Goal: Task Accomplishment & Management: Complete application form

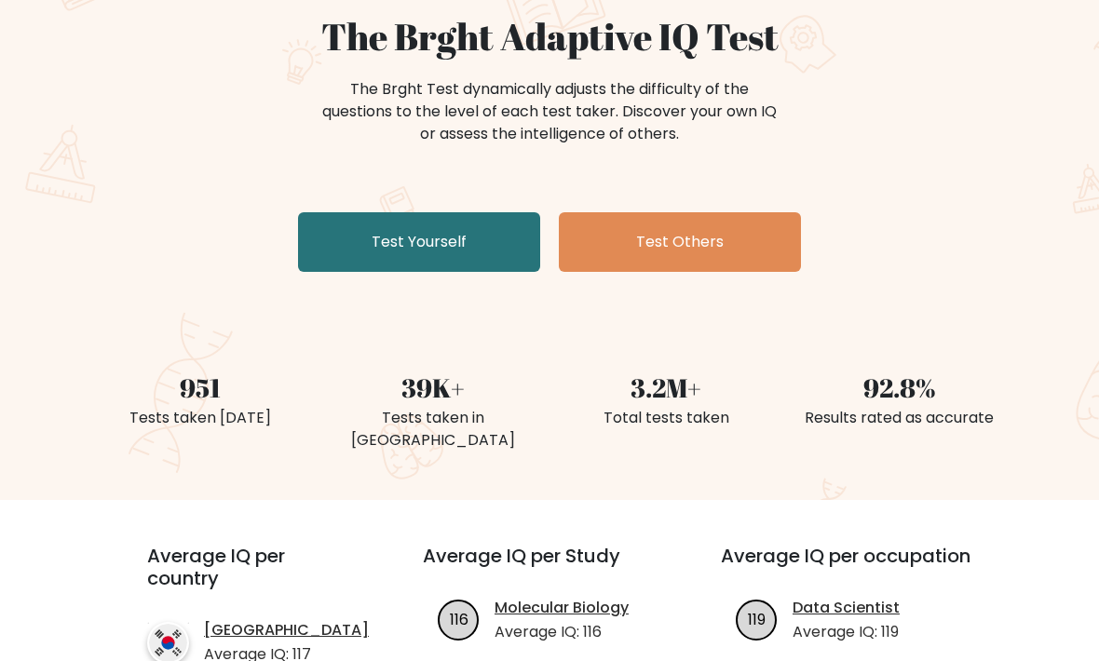
scroll to position [180, 0]
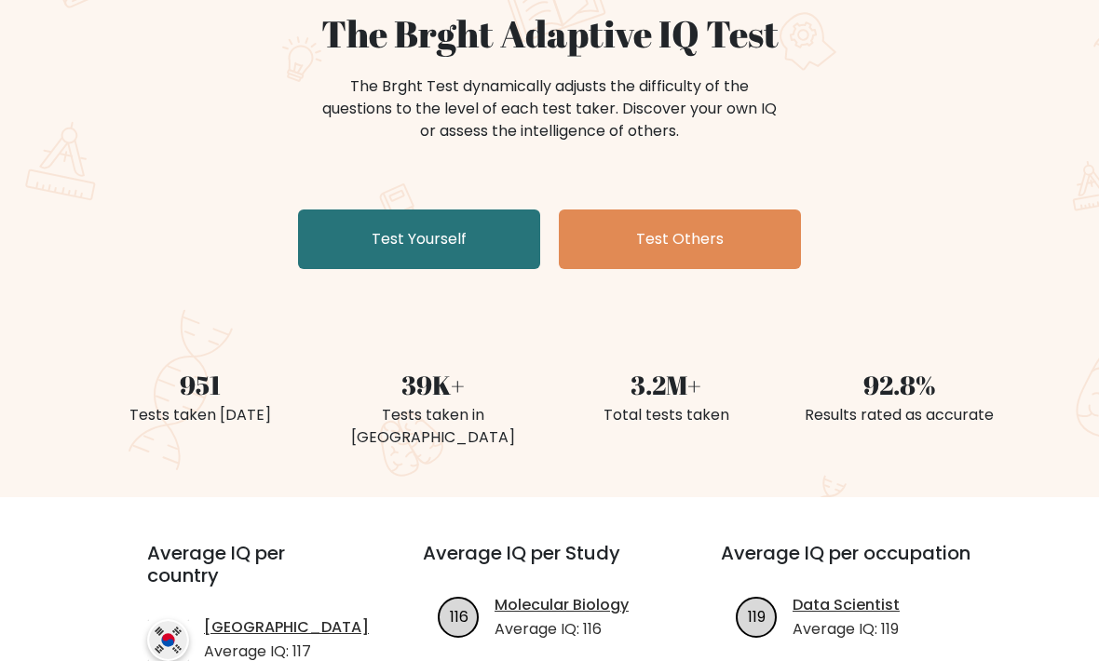
click at [329, 233] on link "Test Yourself" at bounding box center [419, 240] width 242 height 60
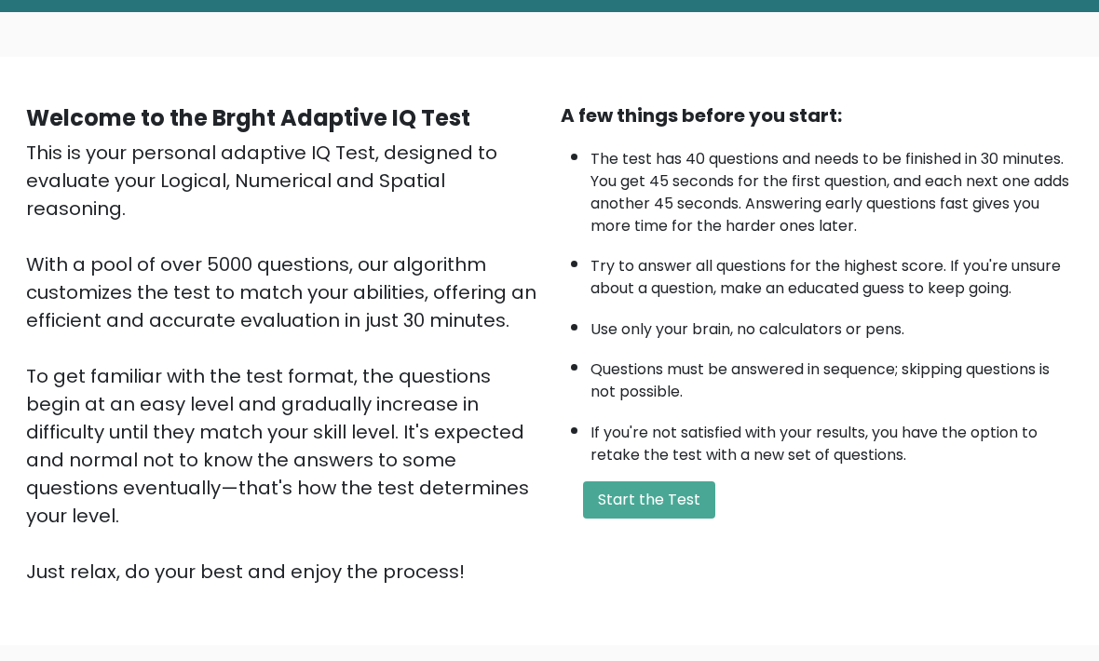
scroll to position [90, 0]
click at [693, 519] on button "Start the Test" at bounding box center [649, 499] width 132 height 37
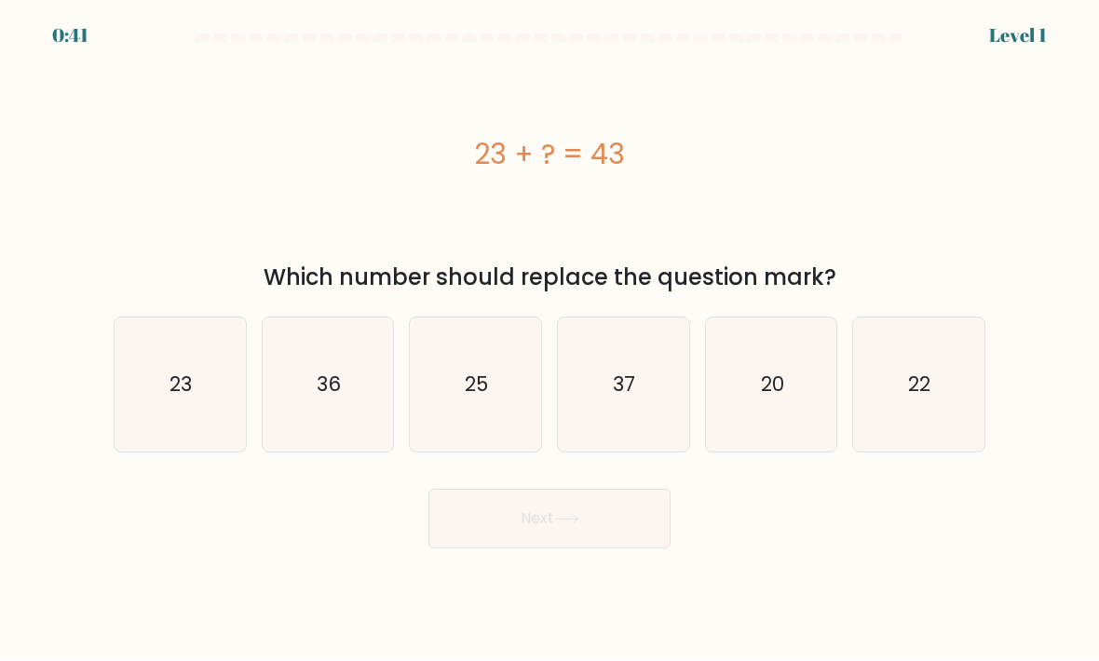
scroll to position [49, 0]
click at [805, 367] on icon "20" at bounding box center [771, 385] width 131 height 131
click at [550, 340] on input "e. 20" at bounding box center [549, 335] width 1 height 9
radio input "true"
click at [662, 490] on button "Next" at bounding box center [549, 520] width 242 height 60
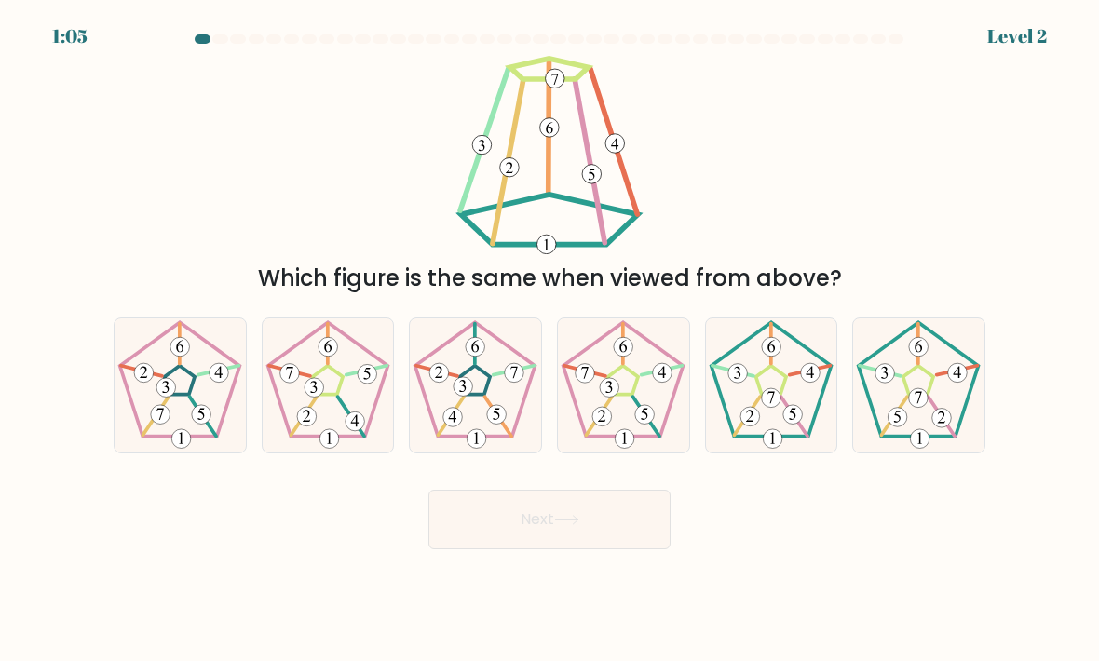
click at [788, 405] on 177 at bounding box center [793, 415] width 20 height 20
click at [550, 340] on input "e." at bounding box center [549, 335] width 1 height 9
radio input "true"
click at [640, 504] on button "Next" at bounding box center [549, 520] width 242 height 60
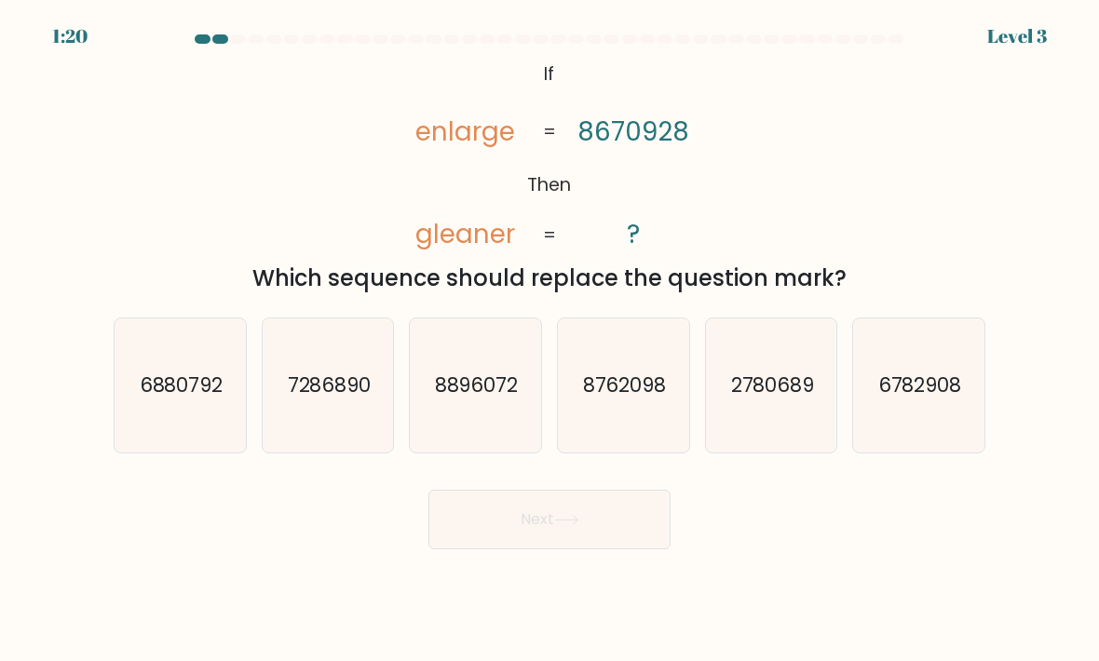
click at [640, 388] on icon "8762098" at bounding box center [623, 385] width 131 height 131
click at [550, 340] on input "d. 8762098" at bounding box center [549, 335] width 1 height 9
radio input "true"
click at [536, 493] on button "Next" at bounding box center [549, 520] width 242 height 60
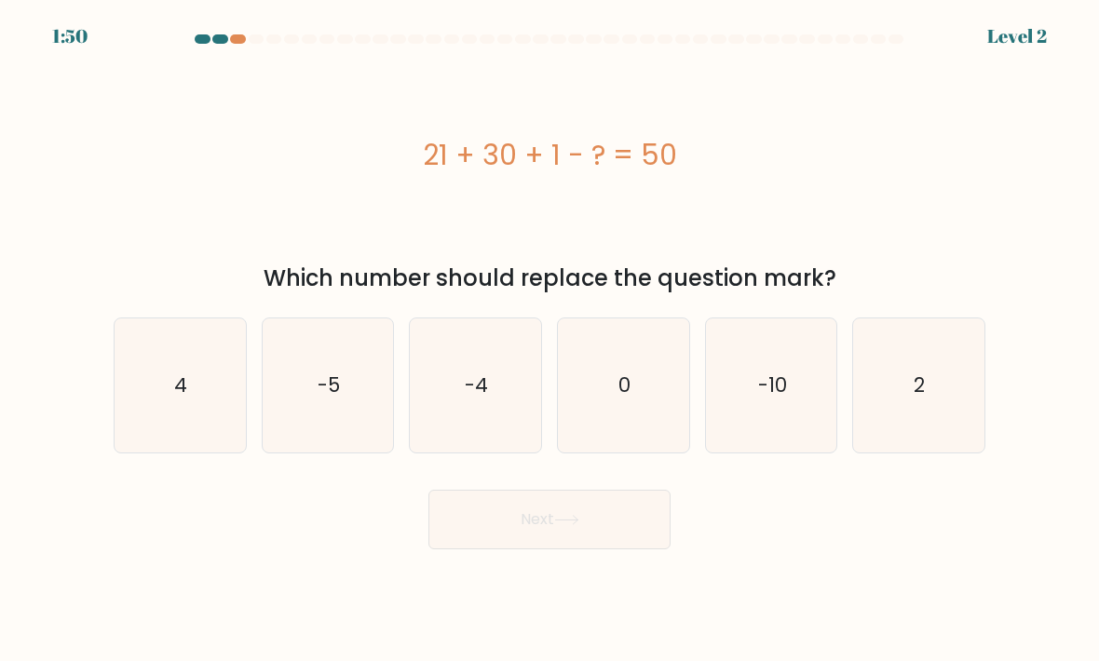
click at [947, 382] on icon "2" at bounding box center [918, 385] width 131 height 131
click at [550, 340] on input "f. 2" at bounding box center [549, 335] width 1 height 9
radio input "true"
click at [440, 490] on button "Next" at bounding box center [549, 520] width 242 height 60
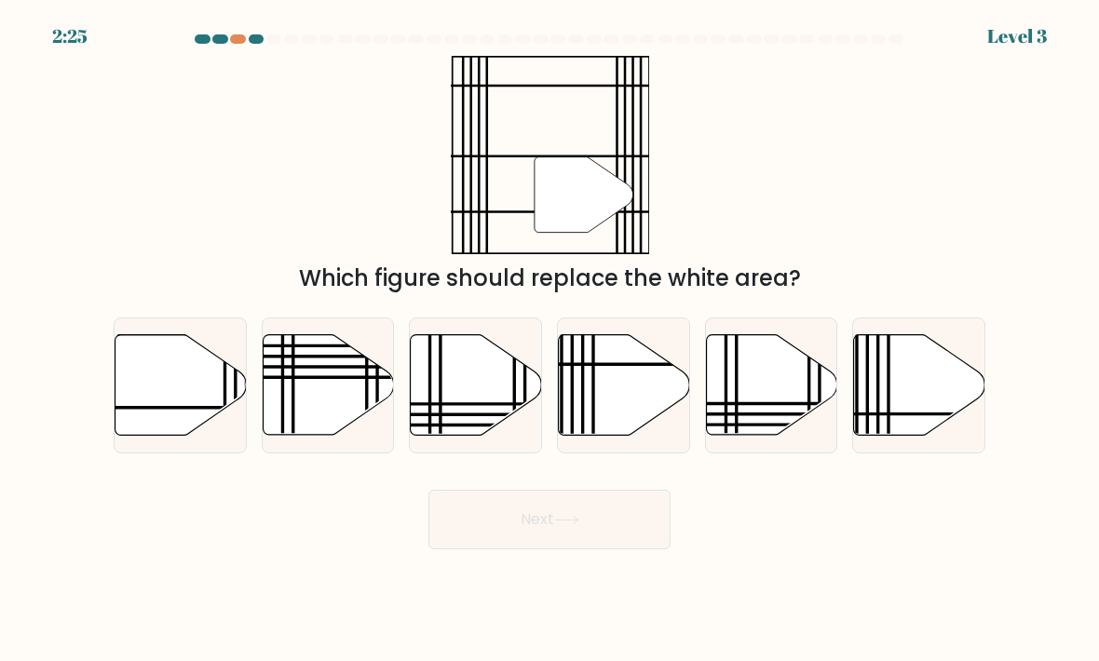
click at [161, 365] on icon at bounding box center [180, 385] width 131 height 101
click at [549, 340] on input "a." at bounding box center [549, 335] width 1 height 9
radio input "true"
click at [646, 495] on button "Next" at bounding box center [549, 520] width 242 height 60
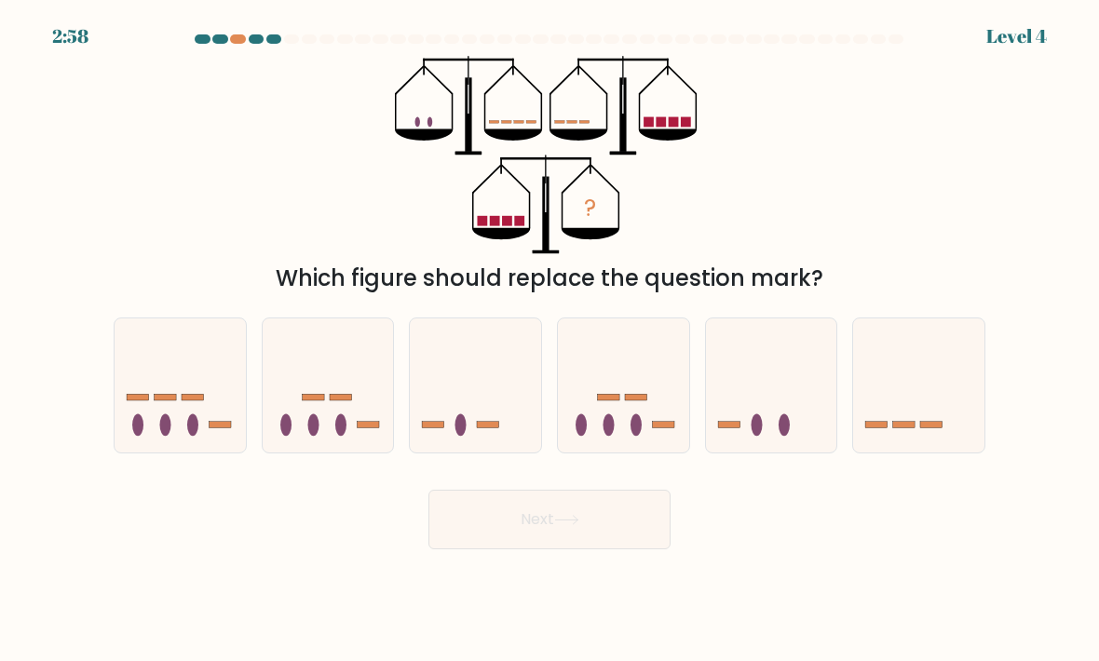
click at [938, 386] on icon at bounding box center [918, 386] width 131 height 109
click at [550, 340] on input "f." at bounding box center [549, 335] width 1 height 9
radio input "true"
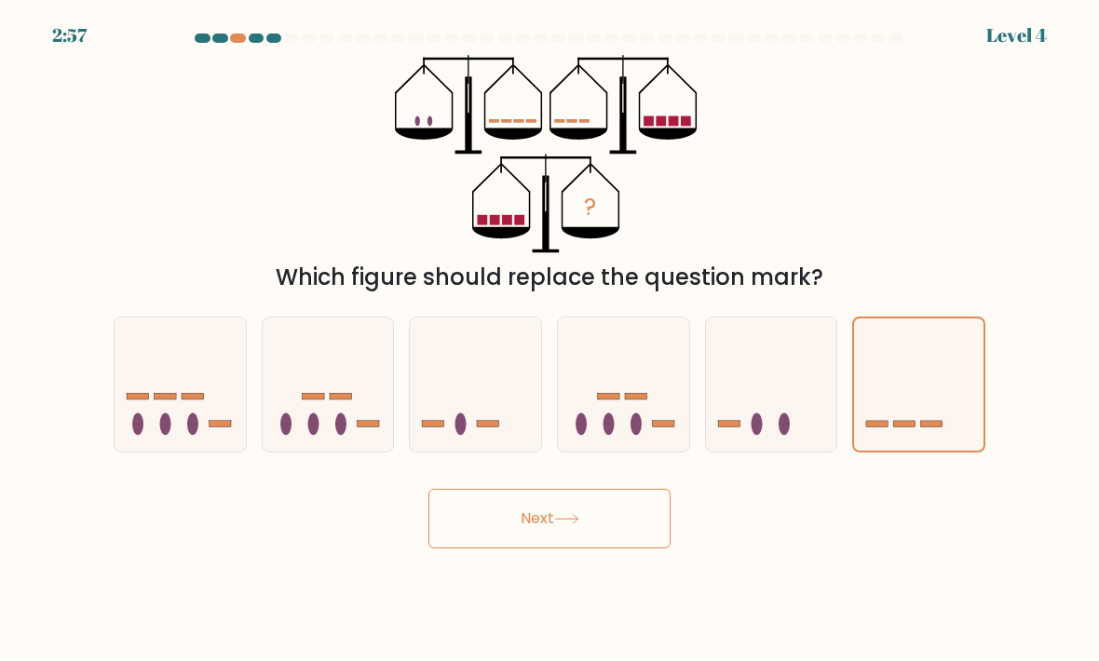
scroll to position [50, 0]
click at [640, 490] on button "Next" at bounding box center [549, 520] width 242 height 60
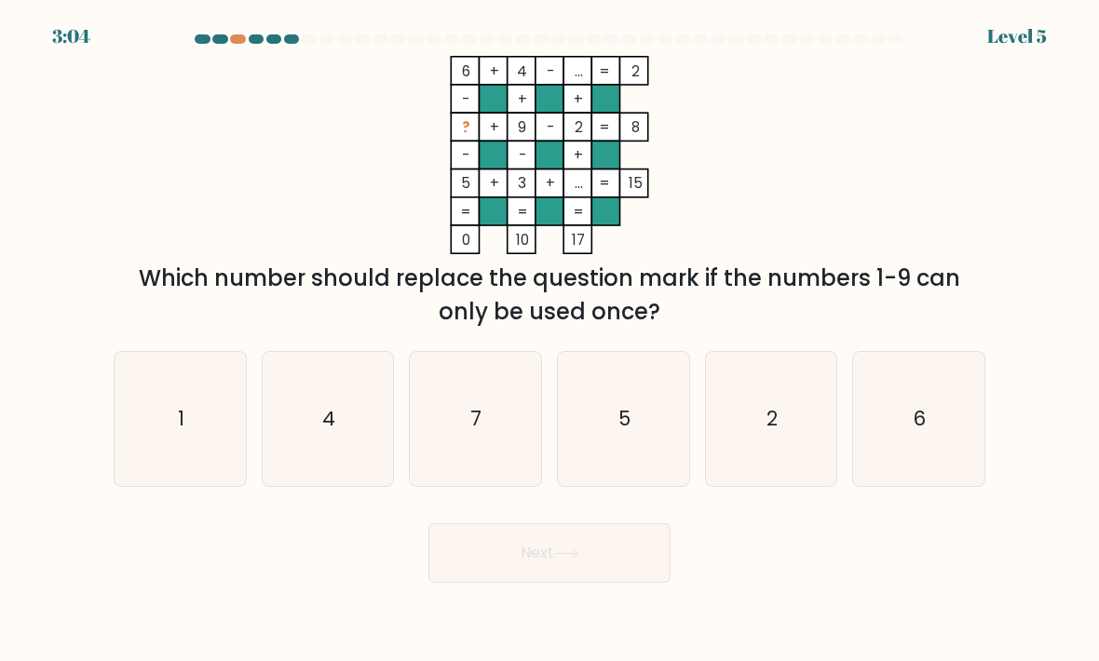
click at [178, 375] on icon "1" at bounding box center [180, 419] width 131 height 131
click at [549, 340] on input "a. 1" at bounding box center [549, 335] width 1 height 9
radio input "true"
click at [639, 530] on button "Next" at bounding box center [549, 553] width 242 height 60
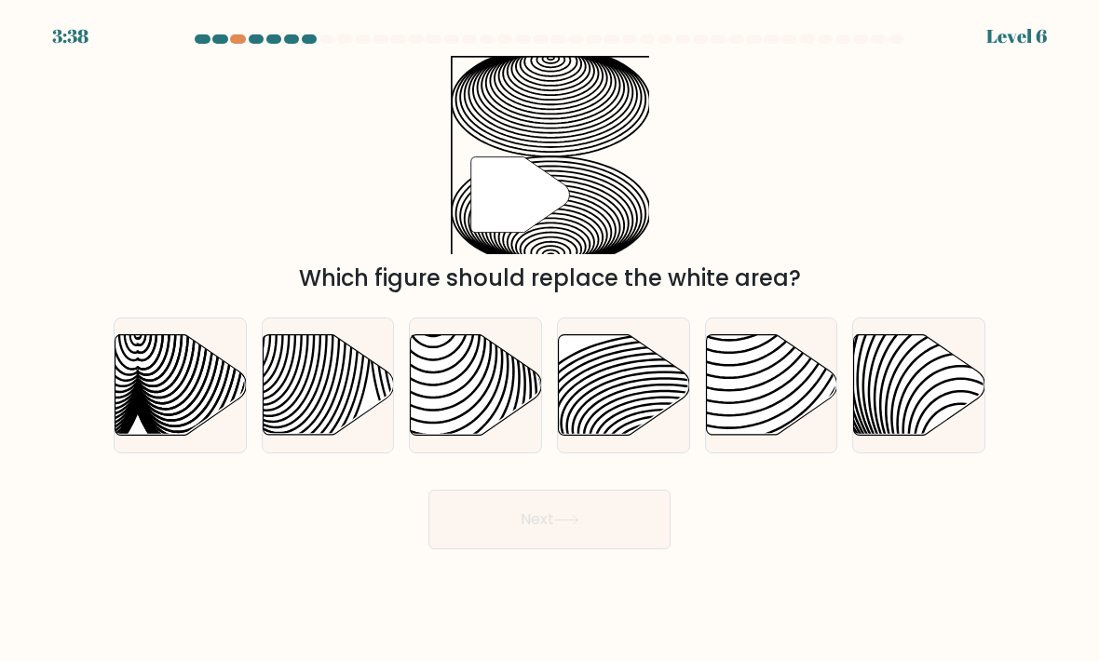
click at [633, 371] on icon at bounding box center [624, 385] width 131 height 101
click at [550, 340] on input "d." at bounding box center [549, 335] width 1 height 9
radio input "true"
click at [629, 500] on button "Next" at bounding box center [549, 520] width 242 height 60
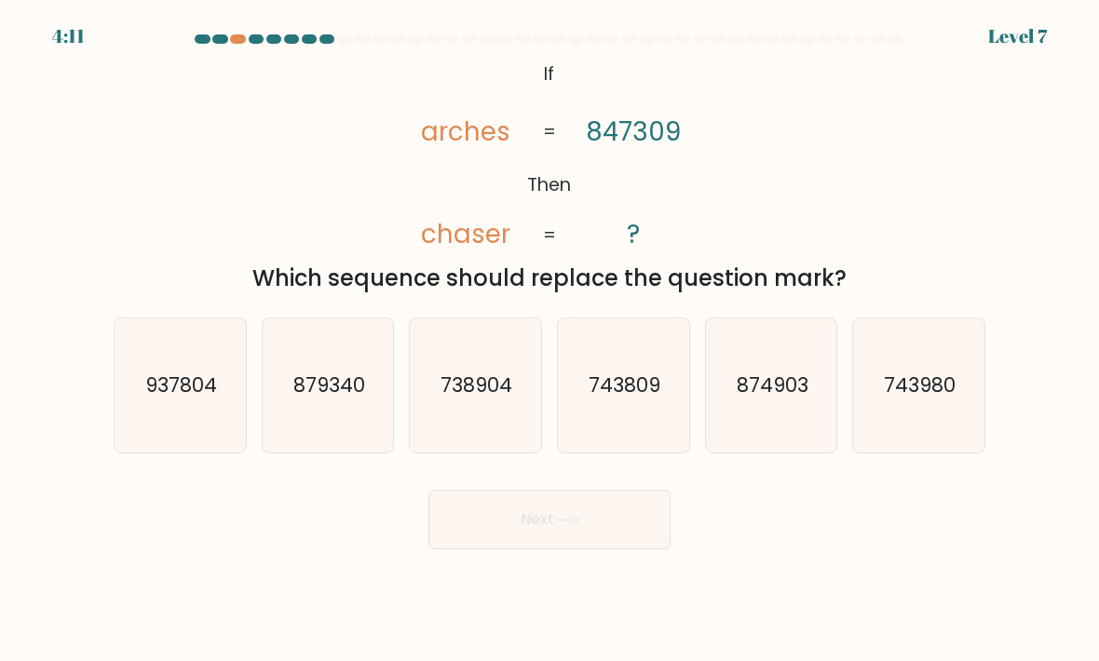
click at [917, 383] on icon "743980" at bounding box center [918, 385] width 131 height 131
click at [550, 340] on input "f. 743980" at bounding box center [549, 335] width 1 height 9
radio input "true"
click at [676, 389] on icon "743809" at bounding box center [623, 385] width 131 height 131
click at [550, 340] on input "d. 743809" at bounding box center [549, 335] width 1 height 9
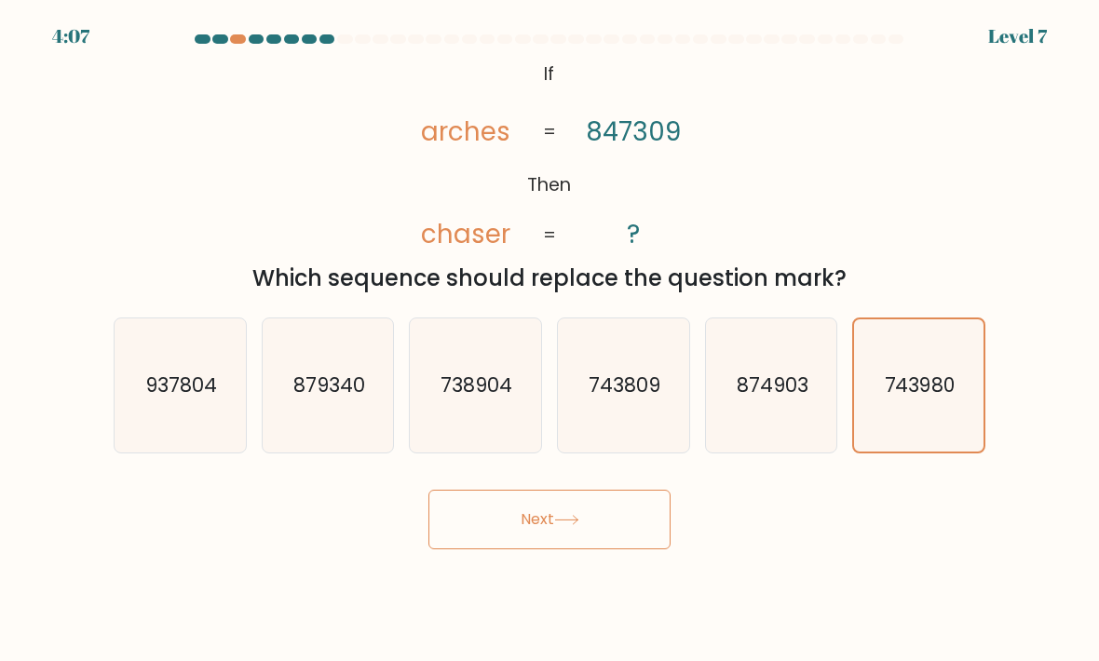
radio input "true"
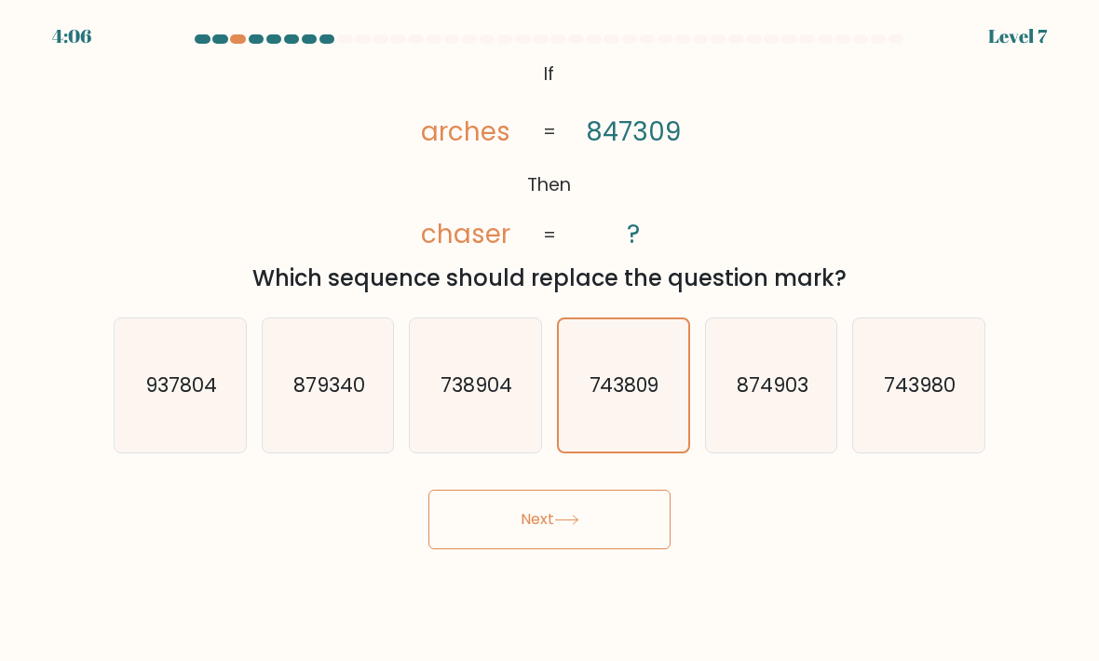
click at [635, 490] on button "Next" at bounding box center [549, 520] width 242 height 60
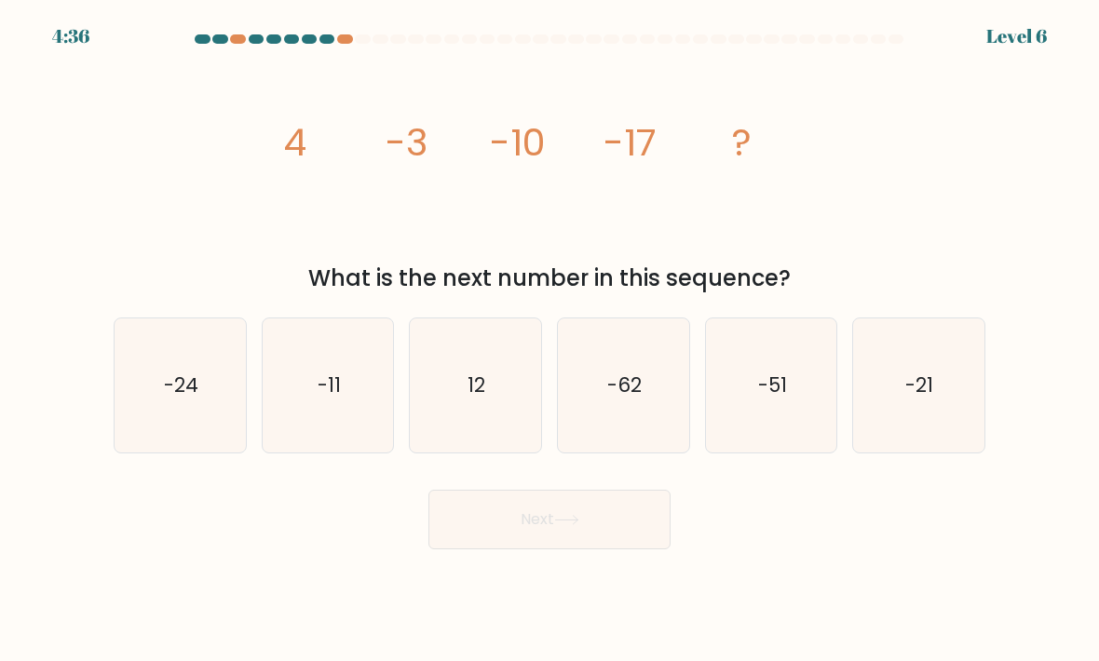
click at [161, 355] on icon "-24" at bounding box center [180, 385] width 131 height 131
click at [549, 340] on input "a. -24" at bounding box center [549, 335] width 1 height 9
radio input "true"
click at [621, 502] on button "Next" at bounding box center [549, 520] width 242 height 60
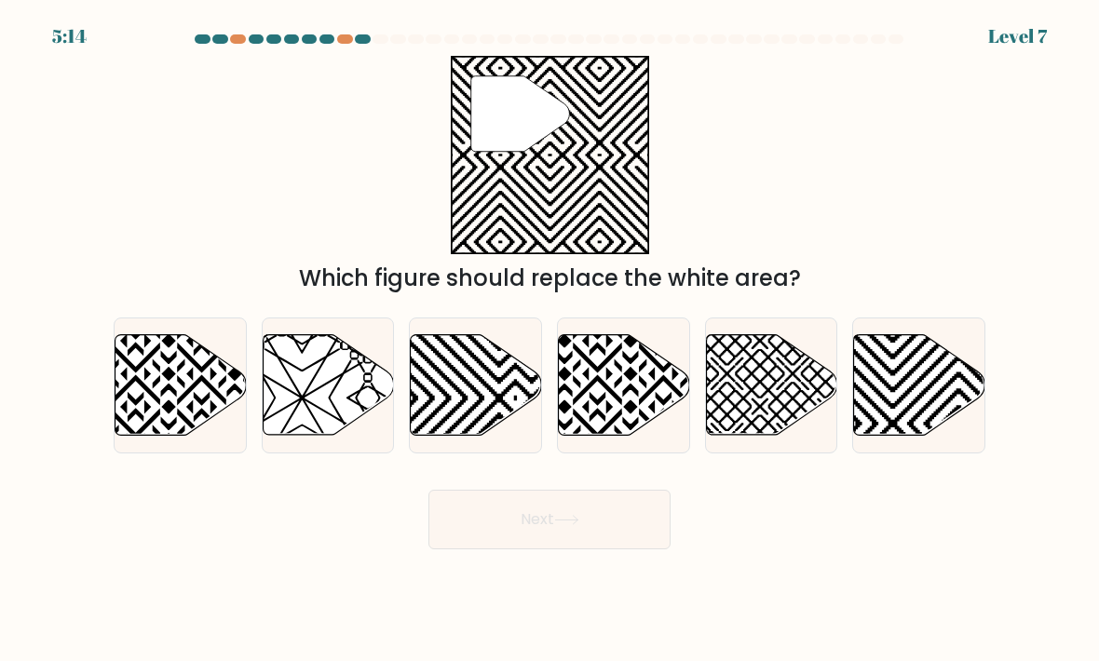
click at [430, 370] on icon at bounding box center [516, 332] width 264 height 264
click at [549, 340] on input "c." at bounding box center [549, 335] width 1 height 9
radio input "true"
click at [897, 373] on icon at bounding box center [959, 440] width 264 height 264
click at [550, 340] on input "f." at bounding box center [549, 335] width 1 height 9
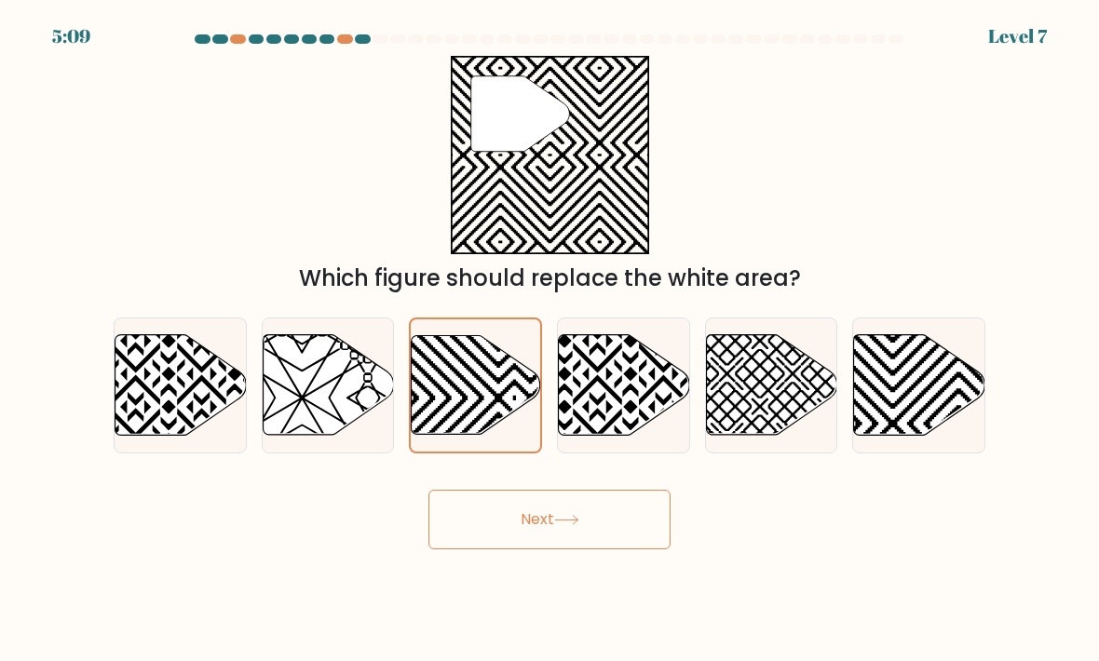
radio input "true"
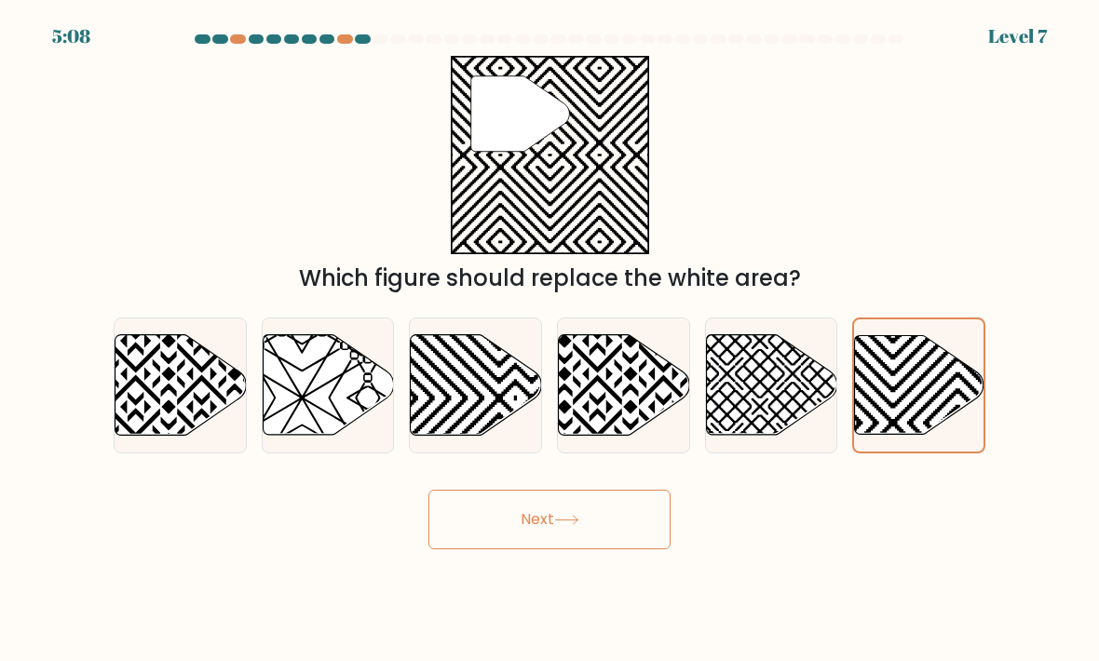
click at [481, 504] on button "Next" at bounding box center [549, 520] width 242 height 60
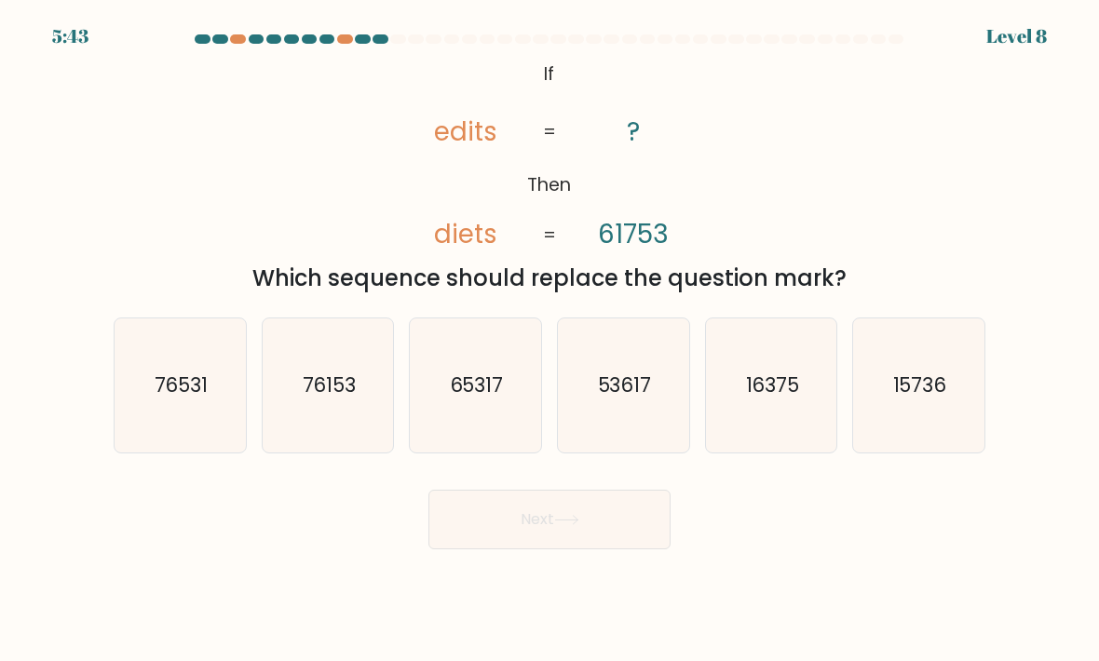
click at [648, 399] on icon "53617" at bounding box center [623, 385] width 131 height 131
click at [550, 340] on input "d. 53617" at bounding box center [549, 335] width 1 height 9
radio input "true"
click at [629, 490] on button "Next" at bounding box center [549, 520] width 242 height 60
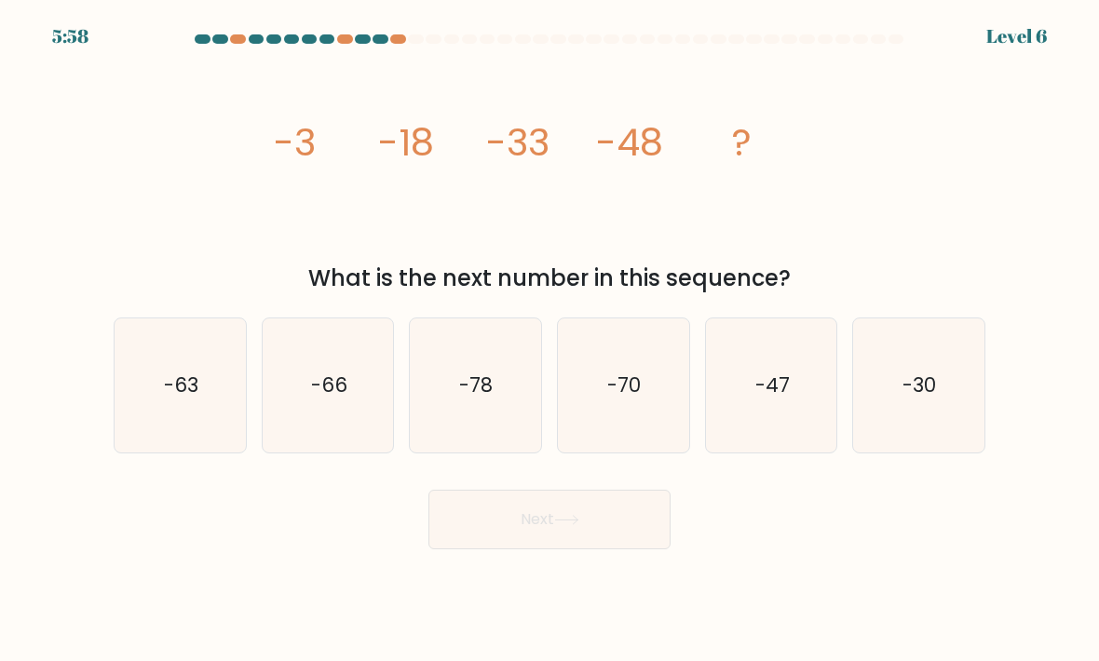
click at [178, 378] on icon "-63" at bounding box center [180, 385] width 131 height 131
click at [549, 340] on input "a. -63" at bounding box center [549, 335] width 1 height 9
radio input "true"
click at [643, 499] on button "Next" at bounding box center [549, 520] width 242 height 60
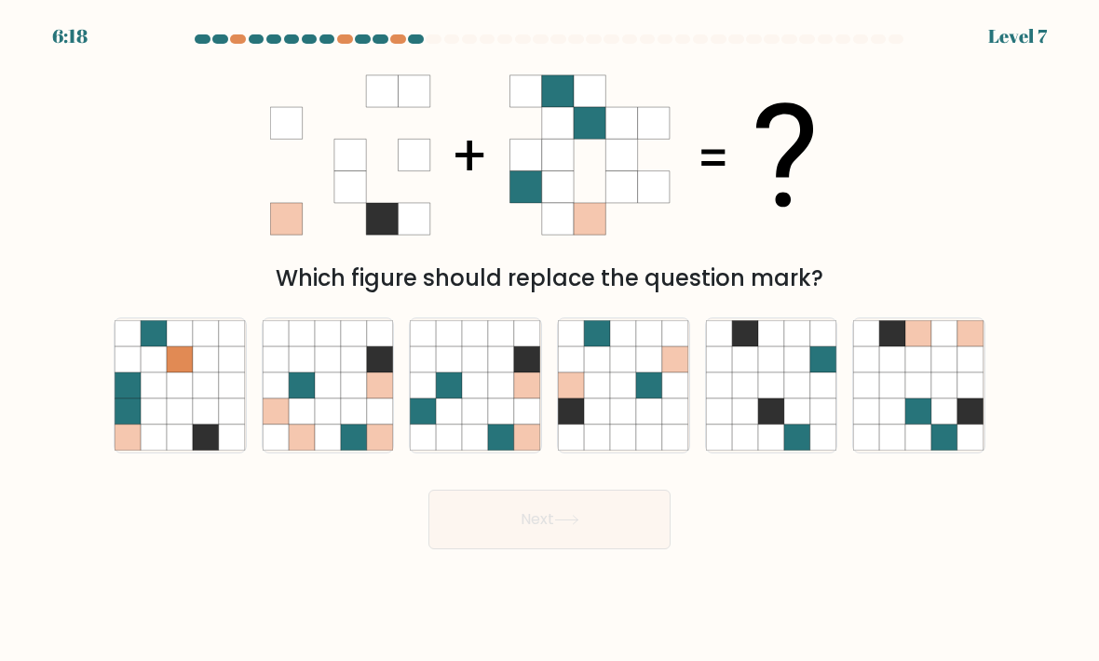
click at [962, 399] on icon at bounding box center [971, 412] width 26 height 26
click at [550, 340] on input "f." at bounding box center [549, 335] width 1 height 9
radio input "true"
click at [477, 491] on button "Next" at bounding box center [549, 520] width 242 height 60
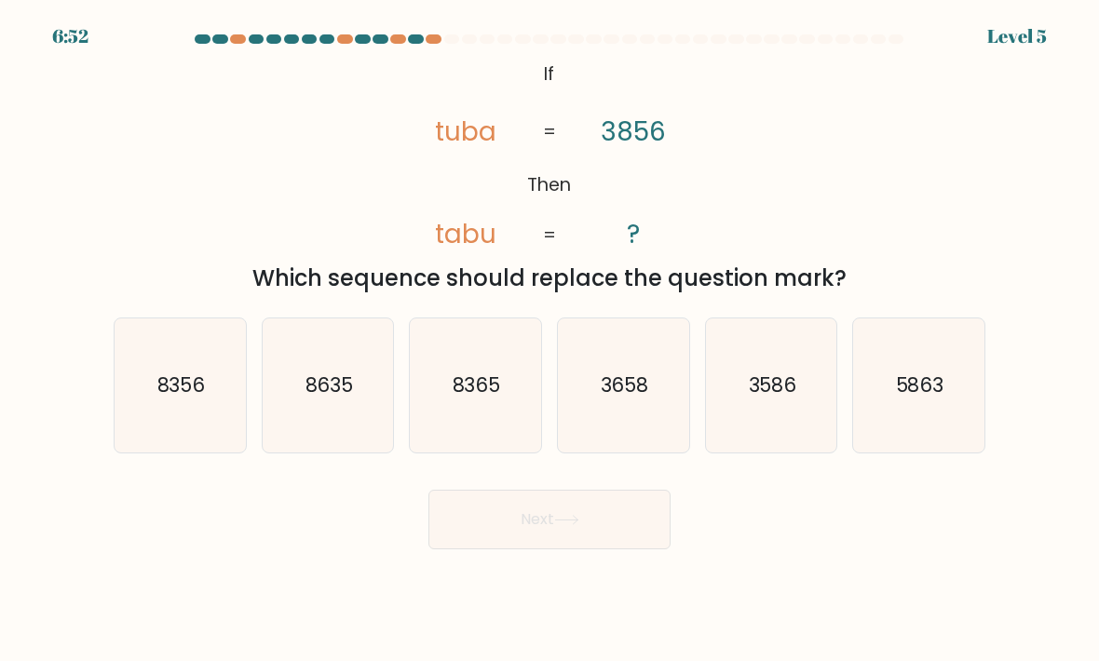
click at [806, 400] on icon "3586" at bounding box center [771, 385] width 131 height 131
click at [550, 340] on input "e. 3586" at bounding box center [549, 335] width 1 height 9
radio input "true"
click at [650, 497] on button "Next" at bounding box center [549, 520] width 242 height 60
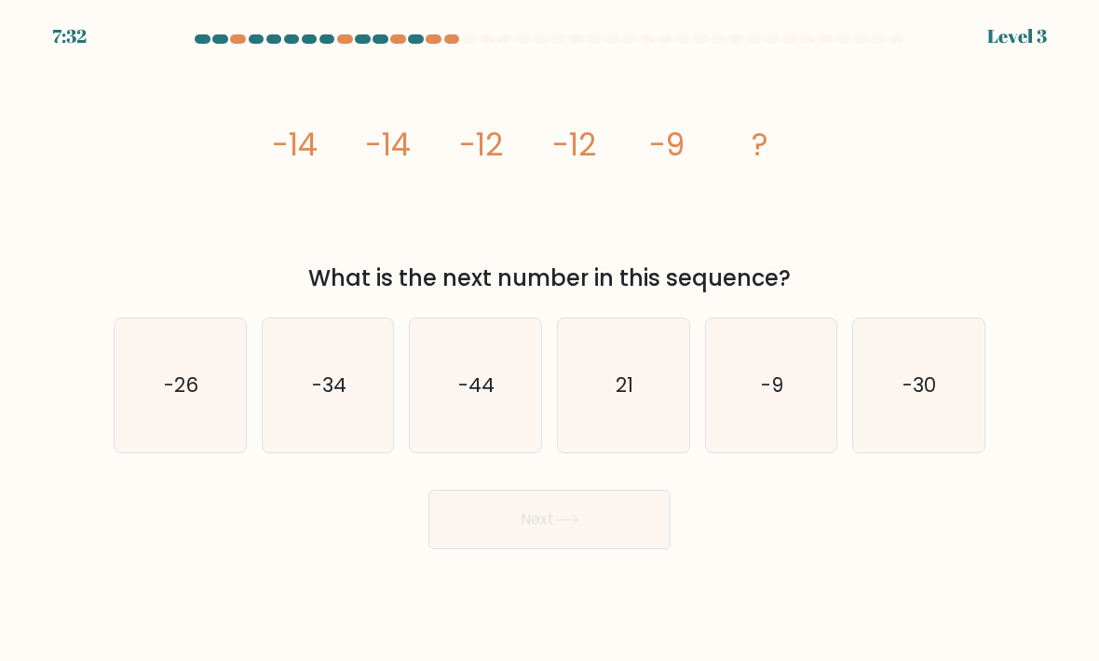
click at [796, 387] on icon "-9" at bounding box center [771, 385] width 131 height 131
click at [550, 340] on input "e. -9" at bounding box center [549, 335] width 1 height 9
radio input "true"
click at [647, 494] on button "Next" at bounding box center [549, 520] width 242 height 60
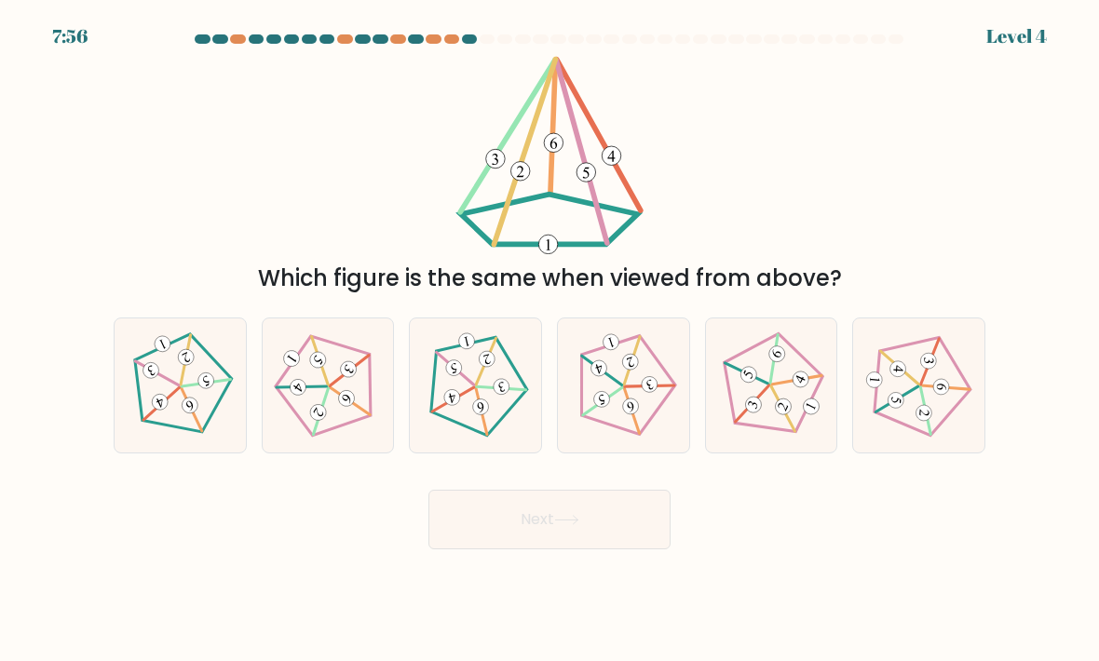
click at [440, 364] on icon at bounding box center [475, 385] width 107 height 107
click at [549, 340] on input "c." at bounding box center [549, 335] width 1 height 9
radio input "true"
click at [666, 498] on button "Next" at bounding box center [549, 520] width 242 height 60
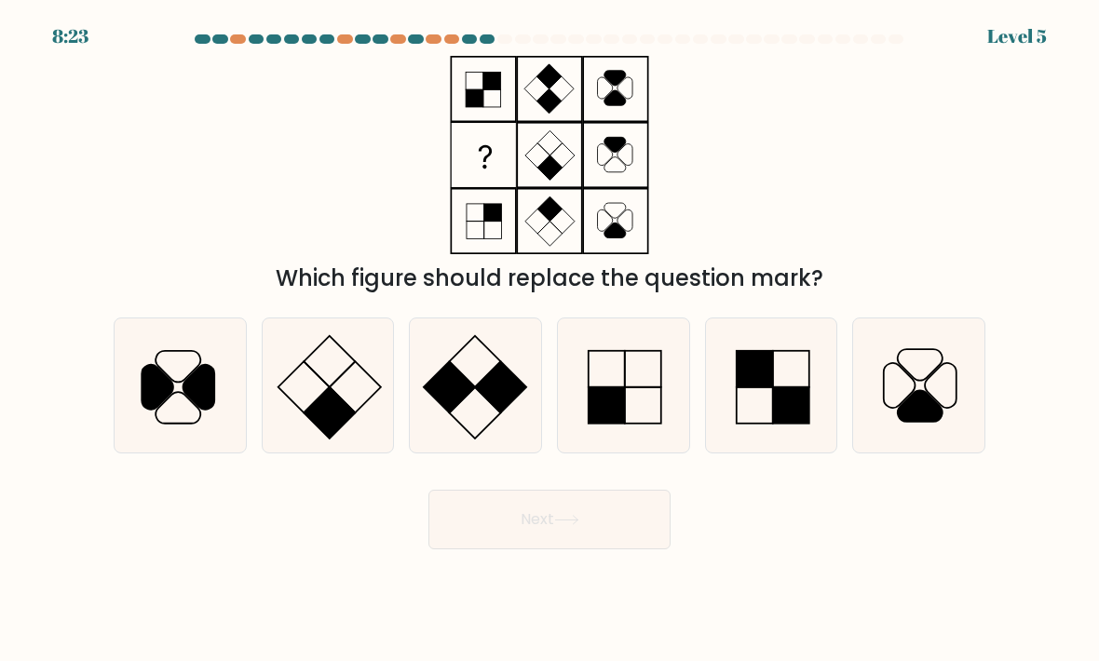
click at [640, 393] on icon at bounding box center [623, 385] width 131 height 131
click at [550, 340] on input "d." at bounding box center [549, 335] width 1 height 9
radio input "true"
click at [617, 490] on button "Next" at bounding box center [549, 520] width 242 height 60
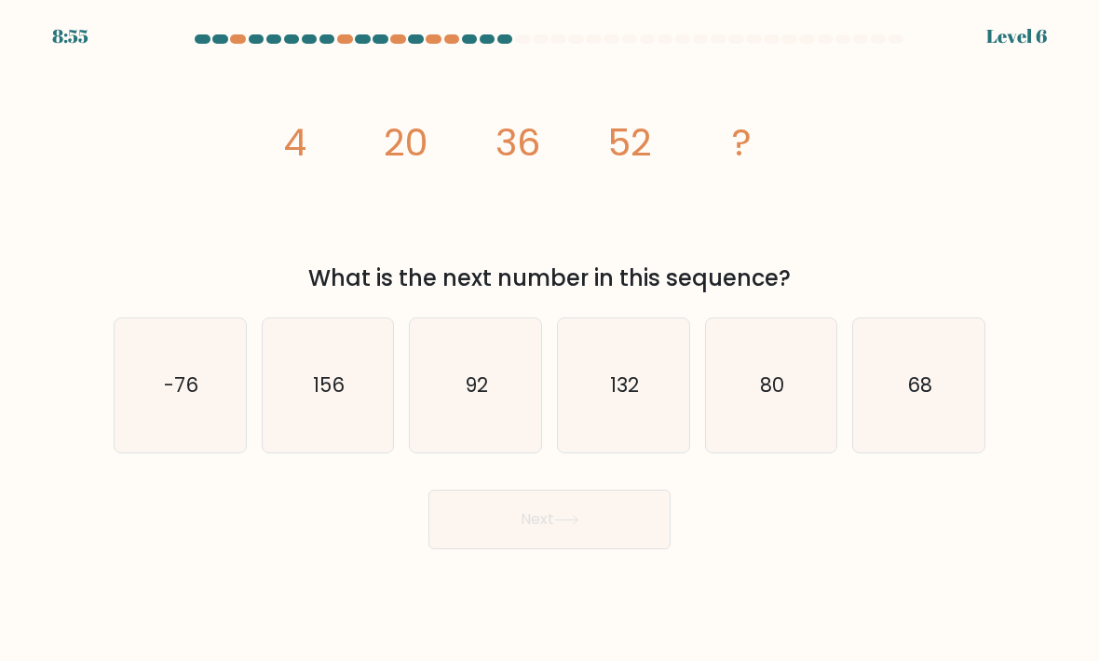
click at [917, 389] on icon "68" at bounding box center [918, 385] width 131 height 131
click at [550, 340] on input "f. 68" at bounding box center [549, 335] width 1 height 9
radio input "true"
click at [651, 495] on button "Next" at bounding box center [549, 520] width 242 height 60
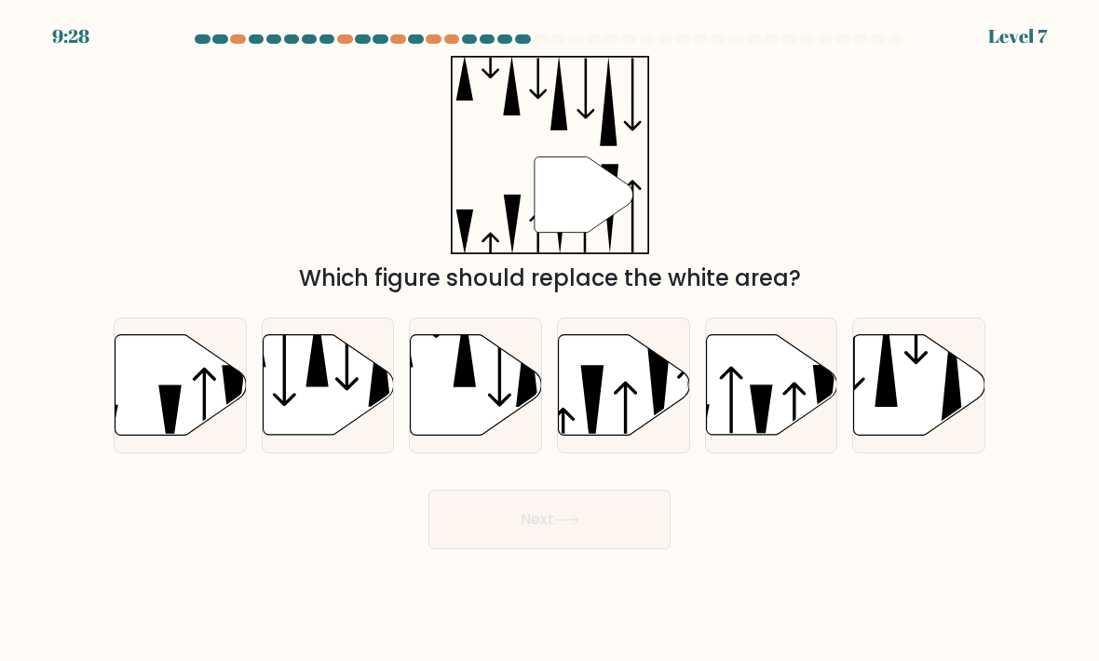
click at [624, 382] on icon at bounding box center [625, 422] width 23 height 81
click at [550, 340] on input "d." at bounding box center [549, 335] width 1 height 9
radio input "true"
click at [614, 490] on button "Next" at bounding box center [549, 520] width 242 height 60
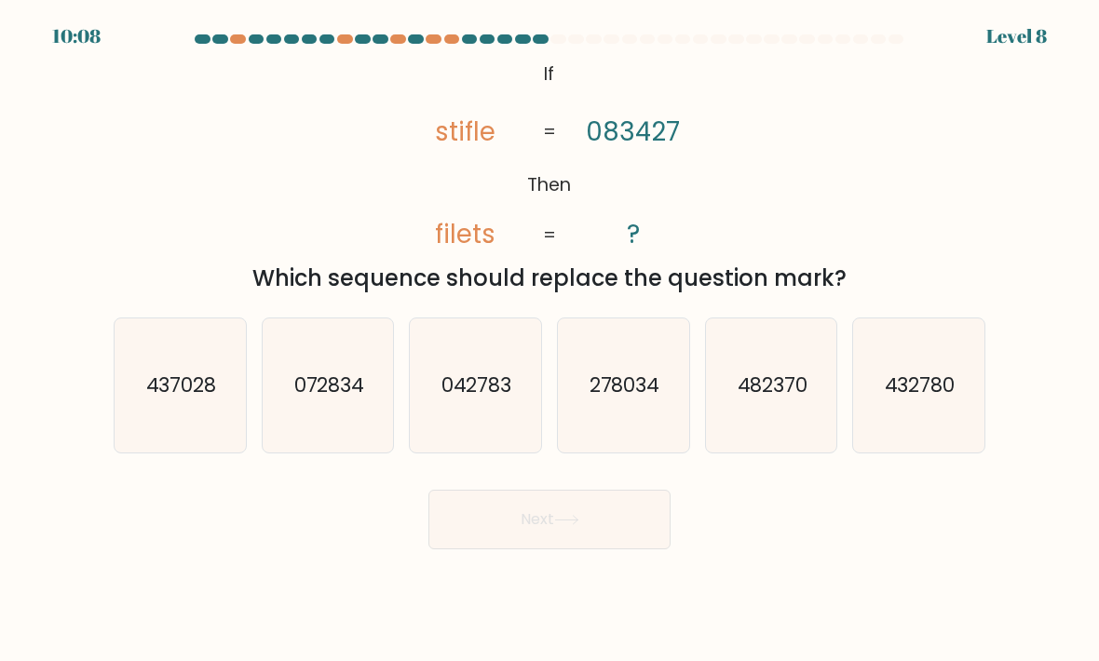
click at [308, 372] on text "072834" at bounding box center [328, 385] width 71 height 27
click at [549, 340] on input "b. 072834" at bounding box center [549, 335] width 1 height 9
radio input "true"
click at [653, 497] on button "Next" at bounding box center [549, 520] width 242 height 60
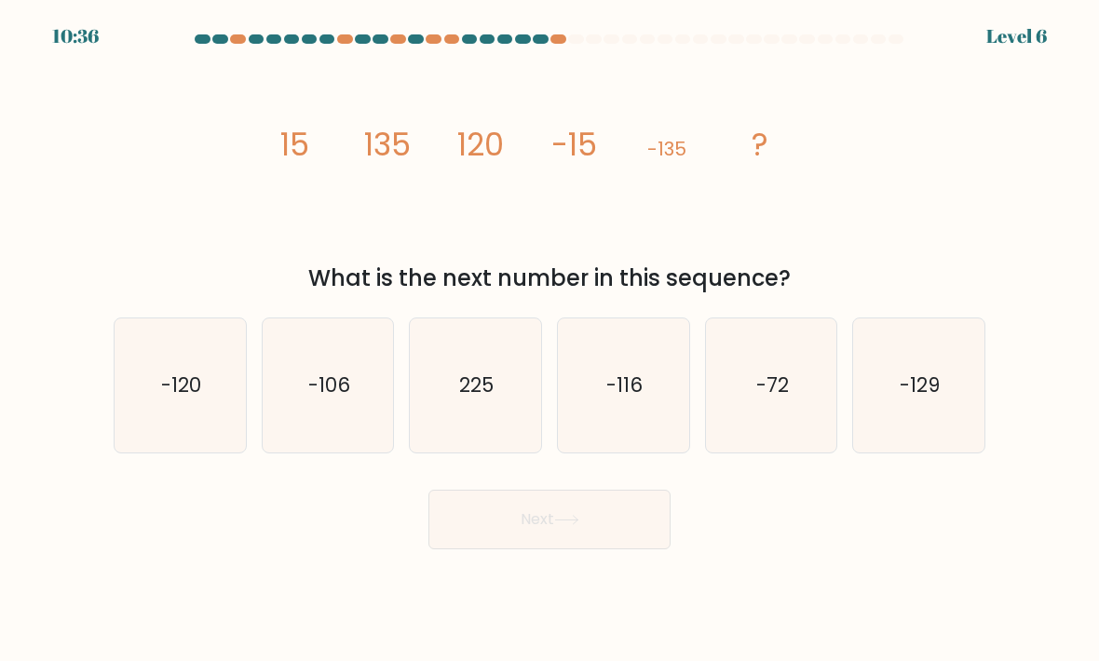
click at [154, 349] on icon "-120" at bounding box center [180, 385] width 131 height 131
click at [549, 340] on input "a. -120" at bounding box center [549, 335] width 1 height 9
radio input "true"
click at [613, 491] on button "Next" at bounding box center [549, 520] width 242 height 60
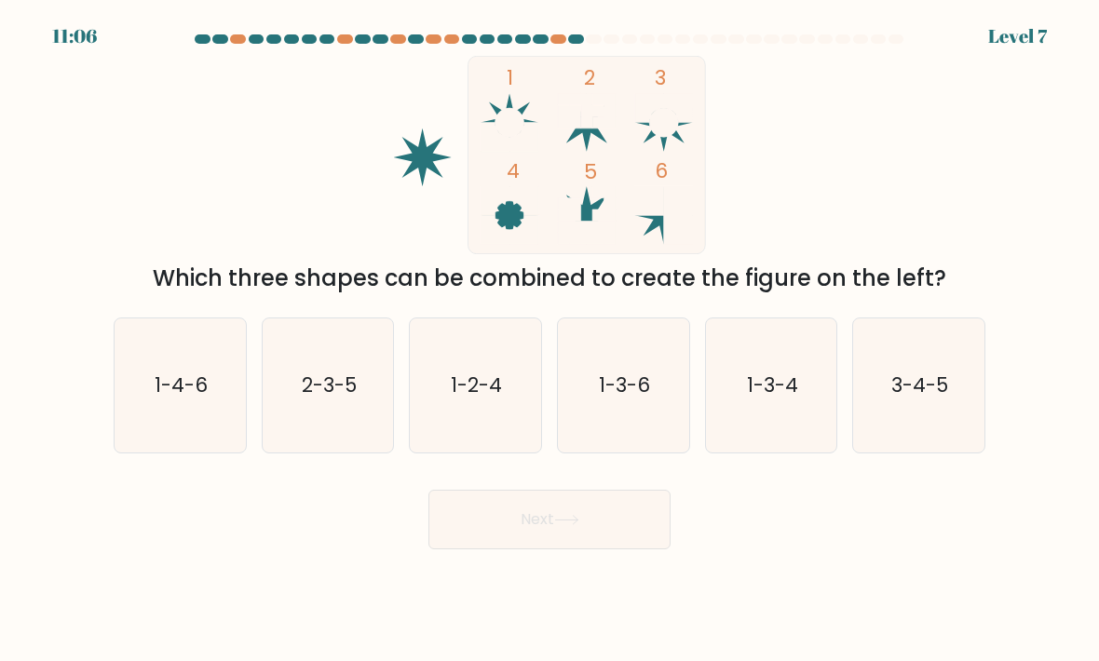
click at [774, 387] on icon "1-3-4" at bounding box center [771, 385] width 131 height 131
click at [550, 340] on input "e. 1-3-4" at bounding box center [549, 335] width 1 height 9
radio input "true"
click at [651, 490] on button "Next" at bounding box center [549, 520] width 242 height 60
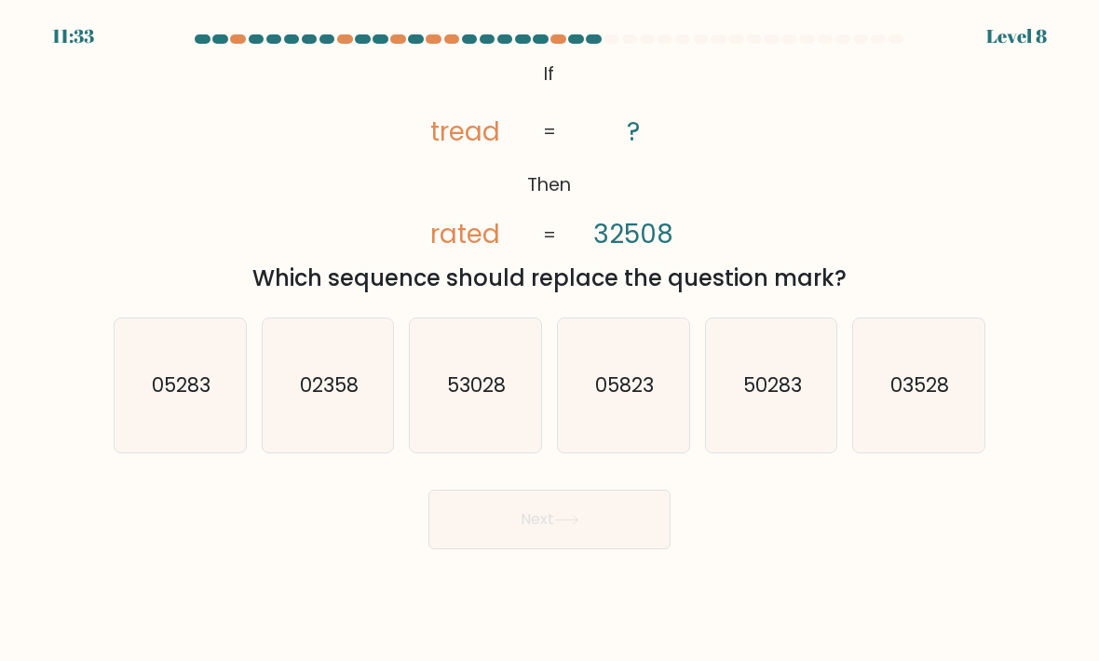
click at [963, 394] on icon "03528" at bounding box center [918, 385] width 131 height 131
click at [550, 340] on input "f. 03528" at bounding box center [549, 335] width 1 height 9
radio input "true"
click at [664, 490] on button "Next" at bounding box center [549, 520] width 242 height 60
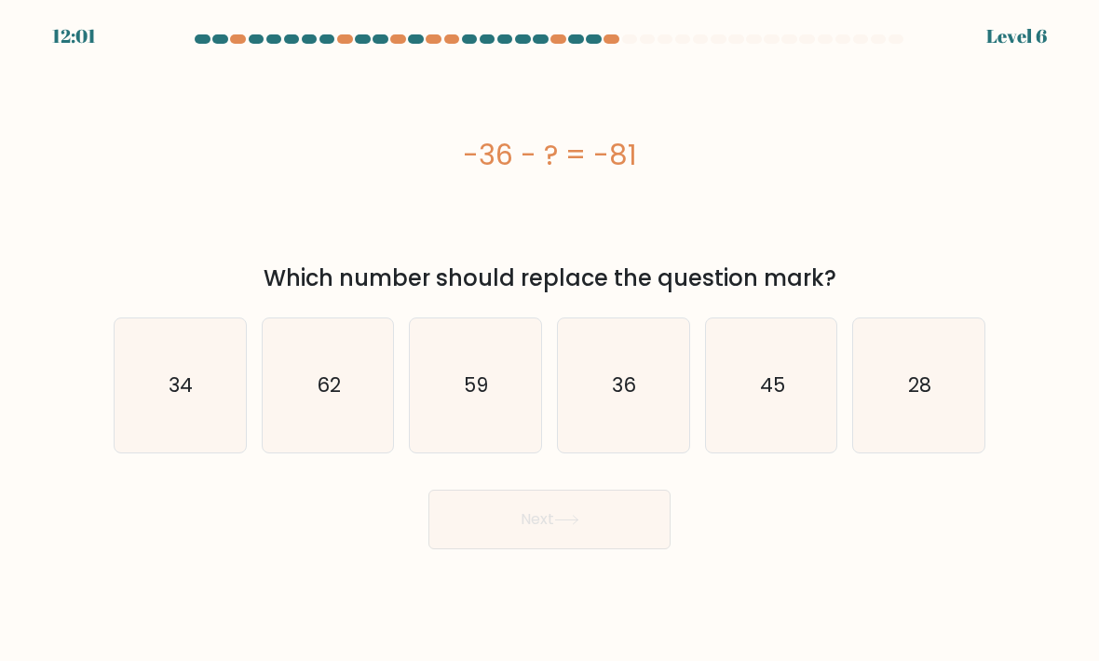
click at [793, 383] on icon "45" at bounding box center [771, 385] width 131 height 131
click at [550, 340] on input "e. 45" at bounding box center [549, 335] width 1 height 9
radio input "true"
click at [654, 492] on button "Next" at bounding box center [549, 520] width 242 height 60
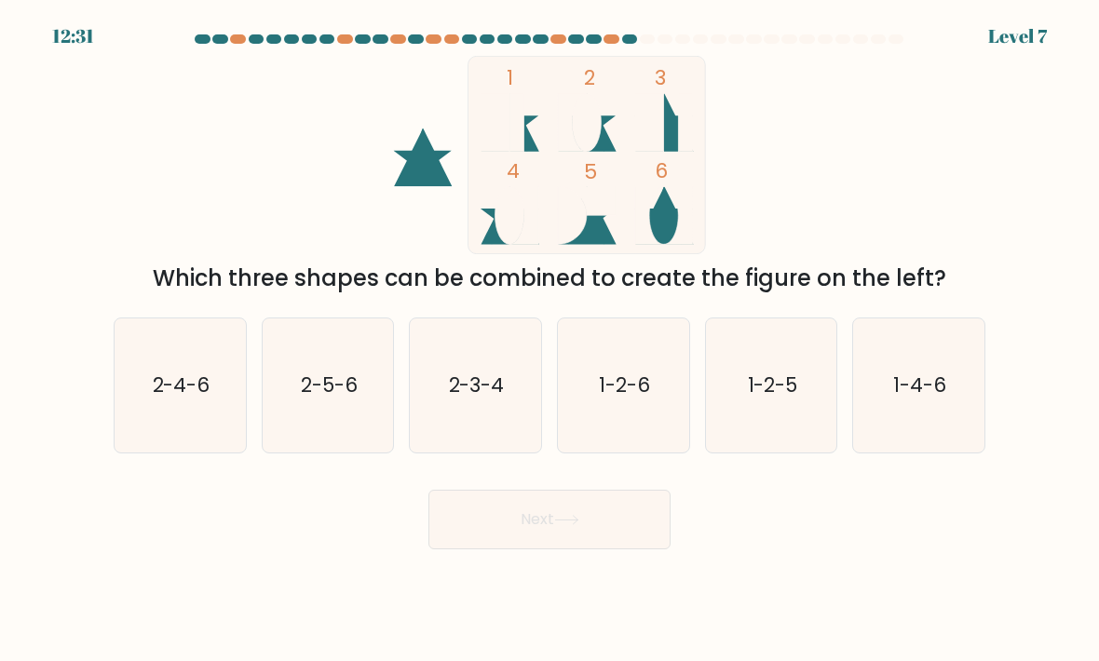
click at [164, 377] on icon "2-4-6" at bounding box center [180, 385] width 131 height 131
click at [549, 340] on input "a. 2-4-6" at bounding box center [549, 335] width 1 height 9
radio input "true"
click at [633, 493] on button "Next" at bounding box center [549, 520] width 242 height 60
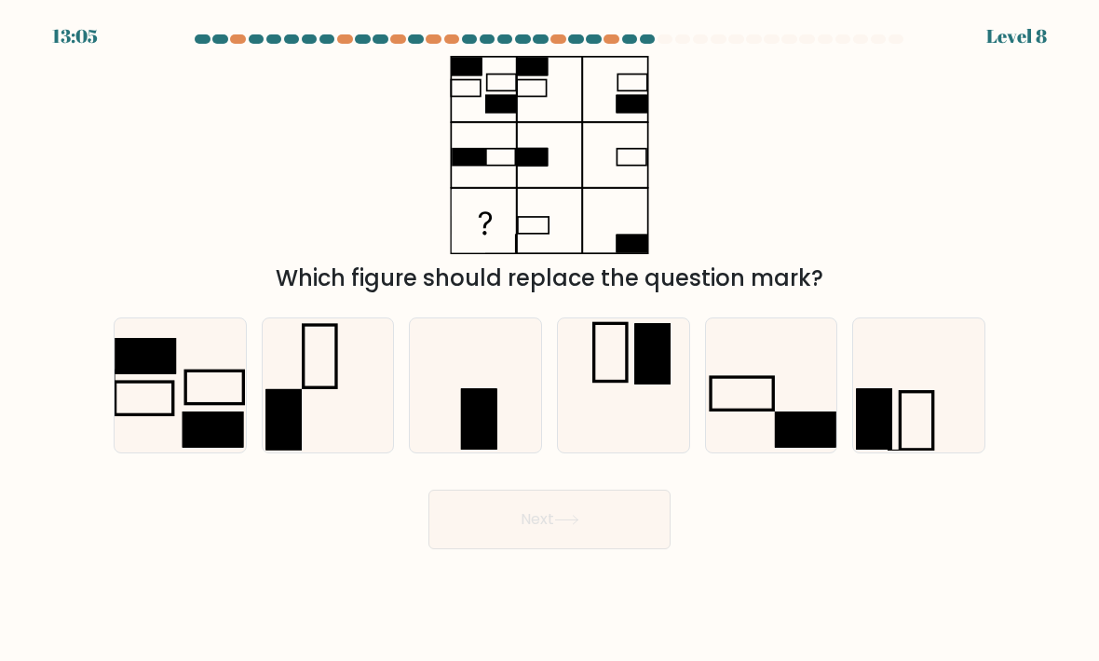
click at [150, 348] on icon at bounding box center [180, 385] width 131 height 131
click at [549, 340] on input "a." at bounding box center [549, 335] width 1 height 9
radio input "true"
click at [793, 412] on rect at bounding box center [805, 430] width 61 height 36
click at [550, 340] on input "e." at bounding box center [549, 335] width 1 height 9
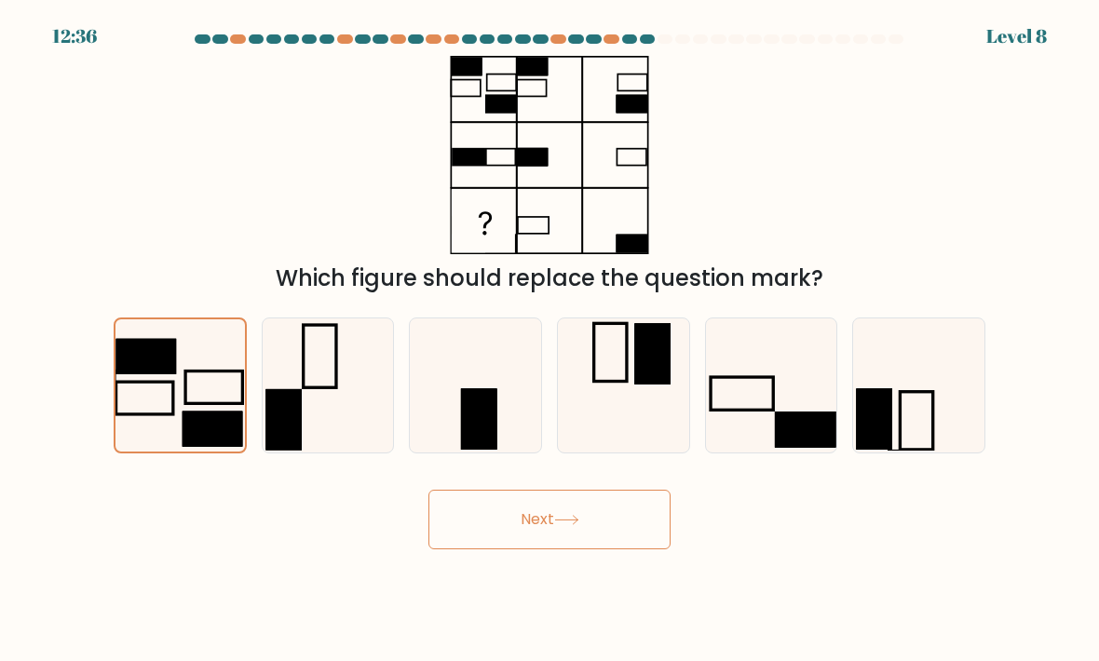
radio input "true"
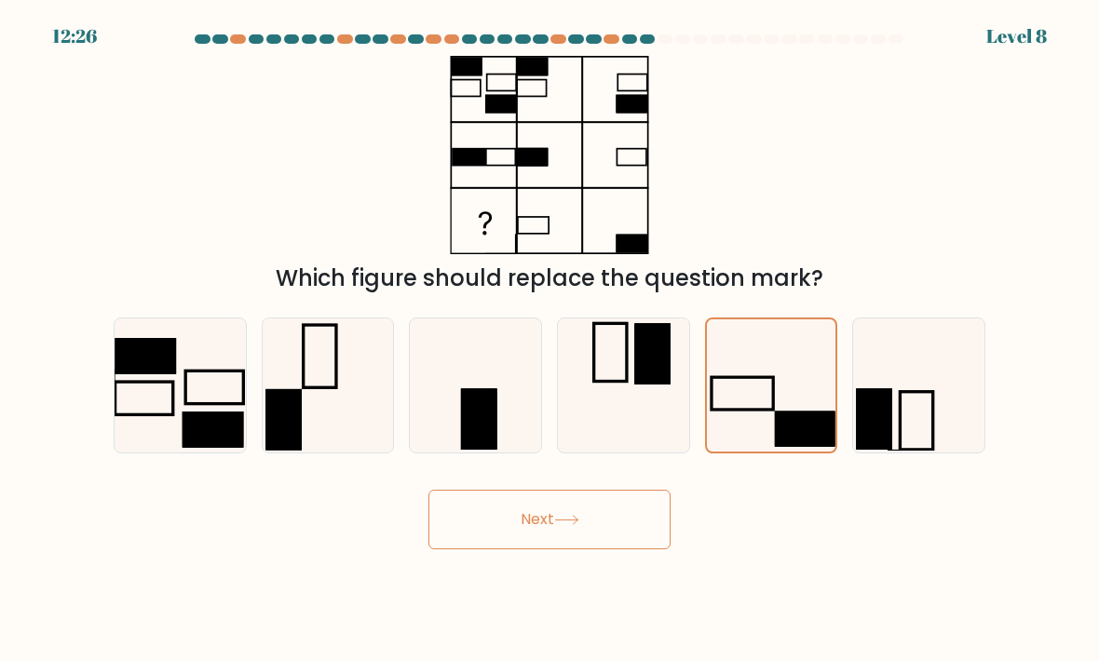
click at [660, 497] on button "Next" at bounding box center [549, 520] width 242 height 60
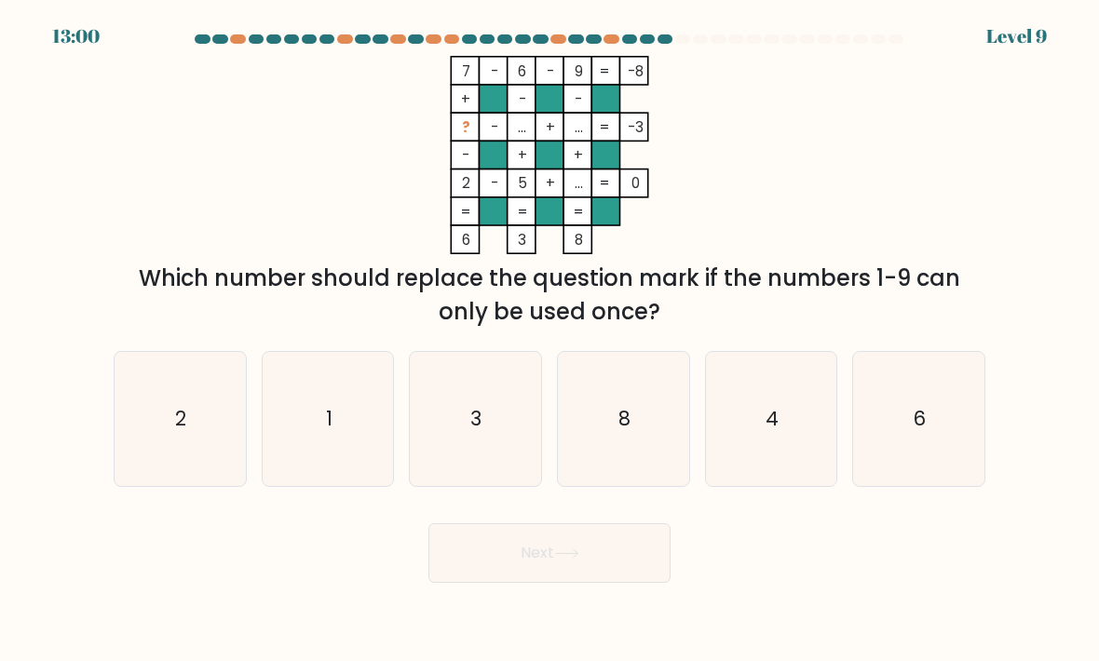
click at [309, 407] on icon "1" at bounding box center [328, 419] width 131 height 131
click at [549, 340] on input "b. 1" at bounding box center [549, 335] width 1 height 9
radio input "true"
click at [619, 538] on button "Next" at bounding box center [549, 553] width 242 height 60
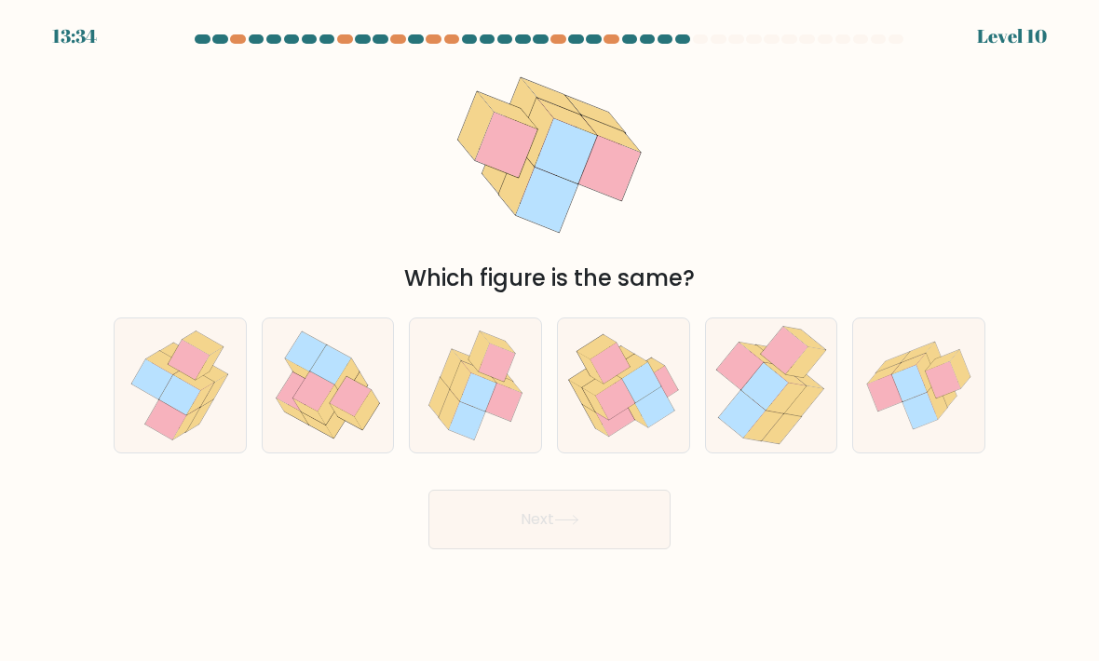
click at [470, 373] on icon at bounding box center [478, 392] width 36 height 38
click at [549, 340] on input "c." at bounding box center [549, 335] width 1 height 9
radio input "true"
click at [156, 399] on icon at bounding box center [165, 419] width 41 height 40
click at [549, 340] on input "a." at bounding box center [549, 335] width 1 height 9
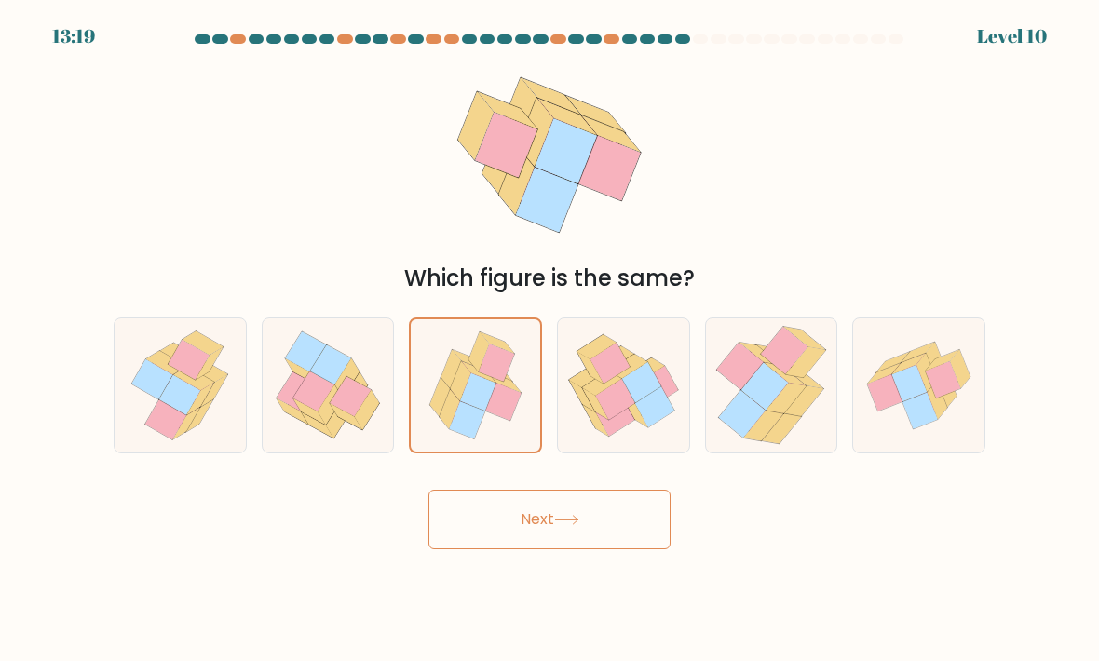
radio input "true"
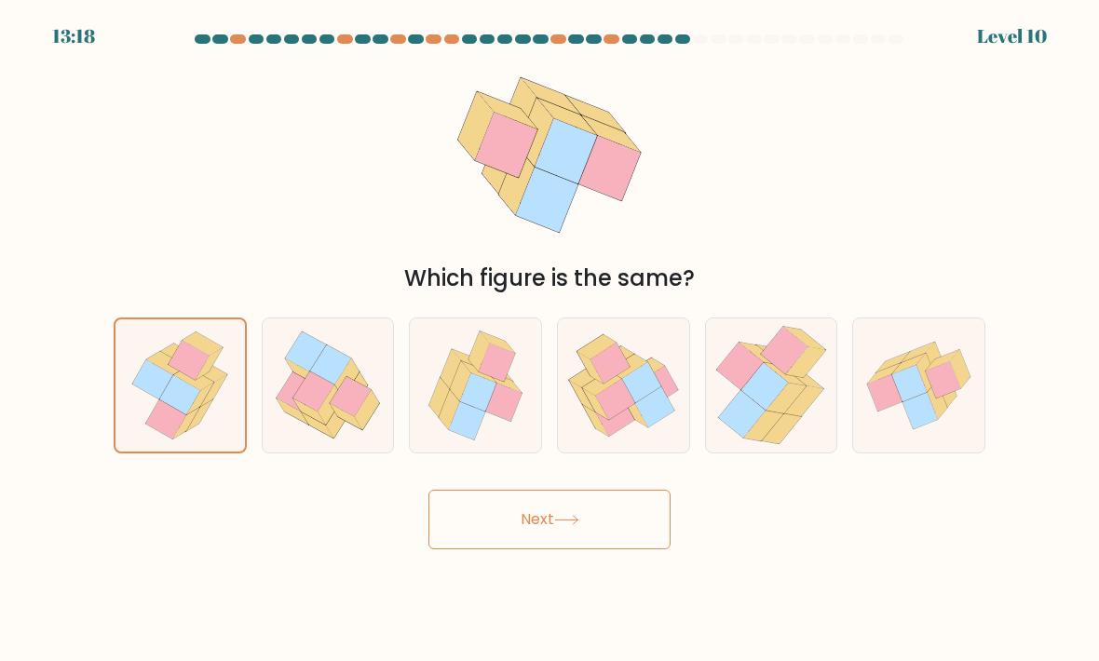
click at [662, 498] on button "Next" at bounding box center [549, 520] width 242 height 60
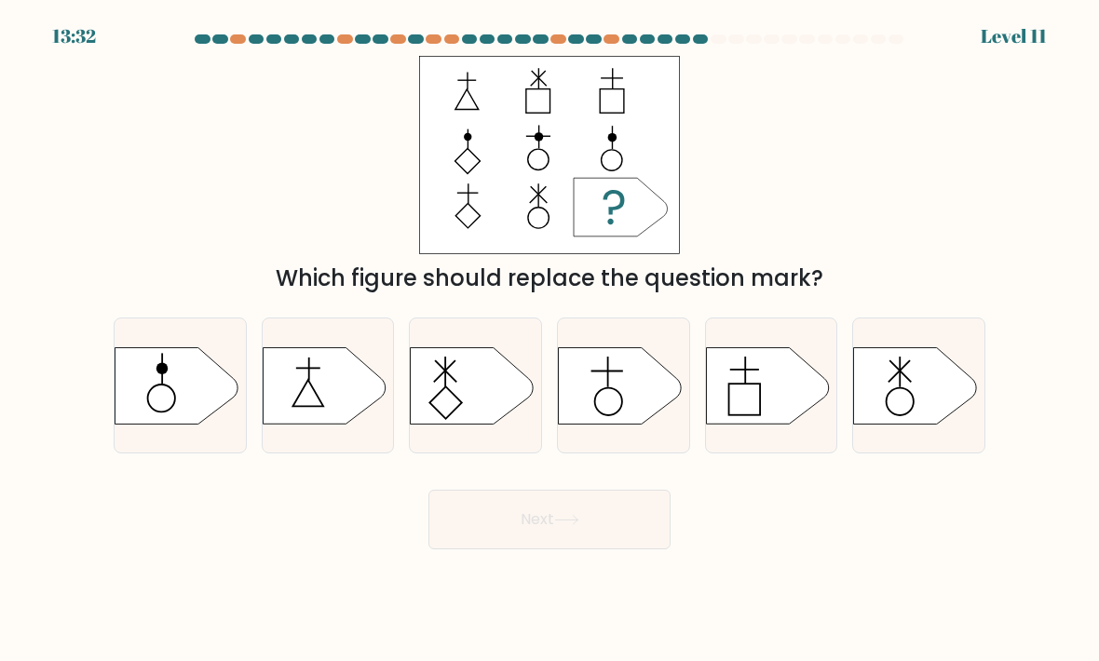
click at [650, 361] on icon at bounding box center [619, 385] width 123 height 76
click at [550, 340] on input "d." at bounding box center [549, 335] width 1 height 9
radio input "true"
click at [640, 490] on button "Next" at bounding box center [549, 520] width 242 height 60
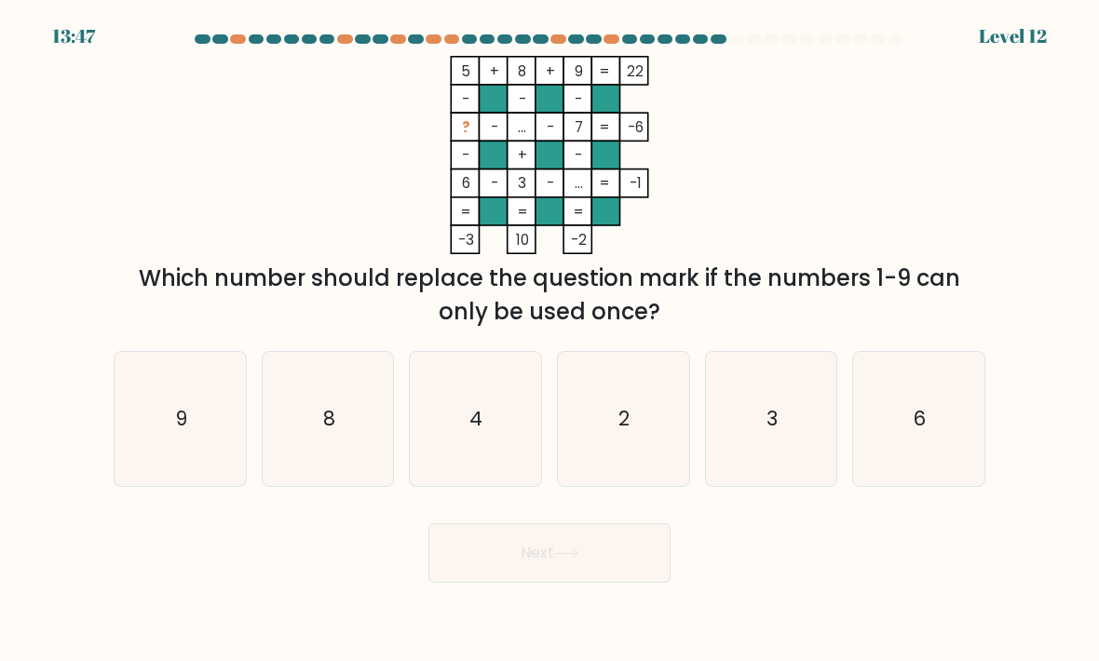
click at [590, 400] on icon "2" at bounding box center [623, 419] width 131 height 131
click at [550, 340] on input "d. 2" at bounding box center [549, 335] width 1 height 9
radio input "true"
click at [502, 538] on button "Next" at bounding box center [549, 553] width 242 height 60
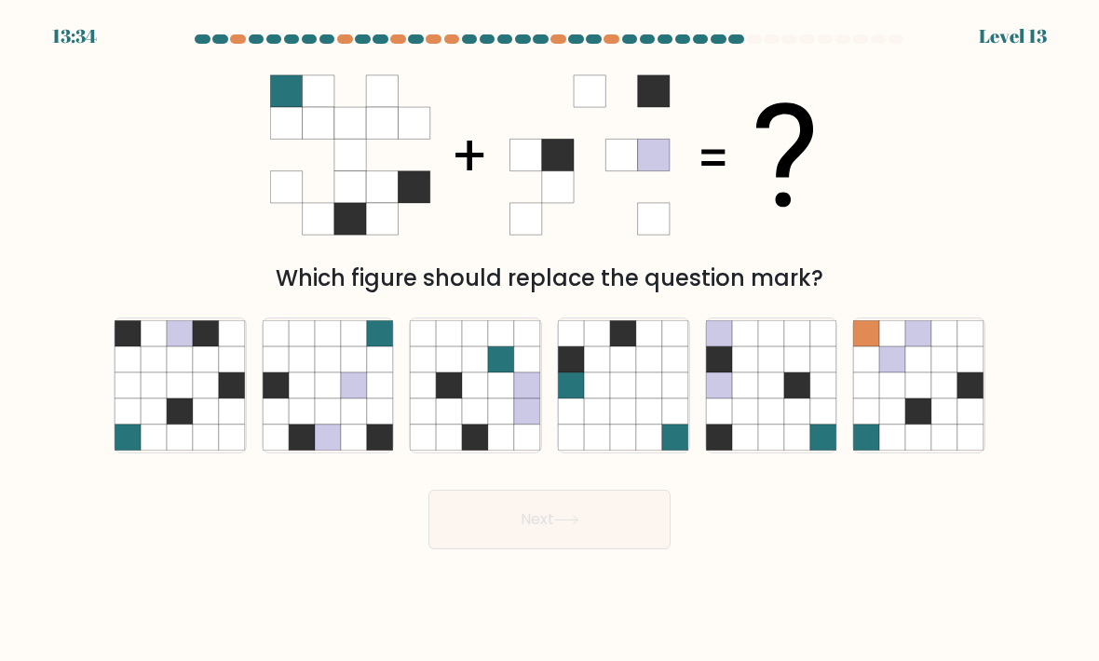
click at [163, 399] on icon at bounding box center [154, 412] width 26 height 26
click at [549, 340] on input "a." at bounding box center [549, 335] width 1 height 9
radio input "true"
click at [644, 490] on button "Next" at bounding box center [549, 520] width 242 height 60
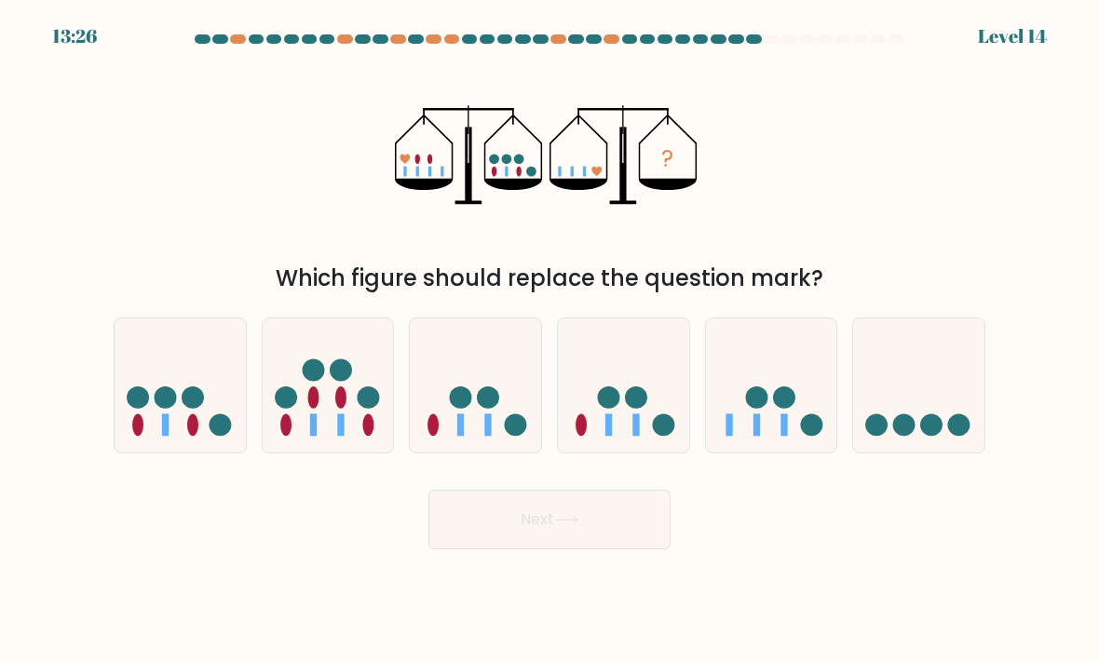
click at [951, 371] on icon at bounding box center [918, 386] width 131 height 109
click at [550, 340] on input "f." at bounding box center [549, 335] width 1 height 9
radio input "true"
click at [653, 497] on button "Next" at bounding box center [549, 520] width 242 height 60
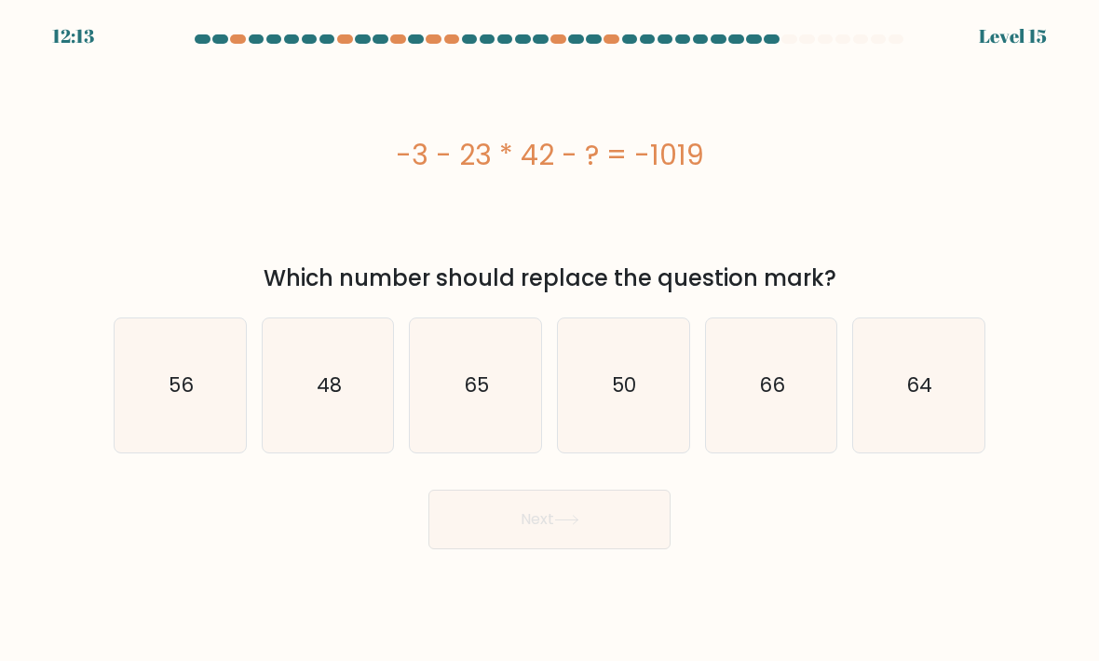
click at [578, 336] on icon "50" at bounding box center [623, 385] width 131 height 131
click at [550, 336] on input "d. 50" at bounding box center [549, 335] width 1 height 9
radio input "true"
click at [529, 493] on button "Next" at bounding box center [549, 520] width 242 height 60
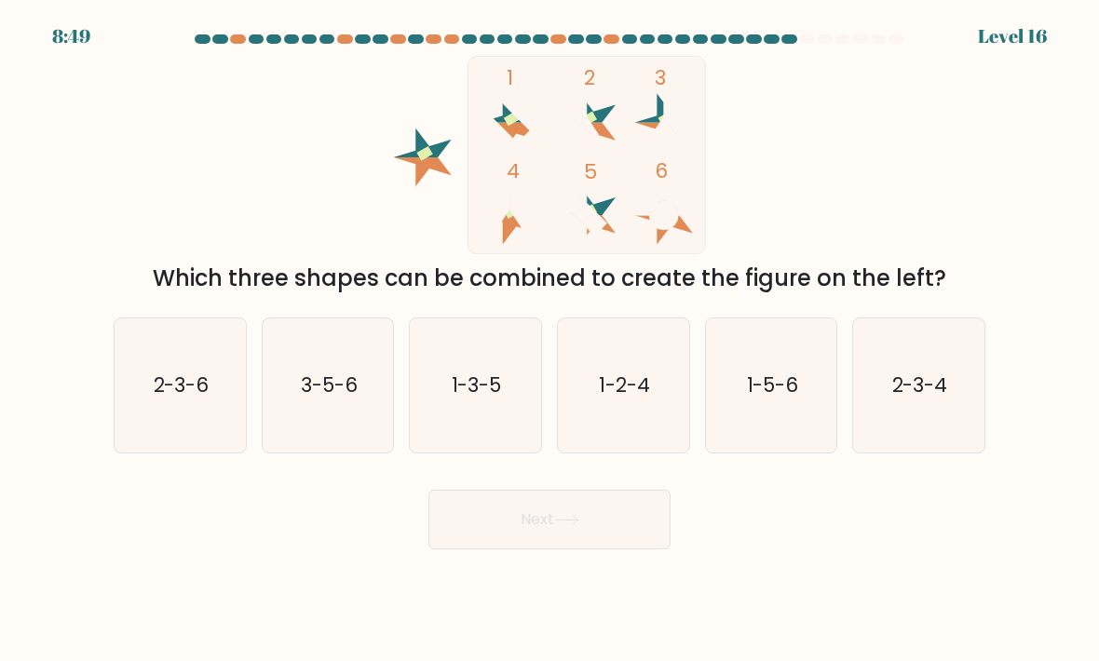
click at [827, 361] on icon "1-5-6" at bounding box center [771, 385] width 131 height 131
click at [550, 340] on input "e. 1-5-6" at bounding box center [549, 335] width 1 height 9
radio input "true"
click at [634, 492] on button "Next" at bounding box center [549, 520] width 242 height 60
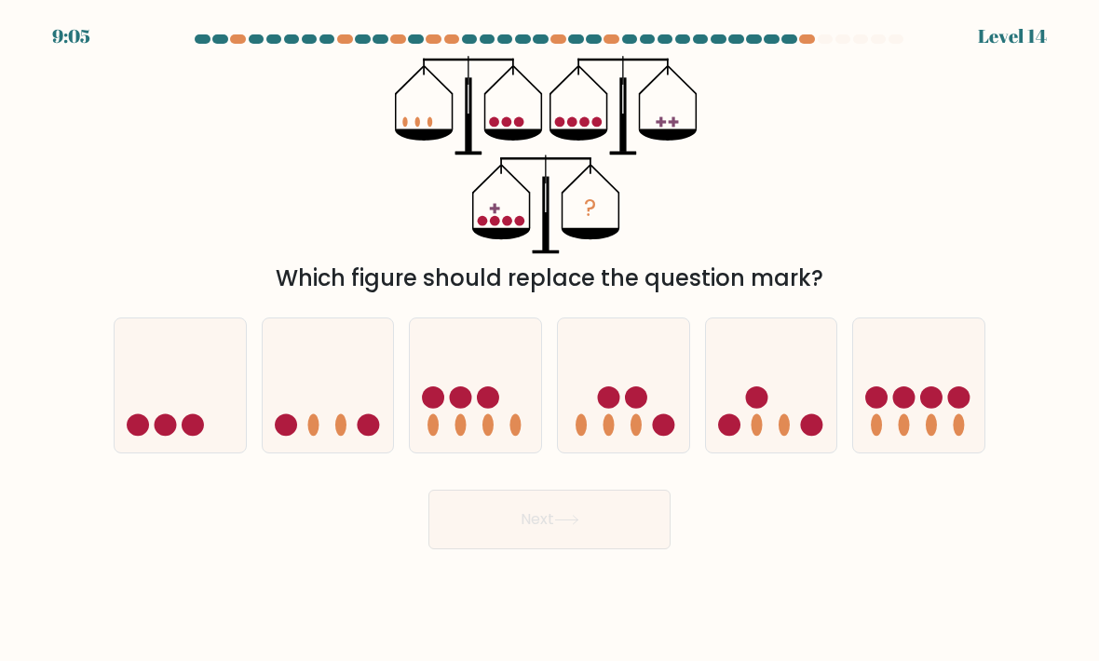
click at [926, 386] on circle at bounding box center [932, 397] width 22 height 22
click at [550, 340] on input "f." at bounding box center [549, 335] width 1 height 9
radio input "true"
click at [510, 490] on button "Next" at bounding box center [549, 520] width 242 height 60
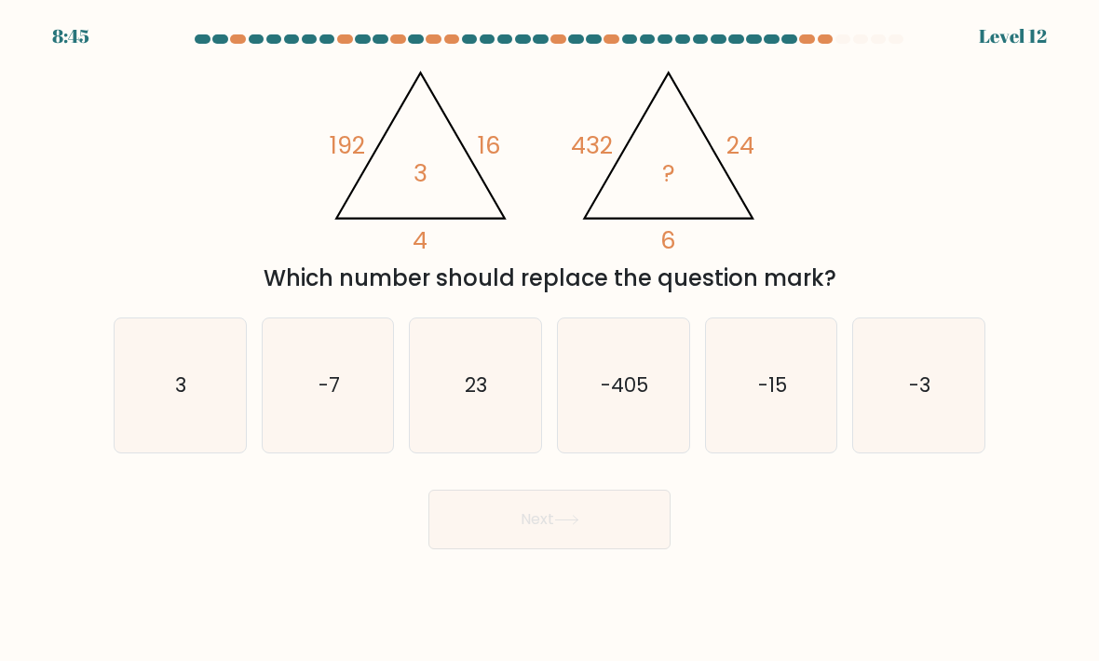
click at [175, 356] on icon "3" at bounding box center [180, 385] width 131 height 131
click at [549, 340] on input "a. 3" at bounding box center [549, 335] width 1 height 9
radio input "true"
click at [511, 490] on button "Next" at bounding box center [549, 520] width 242 height 60
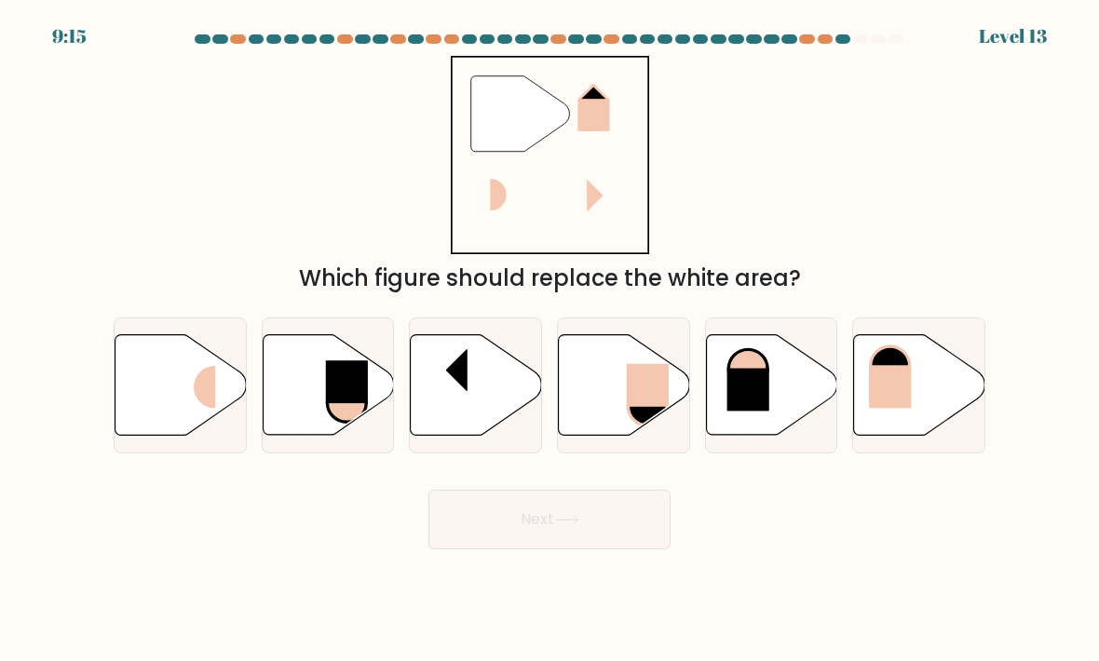
click at [953, 335] on icon at bounding box center [919, 385] width 131 height 101
click at [550, 331] on input "f." at bounding box center [549, 335] width 1 height 9
radio input "true"
click at [514, 490] on button "Next" at bounding box center [549, 520] width 242 height 60
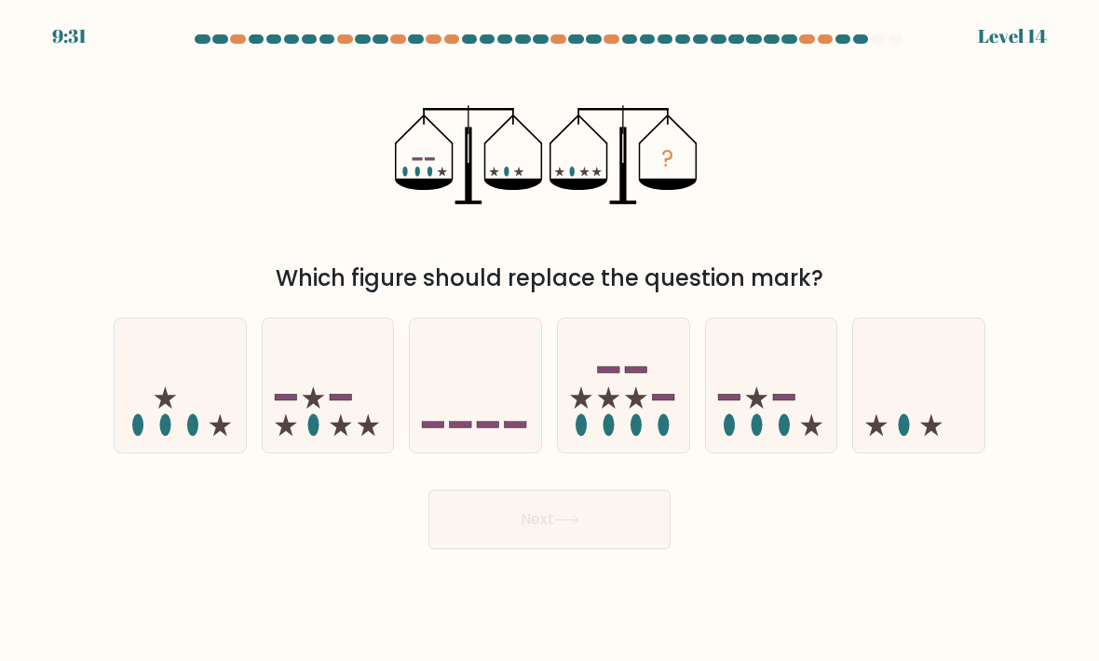
click at [1058, 334] on form at bounding box center [549, 291] width 1099 height 515
click at [809, 372] on icon at bounding box center [771, 386] width 131 height 109
click at [550, 340] on input "e." at bounding box center [549, 335] width 1 height 9
radio input "true"
click at [491, 490] on button "Next" at bounding box center [549, 520] width 242 height 60
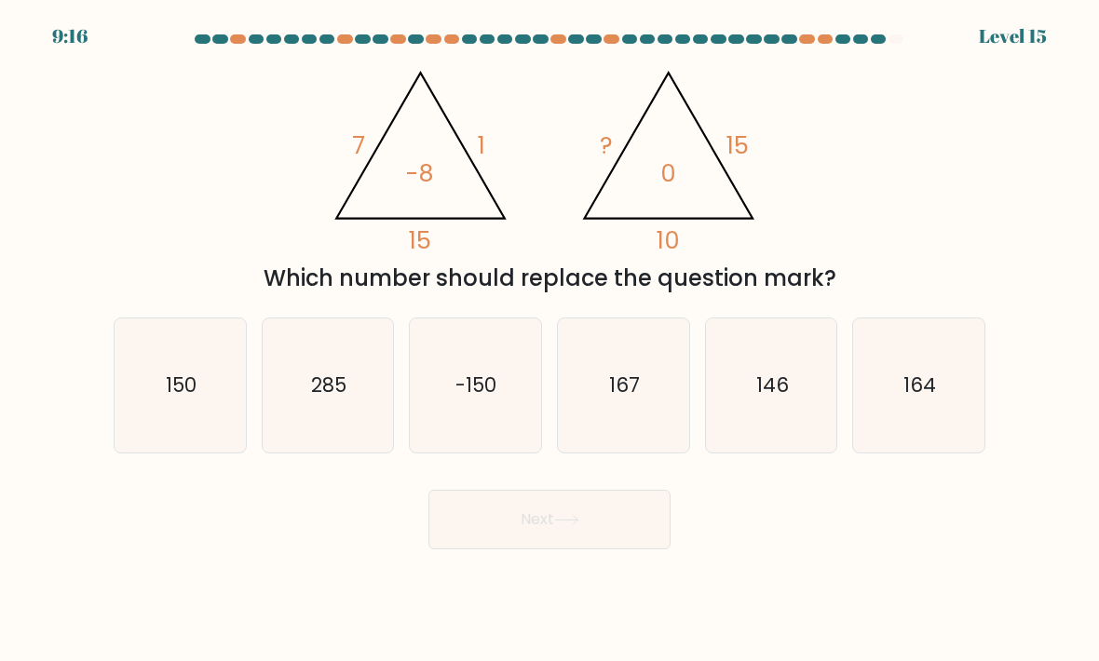
click at [171, 372] on icon "150" at bounding box center [180, 385] width 131 height 131
click at [549, 340] on input "a. 150" at bounding box center [549, 335] width 1 height 9
radio input "true"
click at [493, 490] on button "Next" at bounding box center [549, 520] width 242 height 60
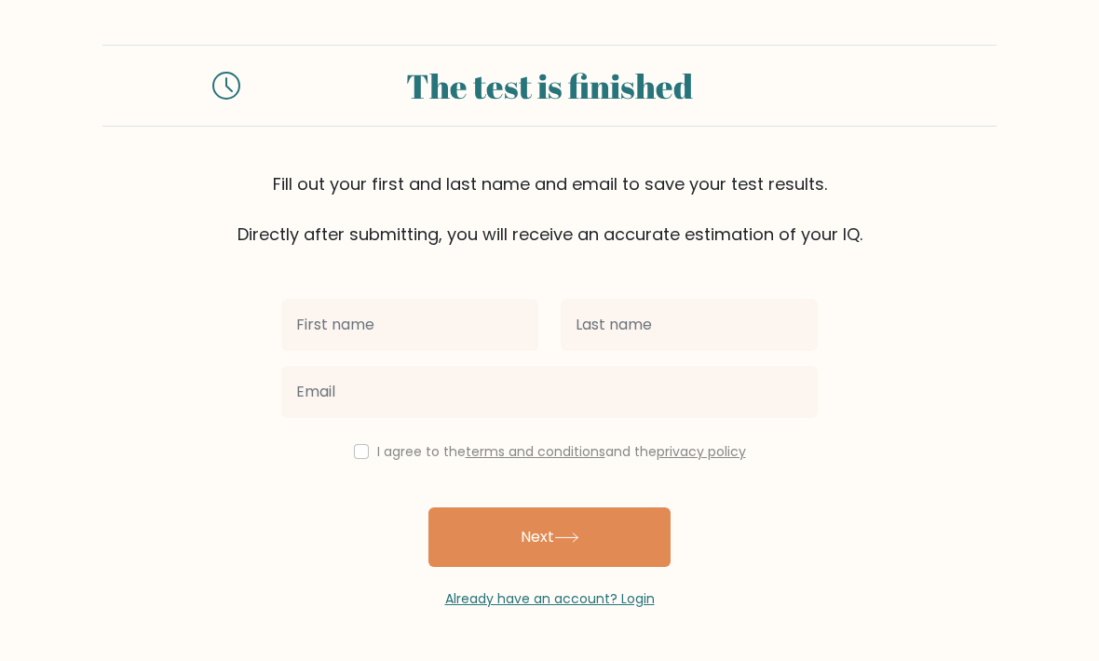
click at [358, 299] on input "text" at bounding box center [409, 325] width 257 height 52
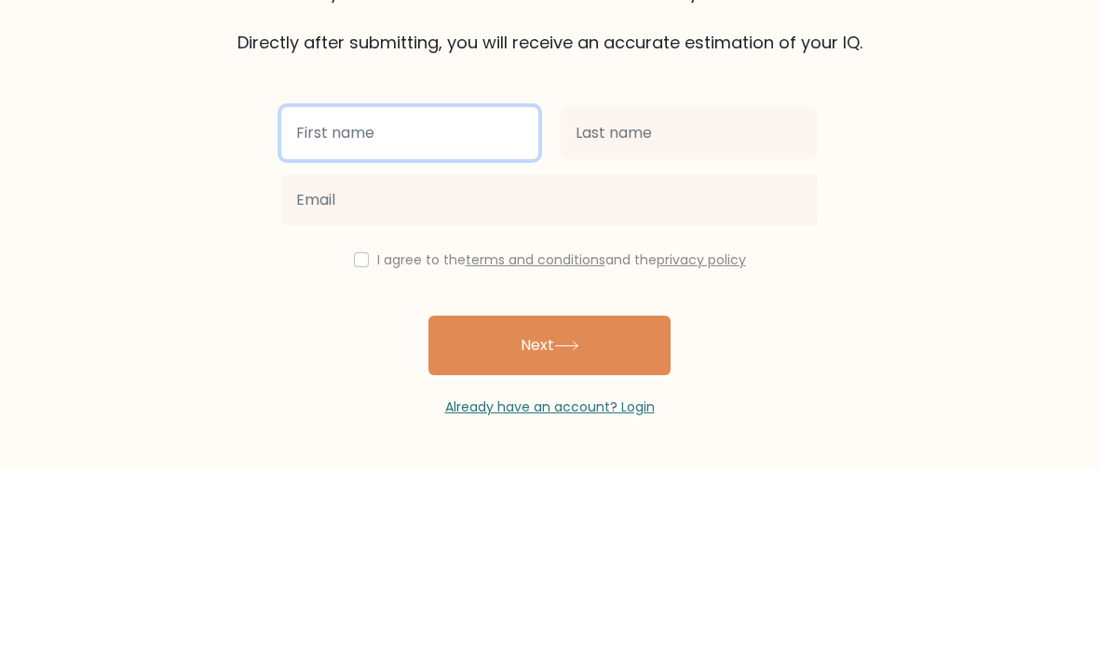
type input "[PERSON_NAME]"
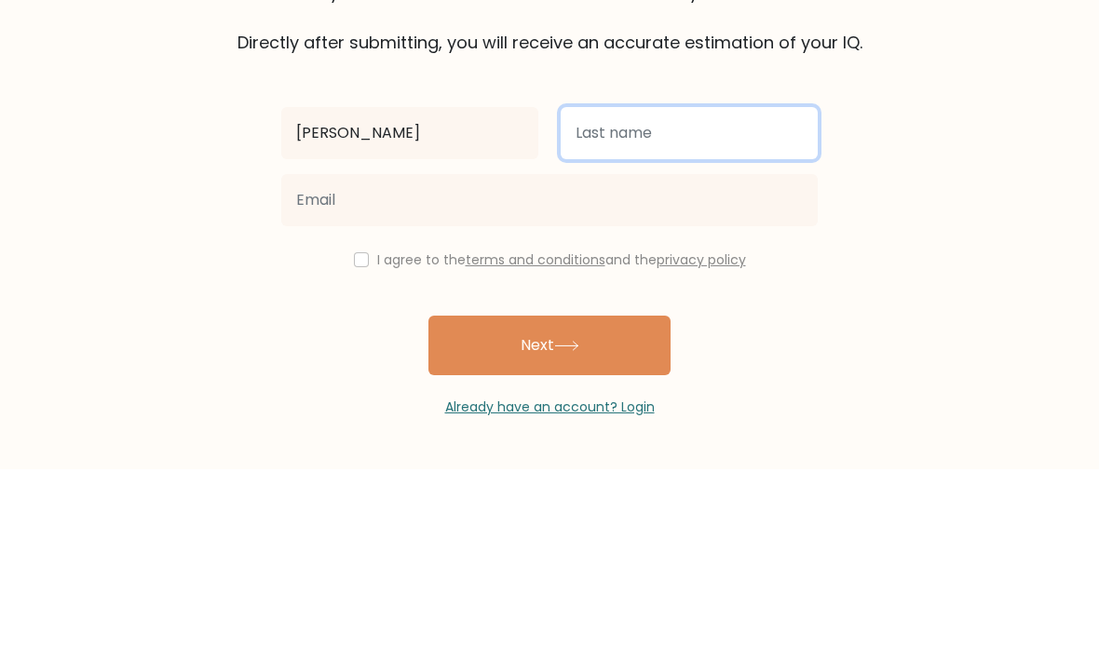
type input "[PERSON_NAME]"
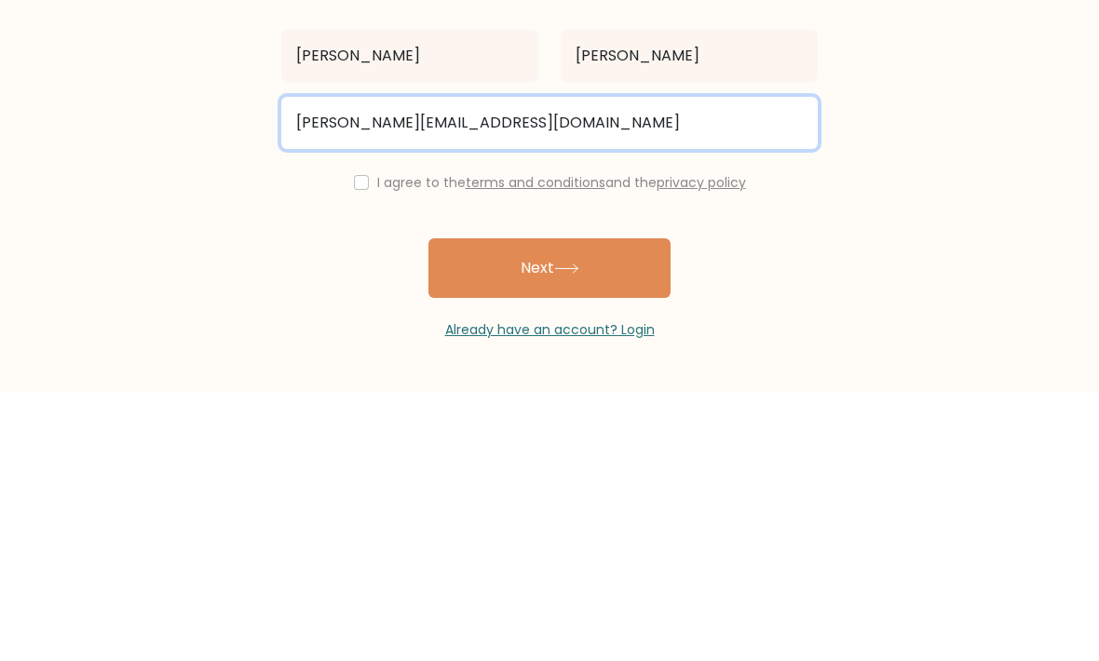
type input "Alicia.coconut@icloud.com"
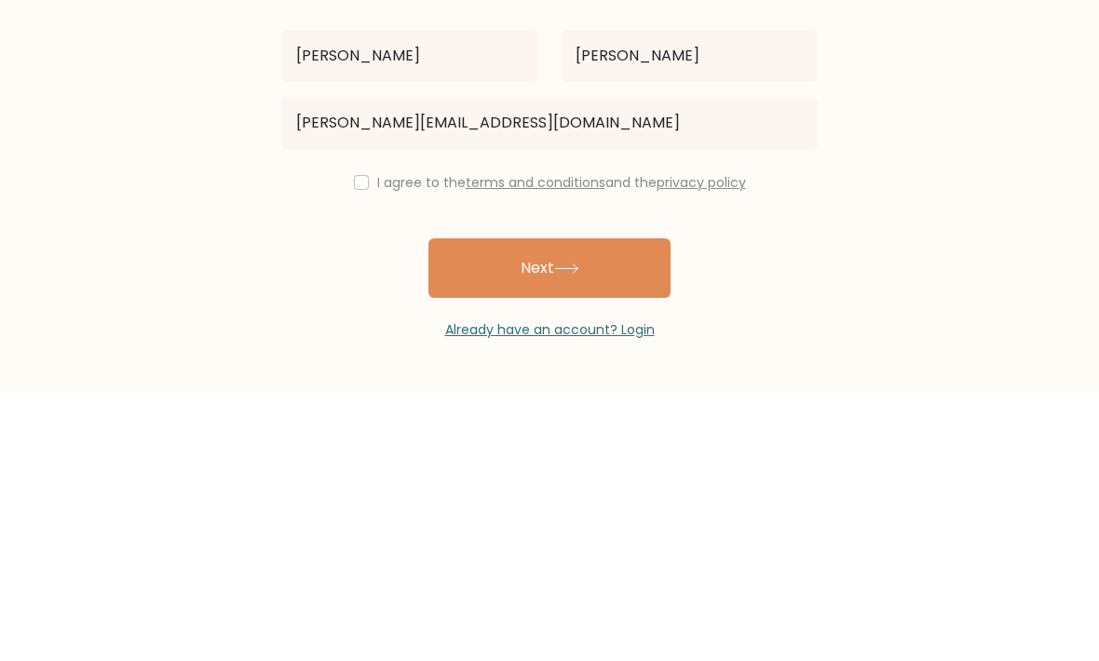
click at [344, 247] on div "Alicia Lauzon Alicia.coconut@icloud.com I agree to the terms and conditions and…" at bounding box center [549, 428] width 559 height 362
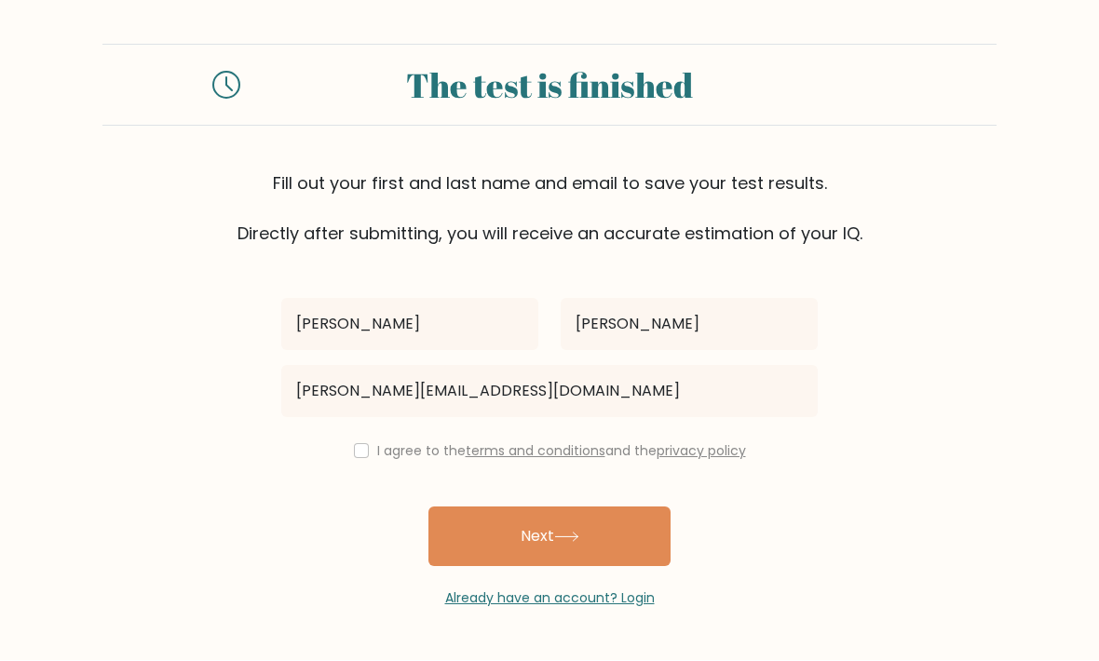
click at [362, 444] on input "checkbox" at bounding box center [361, 451] width 15 height 15
checkbox input "true"
click at [653, 508] on button "Next" at bounding box center [549, 538] width 242 height 60
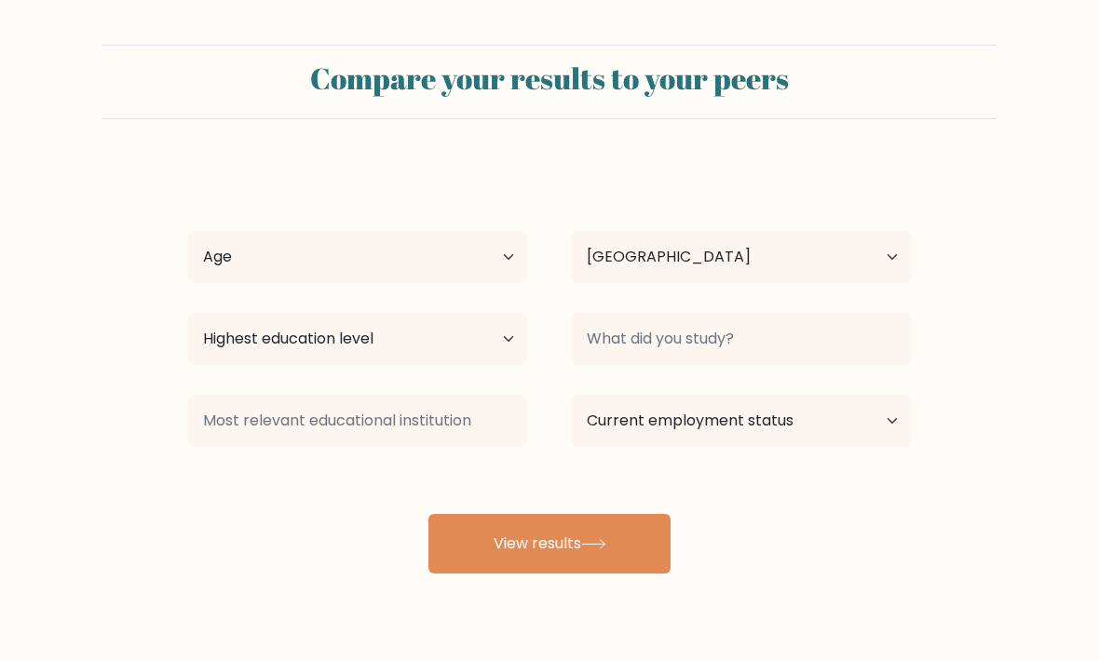
select select "CA"
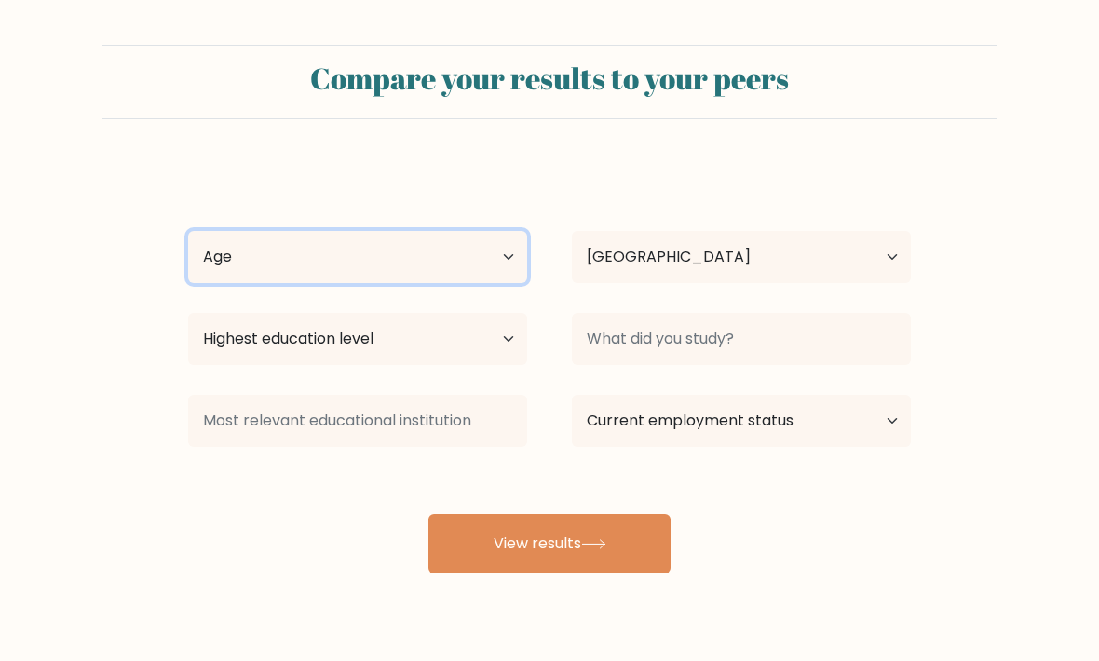
click at [265, 250] on select "Age Under 18 years old 18-24 years old 25-34 years old 35-44 years old 45-54 ye…" at bounding box center [357, 257] width 339 height 52
select select "min_18"
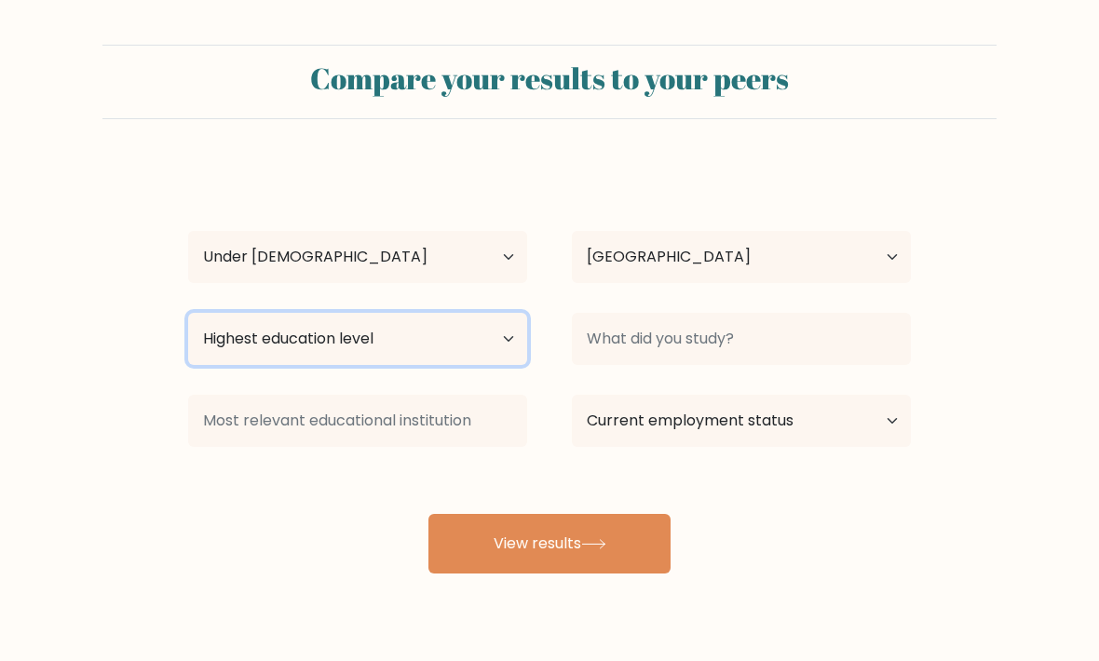
click at [204, 345] on select "Highest education level No schooling Primary Lower Secondary Upper Secondary Oc…" at bounding box center [357, 339] width 339 height 52
select select "lower_secondary"
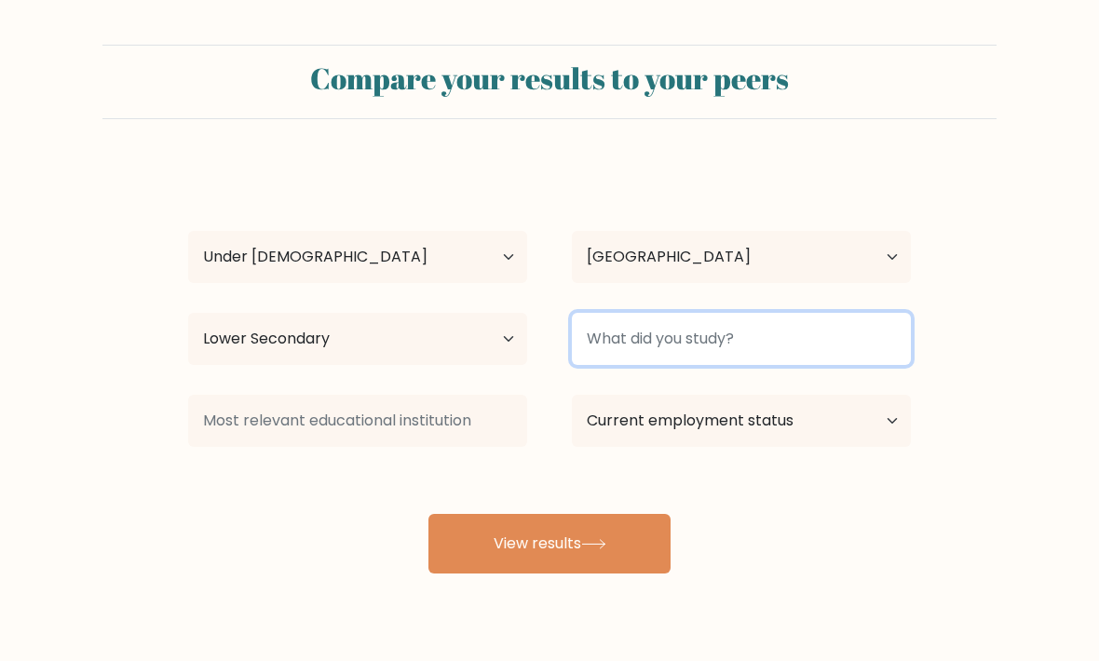
click at [879, 339] on input at bounding box center [741, 339] width 339 height 52
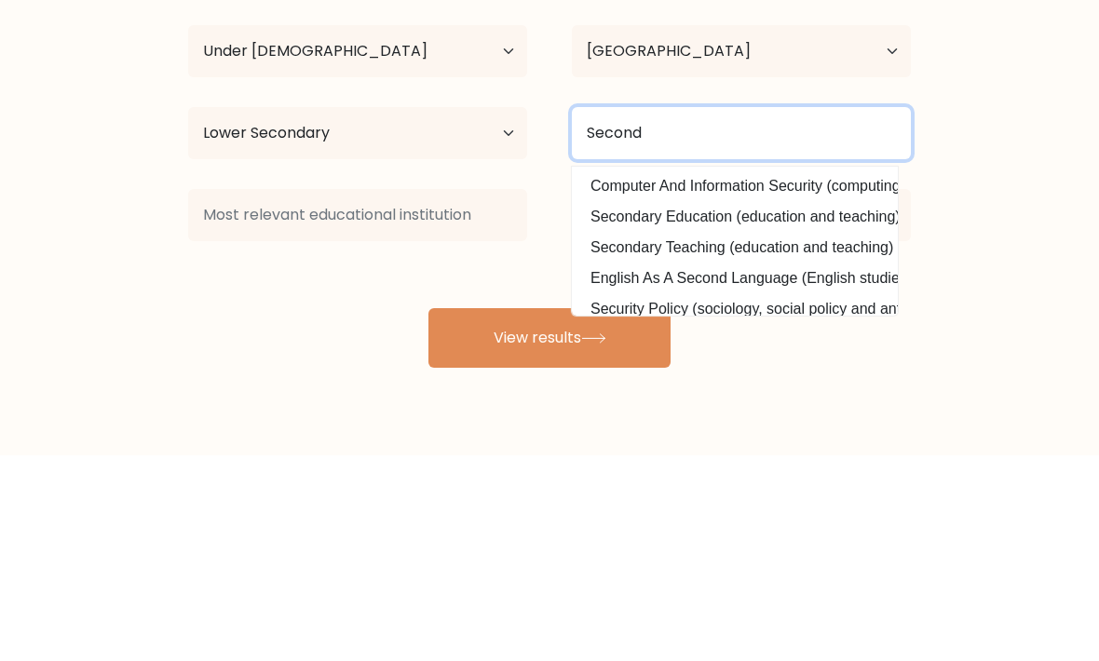
type input "Second"
click at [549, 514] on button "View results" at bounding box center [549, 544] width 242 height 60
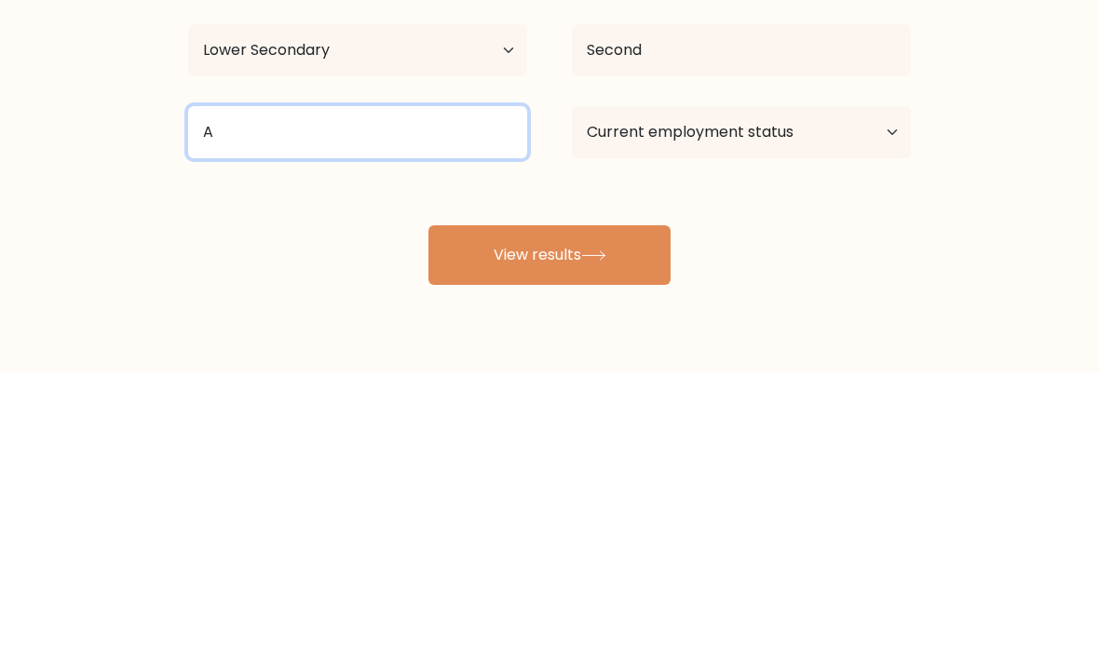
type input "A"
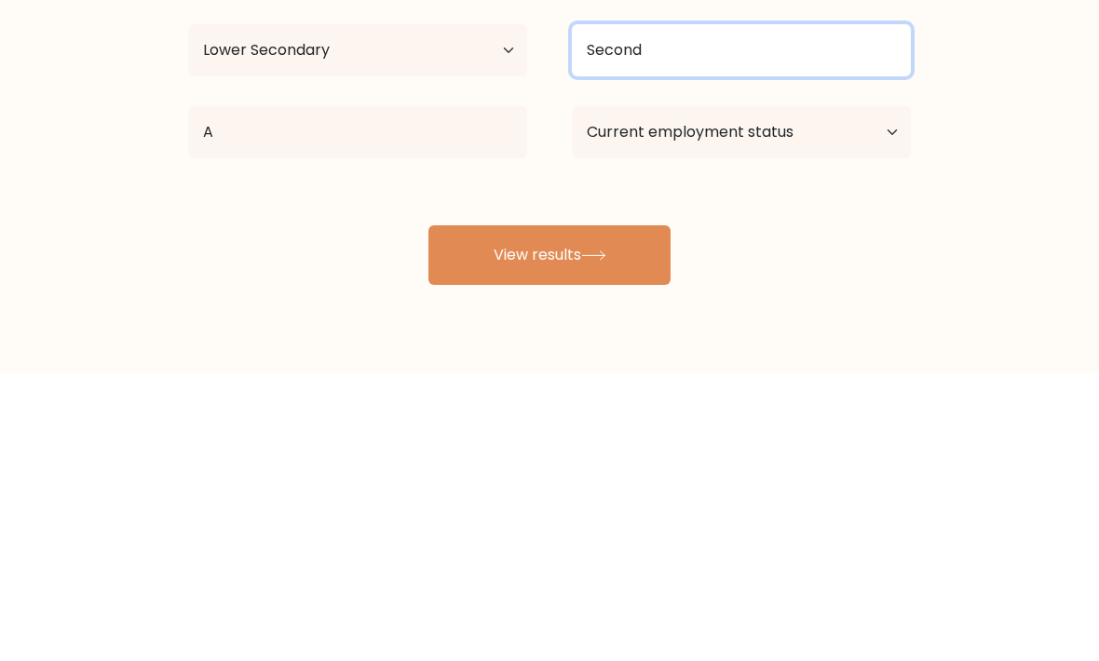
click at [833, 313] on input "Second" at bounding box center [741, 339] width 339 height 52
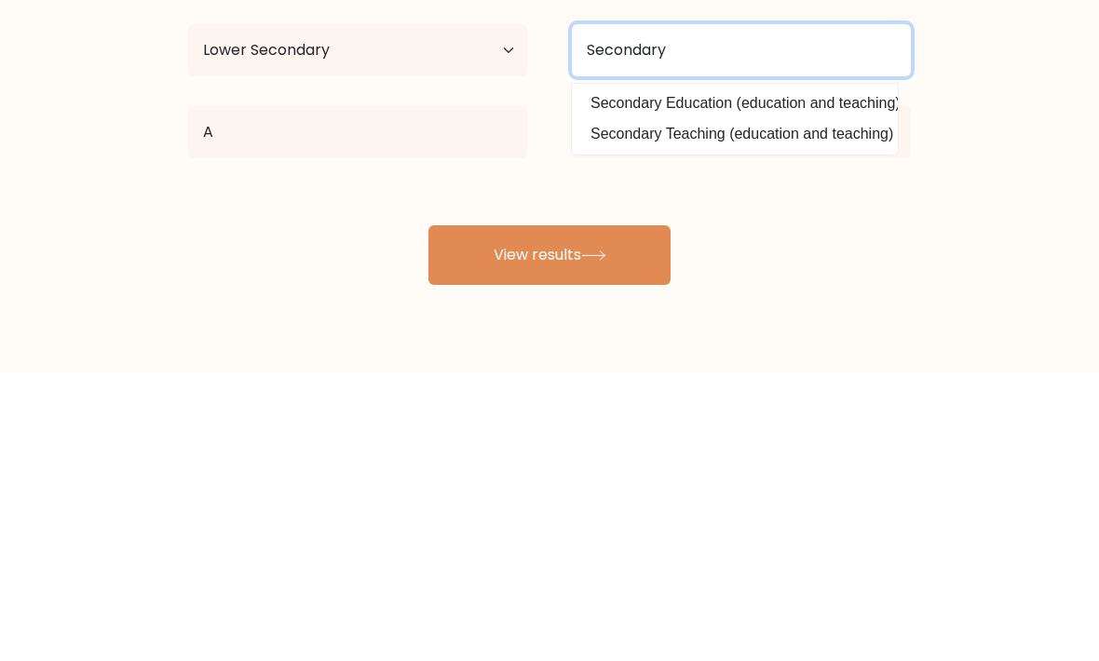
type input "Secondary"
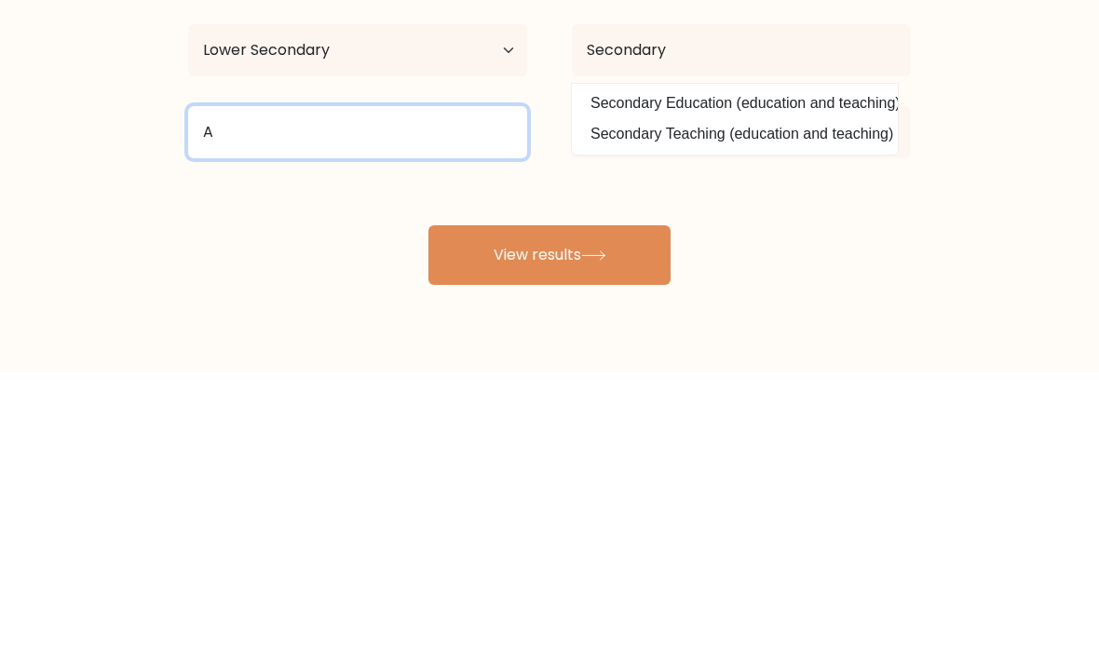
click at [227, 395] on input "A" at bounding box center [357, 421] width 339 height 52
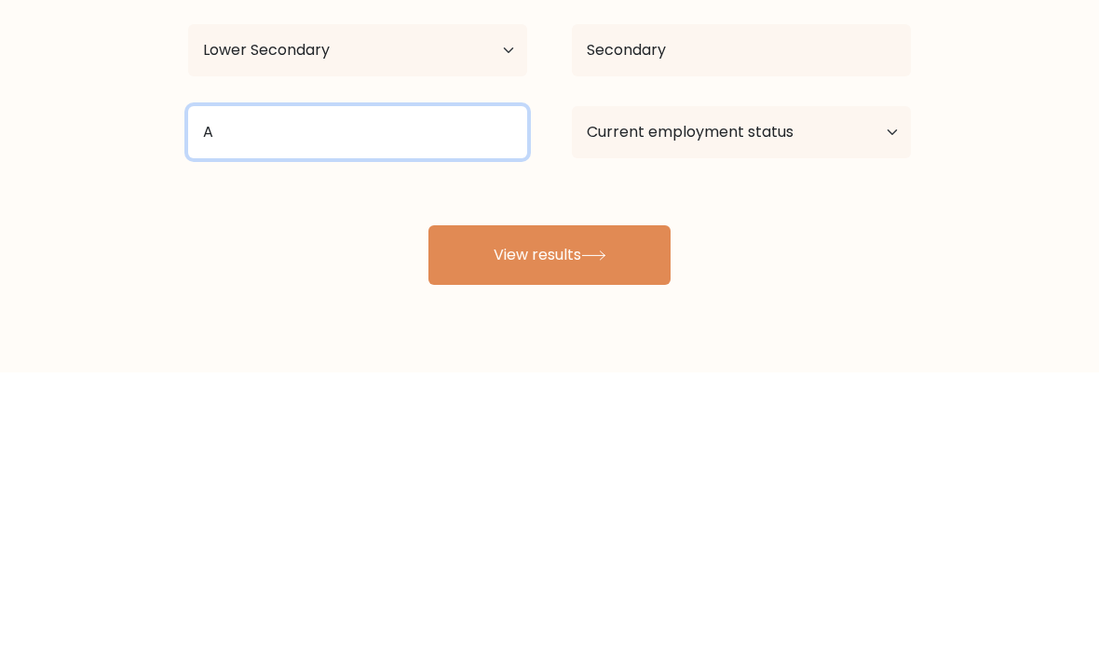
click at [549, 514] on button "View results" at bounding box center [549, 544] width 242 height 60
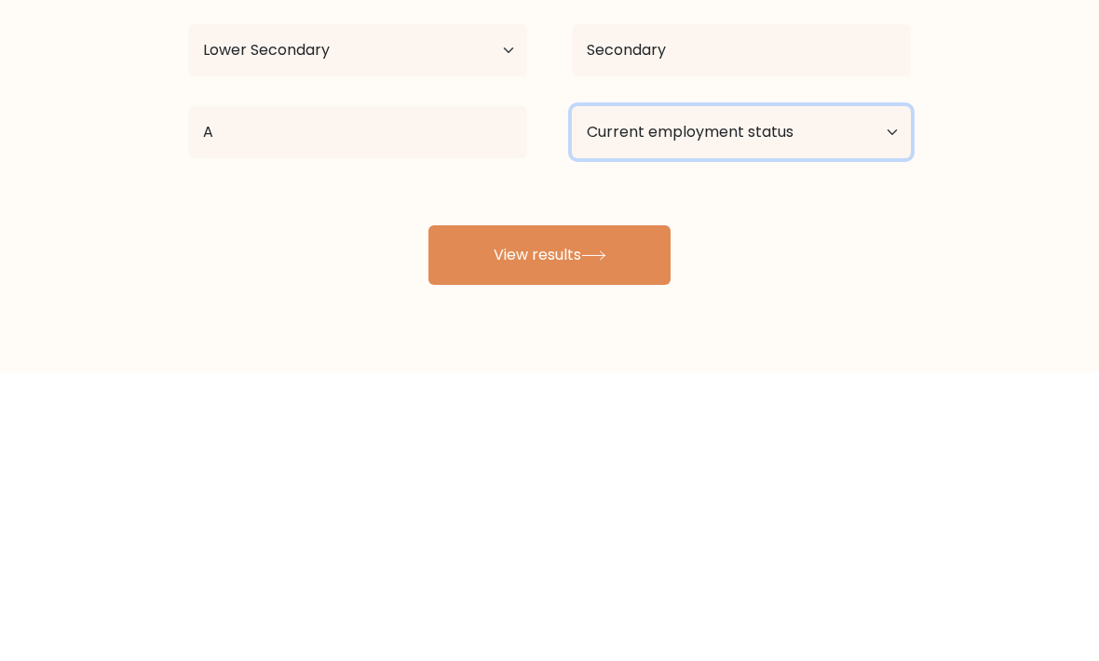
scroll to position [61, 0]
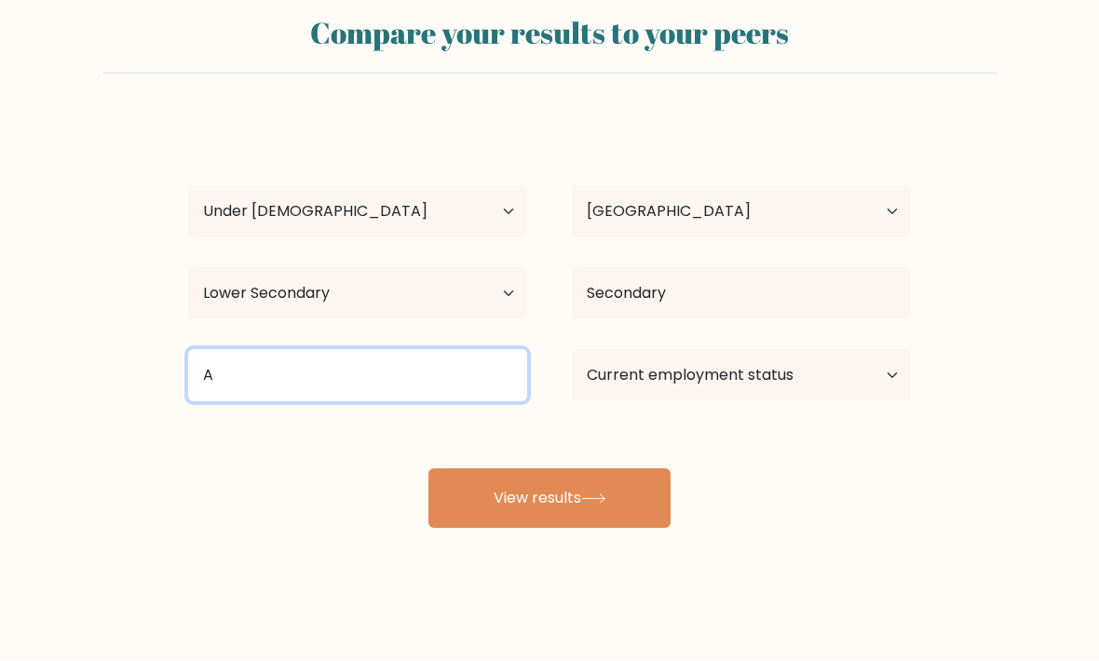
click at [248, 375] on input "A" at bounding box center [357, 376] width 339 height 52
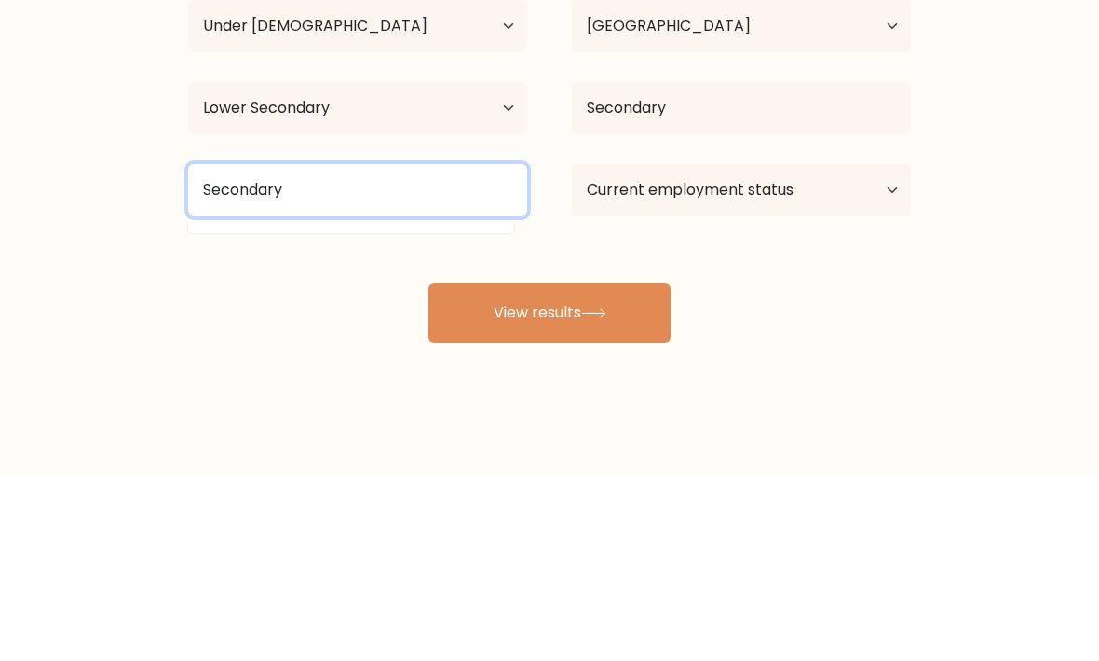
type input "Secondary"
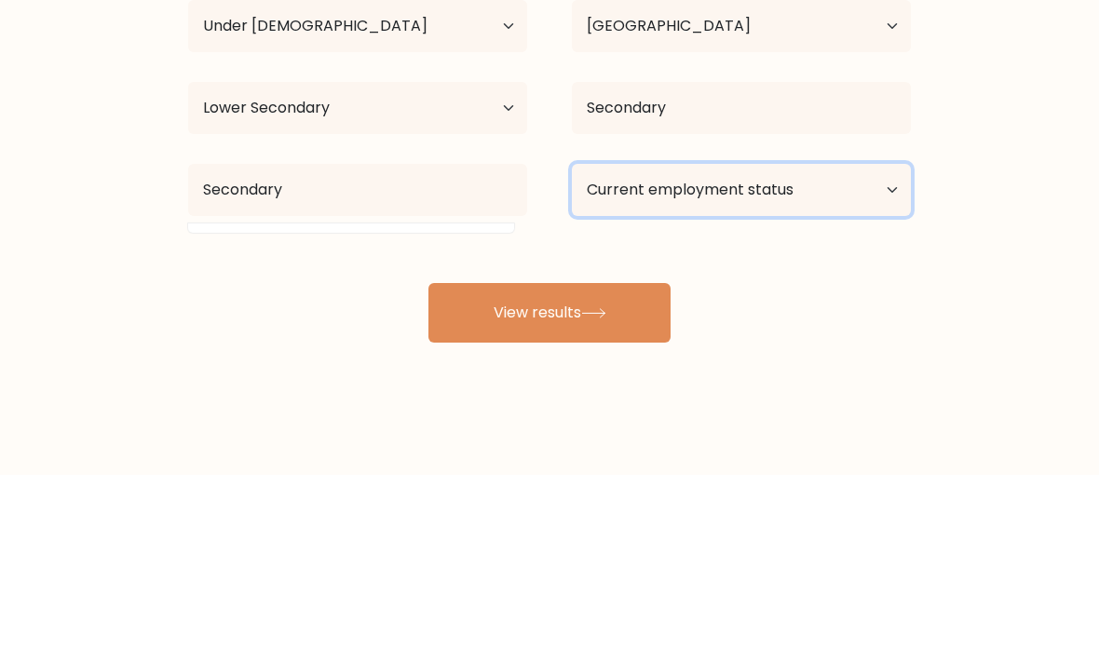
click at [880, 350] on select "Current employment status Employed Student Retired Other / prefer not to answer" at bounding box center [741, 376] width 339 height 52
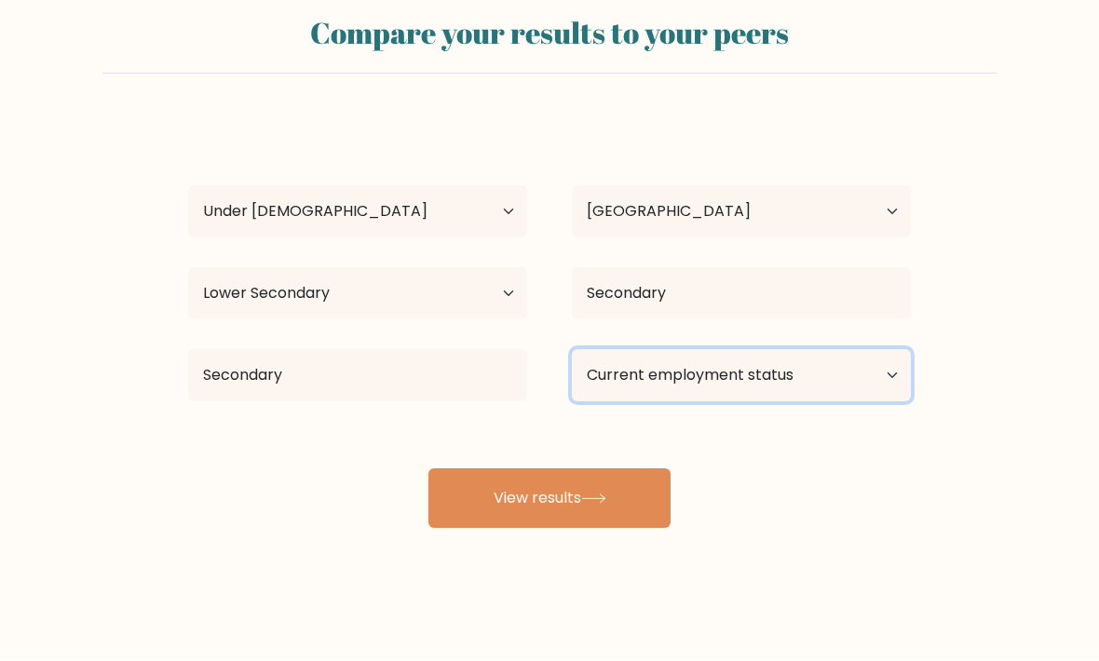
select select "student"
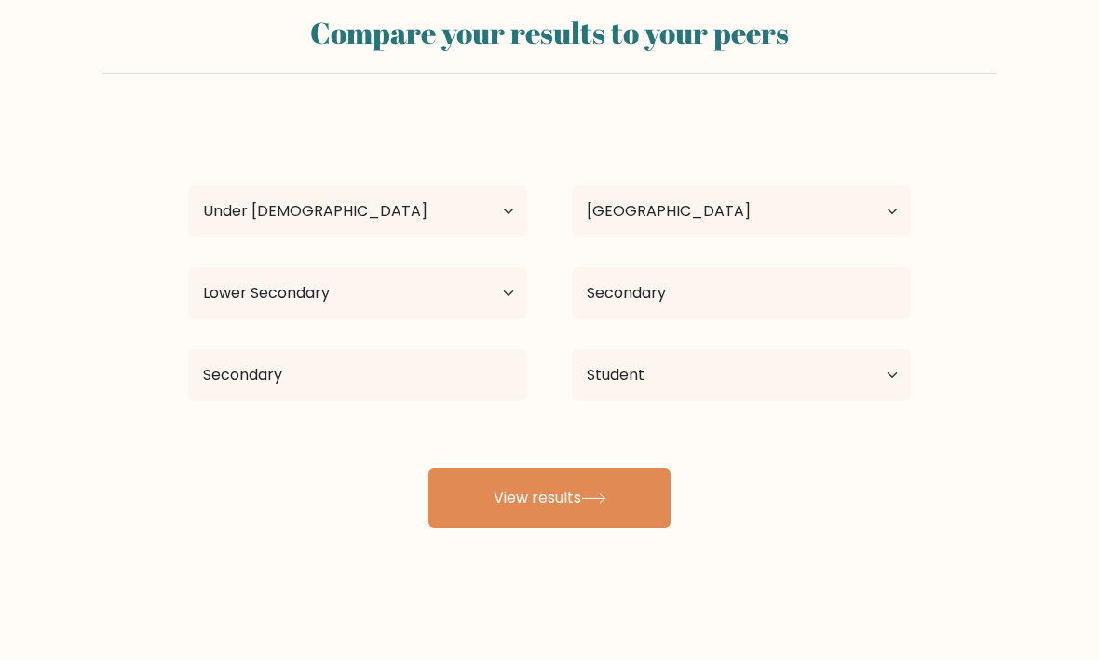
click at [631, 483] on button "View results" at bounding box center [549, 499] width 242 height 60
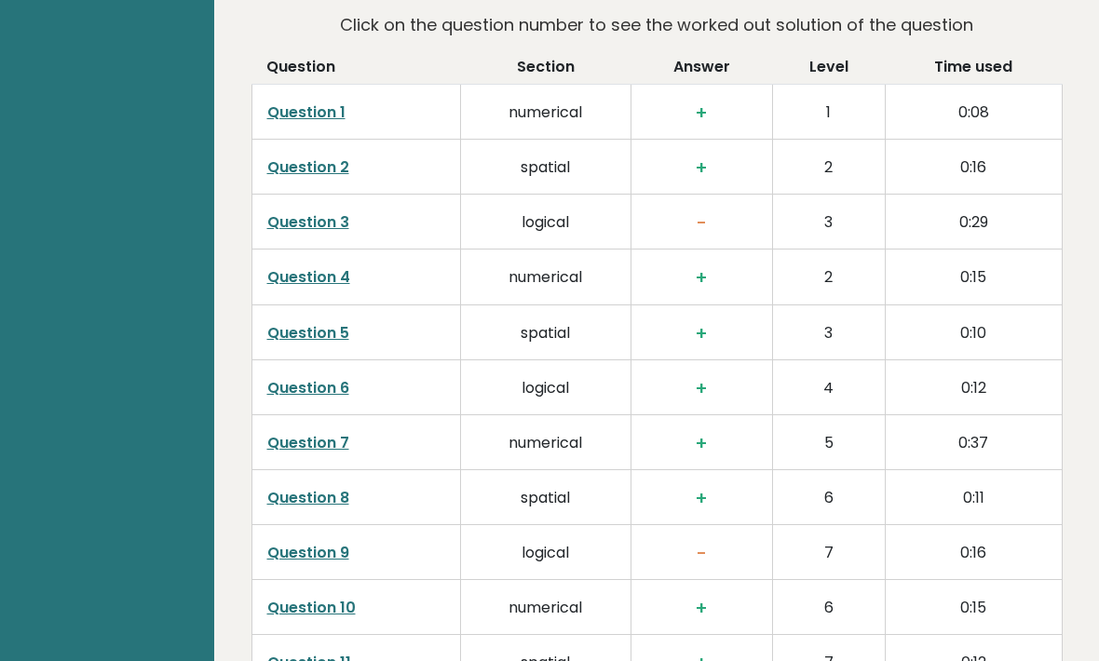
scroll to position [2865, 0]
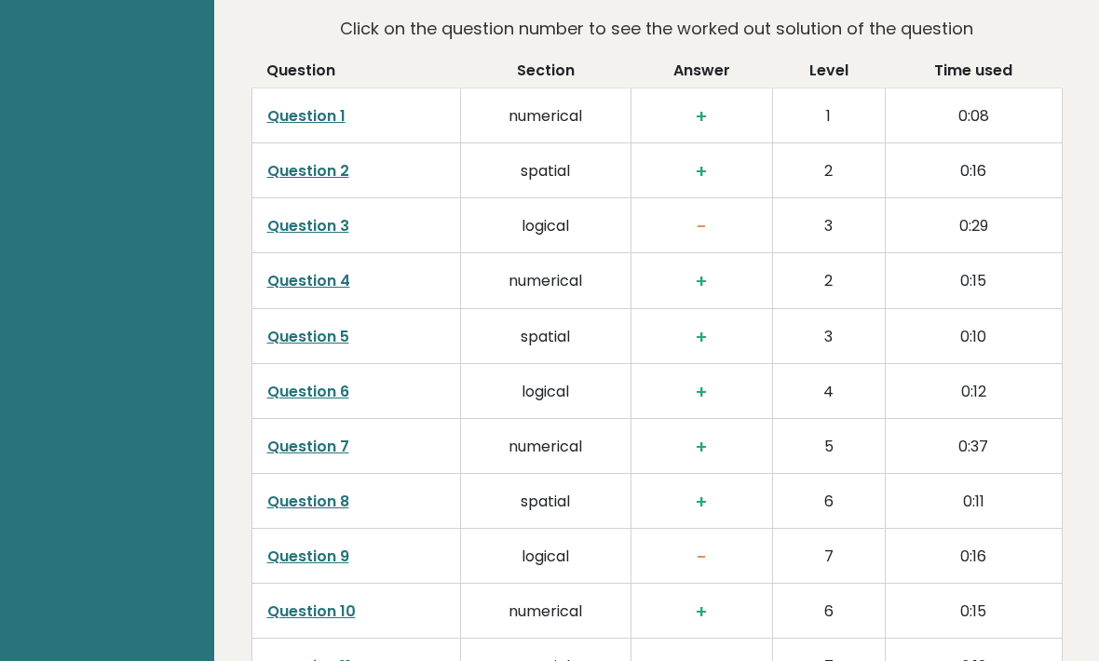
click at [290, 215] on link "Question 3" at bounding box center [308, 225] width 82 height 21
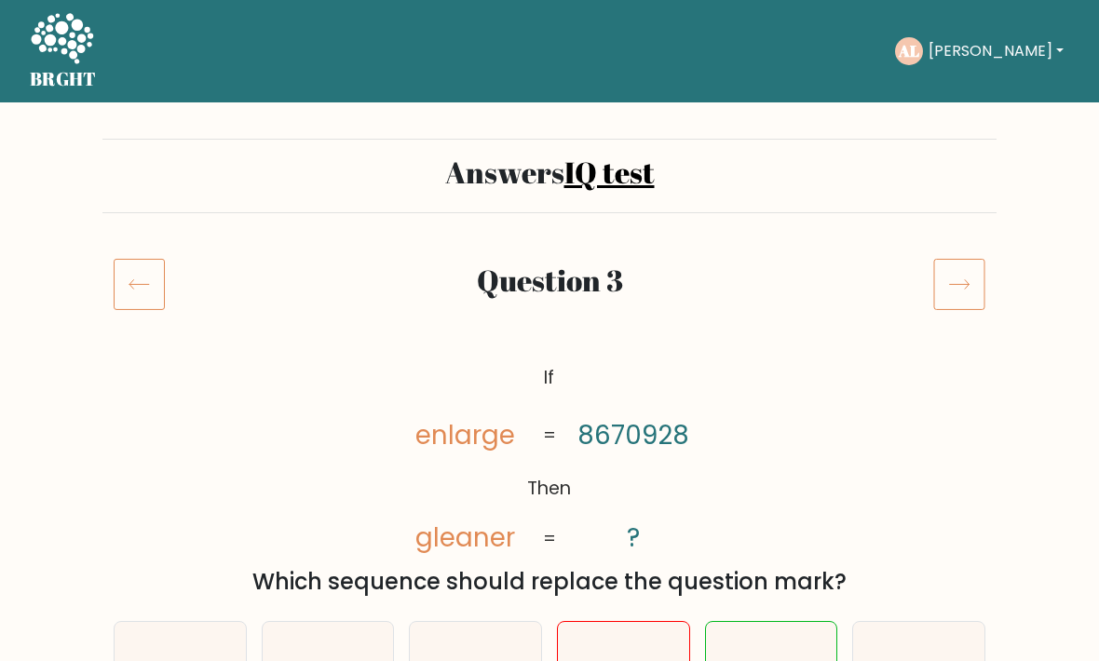
click at [149, 292] on icon at bounding box center [139, 284] width 51 height 52
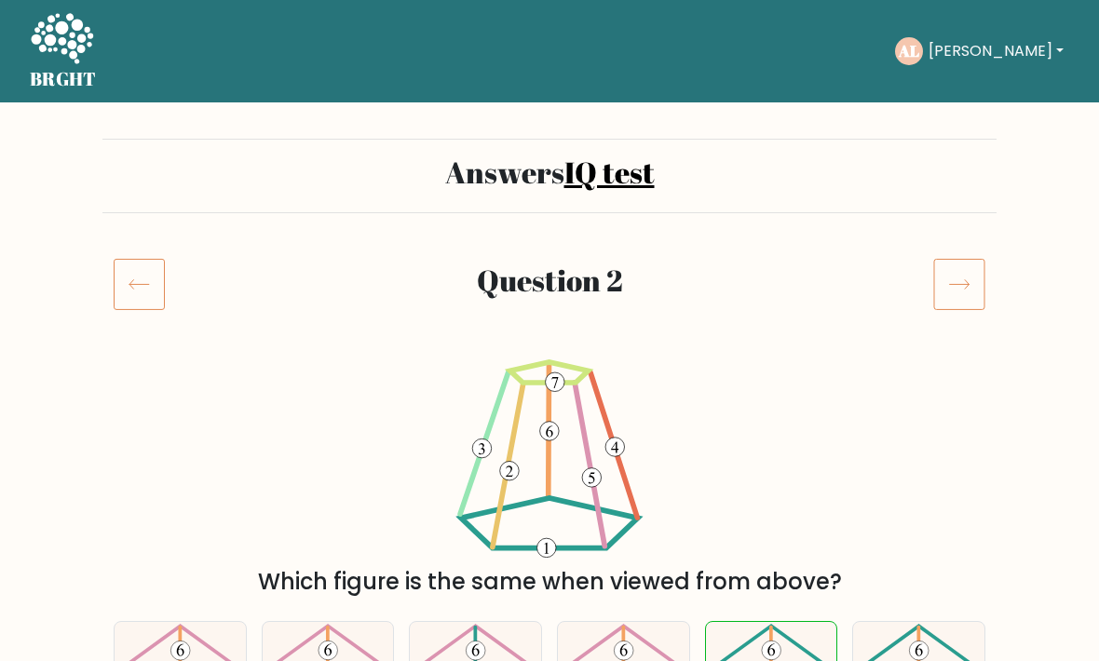
click at [150, 285] on icon at bounding box center [139, 284] width 51 height 52
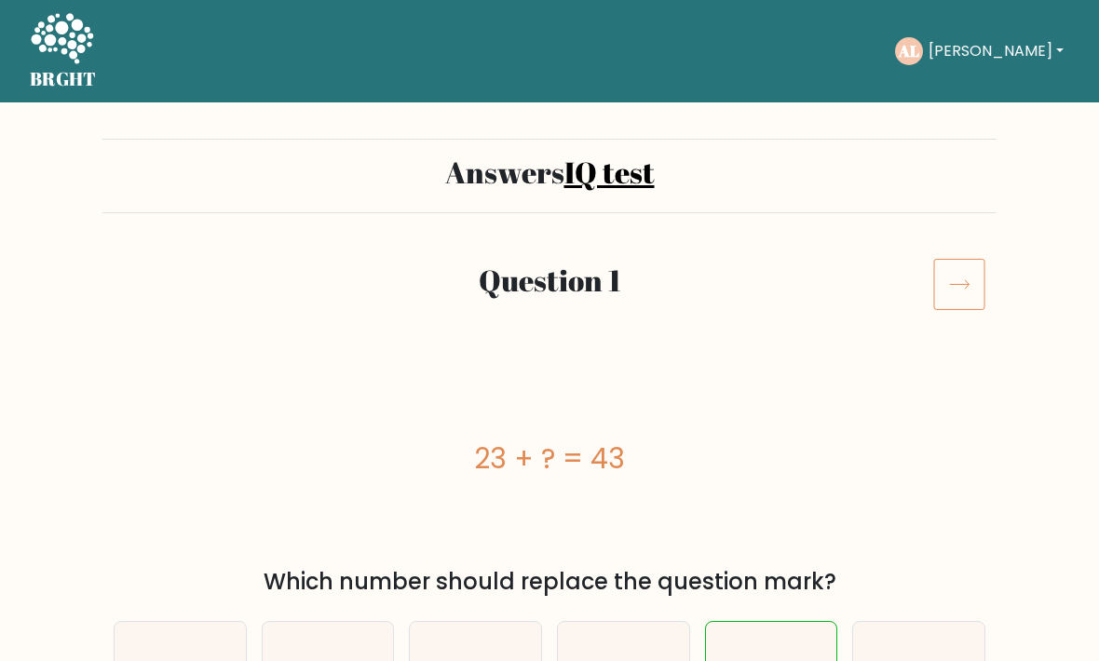
click at [957, 293] on icon at bounding box center [959, 284] width 52 height 52
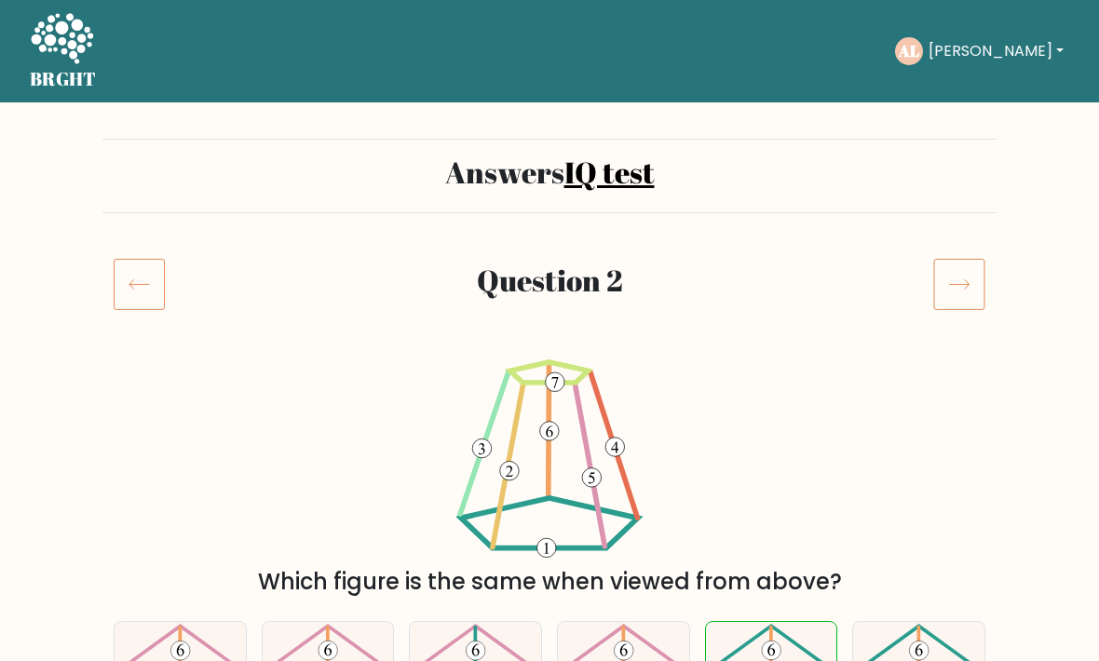
click at [968, 288] on icon at bounding box center [959, 284] width 52 height 52
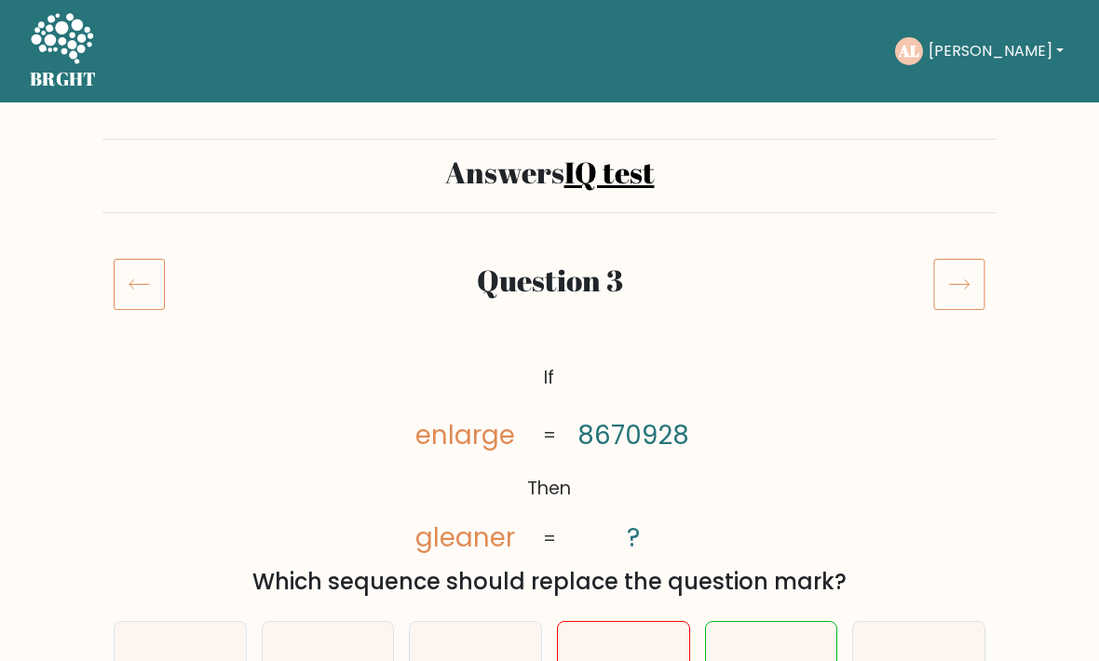
click at [974, 280] on icon at bounding box center [959, 284] width 52 height 52
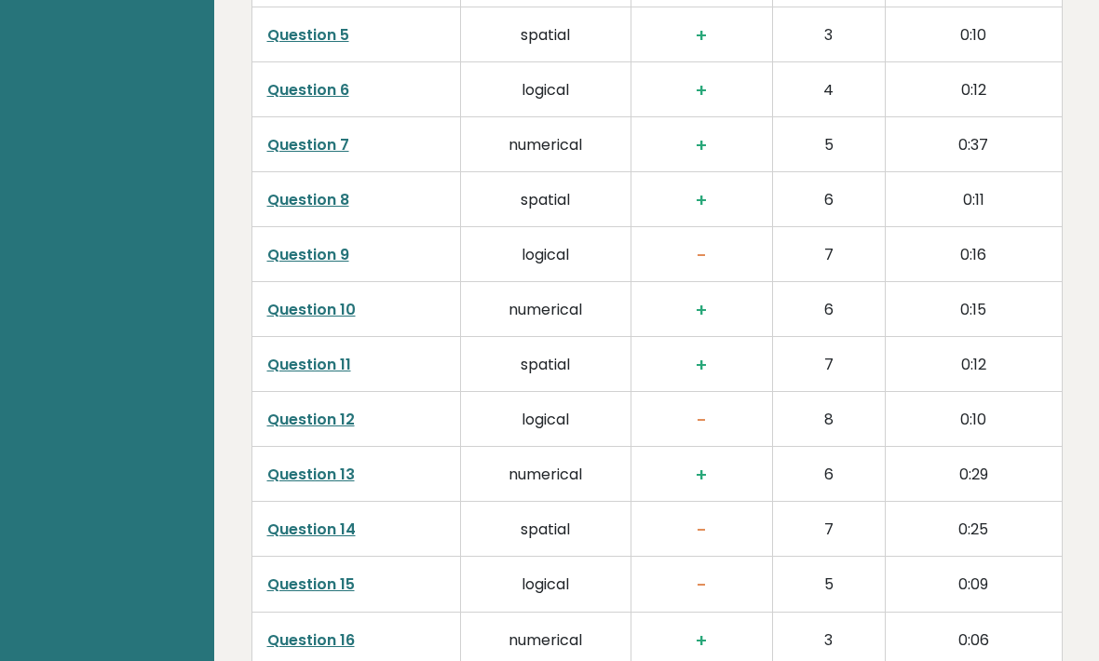
scroll to position [3207, 0]
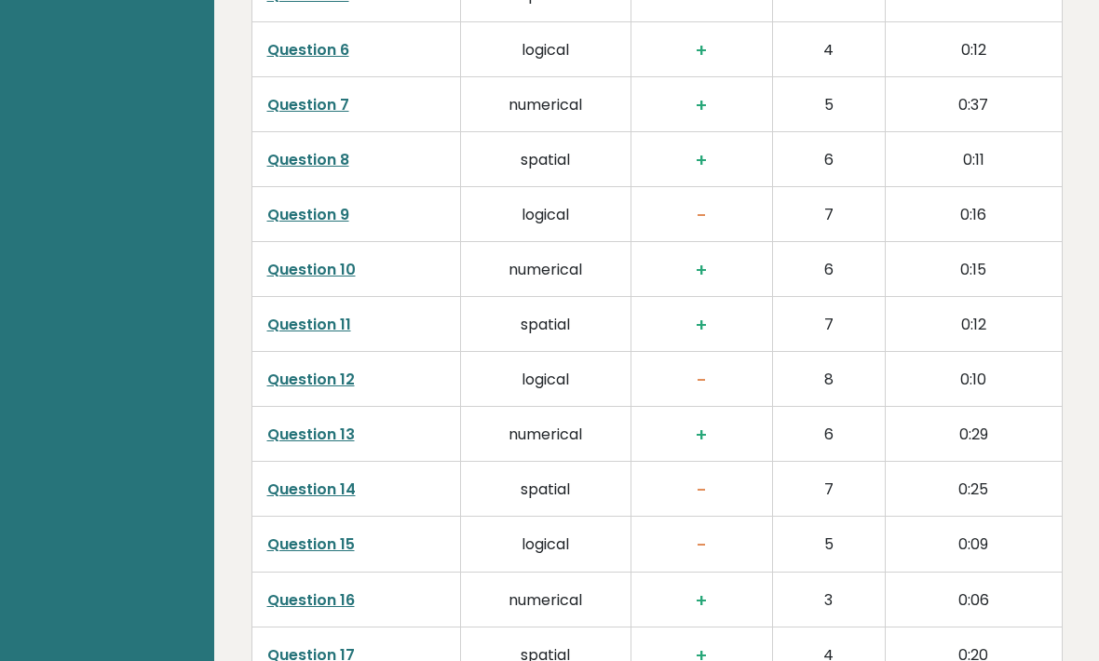
click at [286, 204] on link "Question 9" at bounding box center [308, 214] width 82 height 21
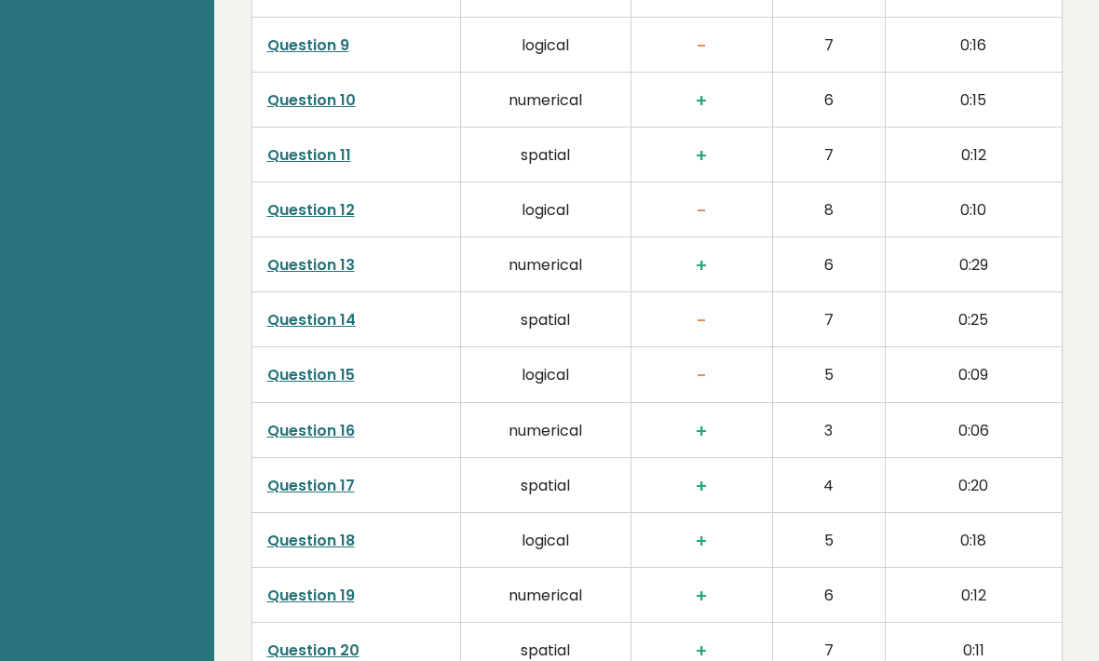
scroll to position [3378, 0]
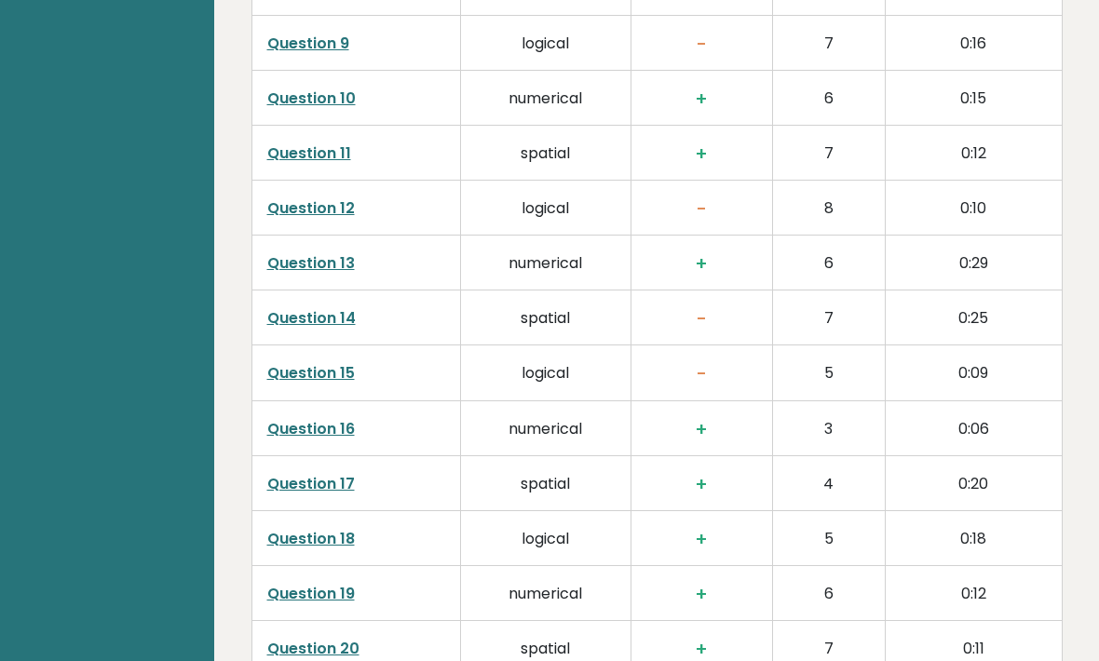
click at [300, 308] on link "Question 14" at bounding box center [311, 318] width 88 height 21
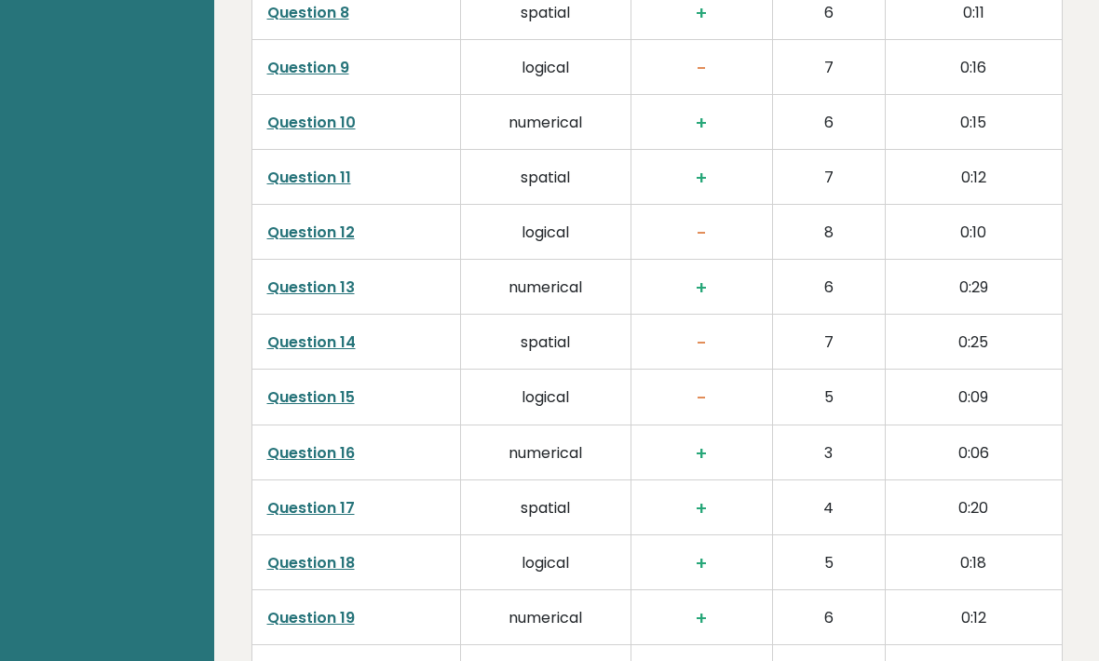
scroll to position [3359, 0]
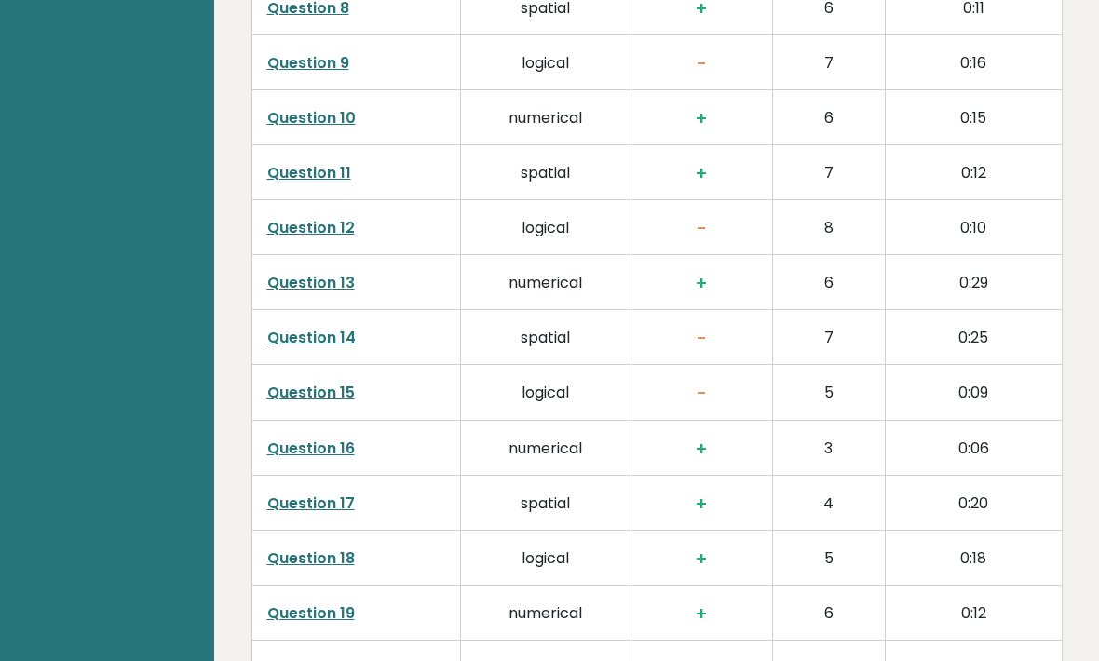
click at [299, 327] on link "Question 14" at bounding box center [311, 337] width 88 height 21
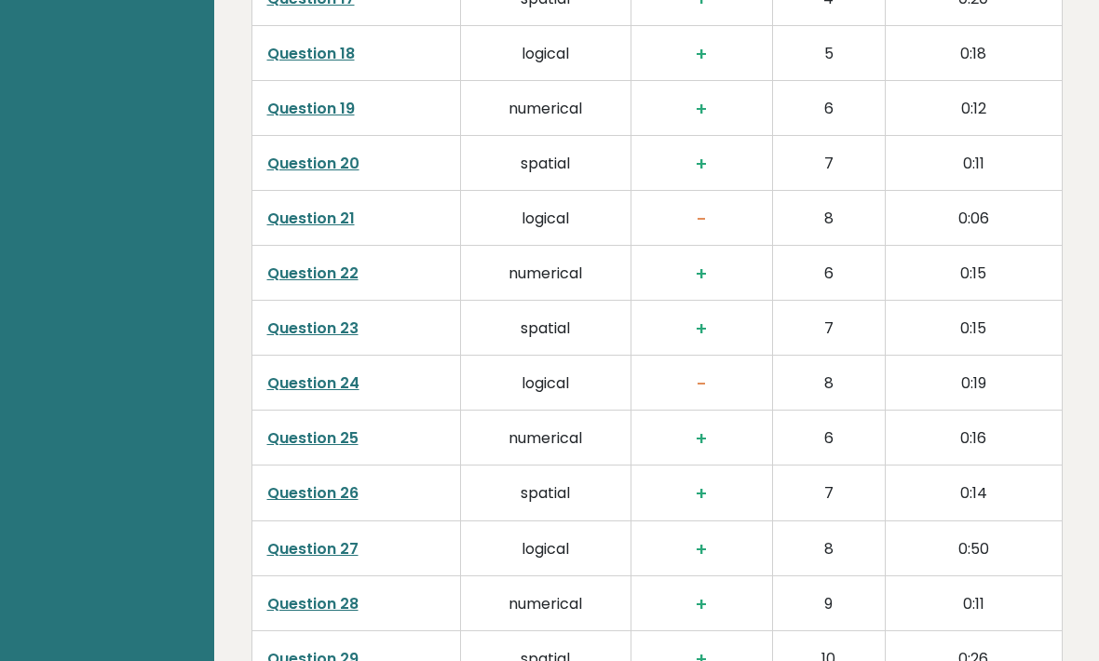
scroll to position [3864, 0]
click at [305, 208] on link "Question 21" at bounding box center [311, 218] width 88 height 21
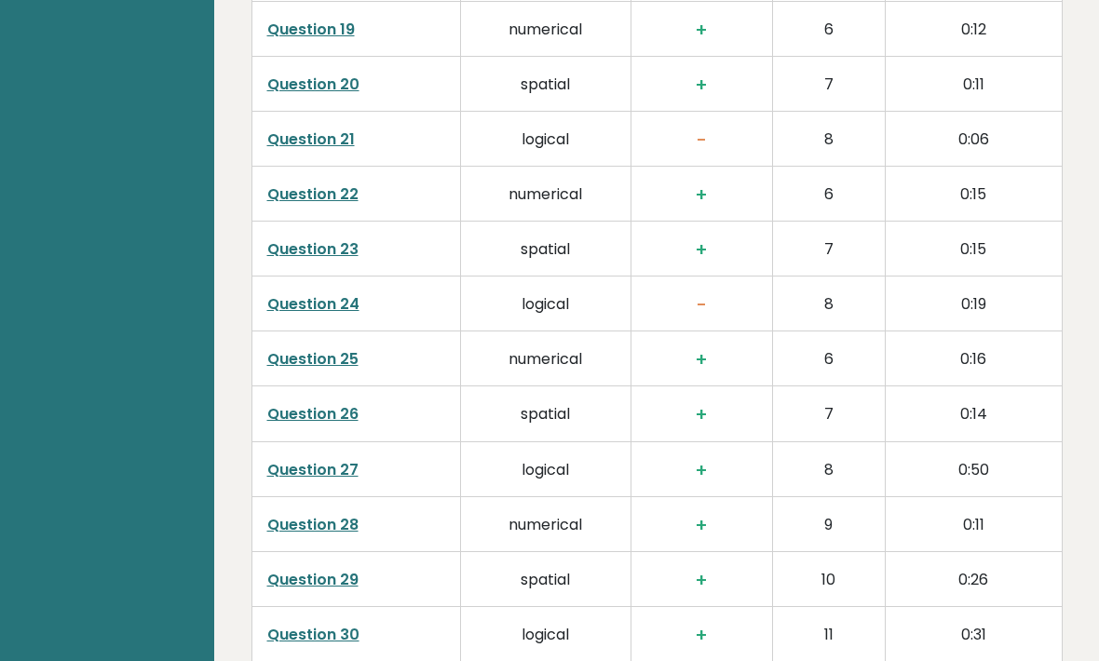
scroll to position [3906, 0]
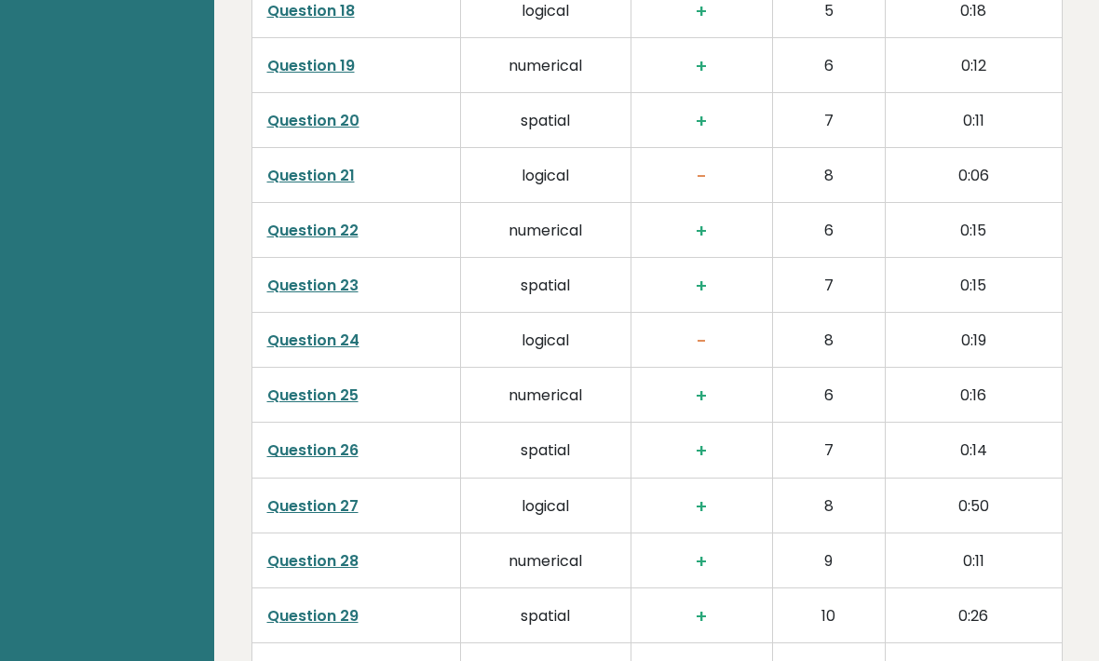
click at [284, 330] on link "Question 24" at bounding box center [313, 340] width 92 height 21
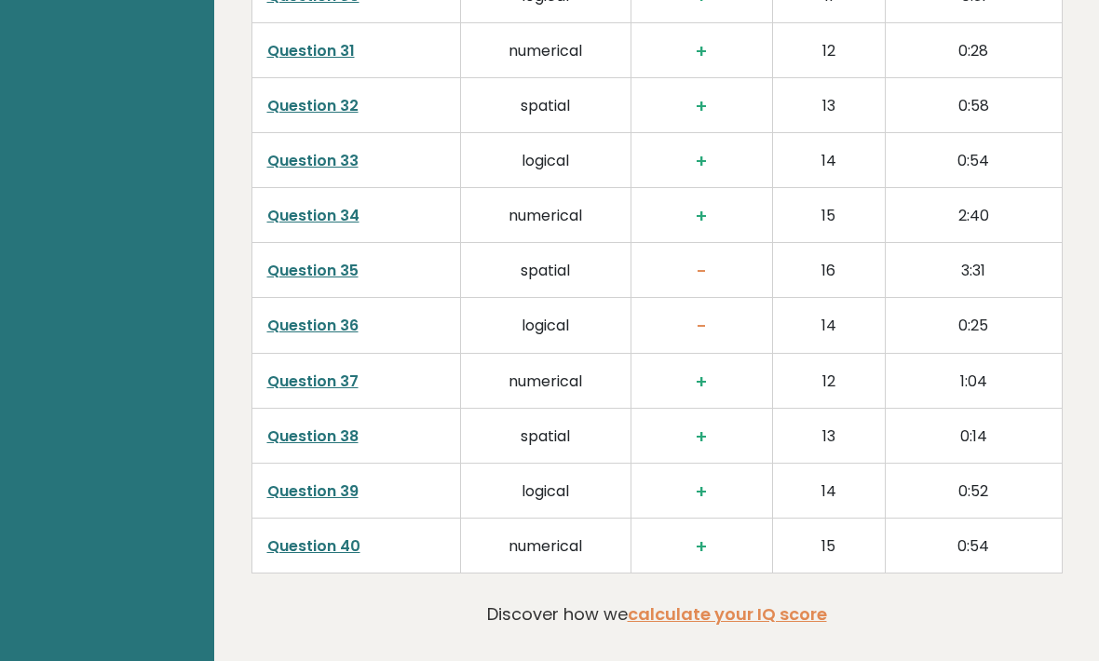
scroll to position [4610, 0]
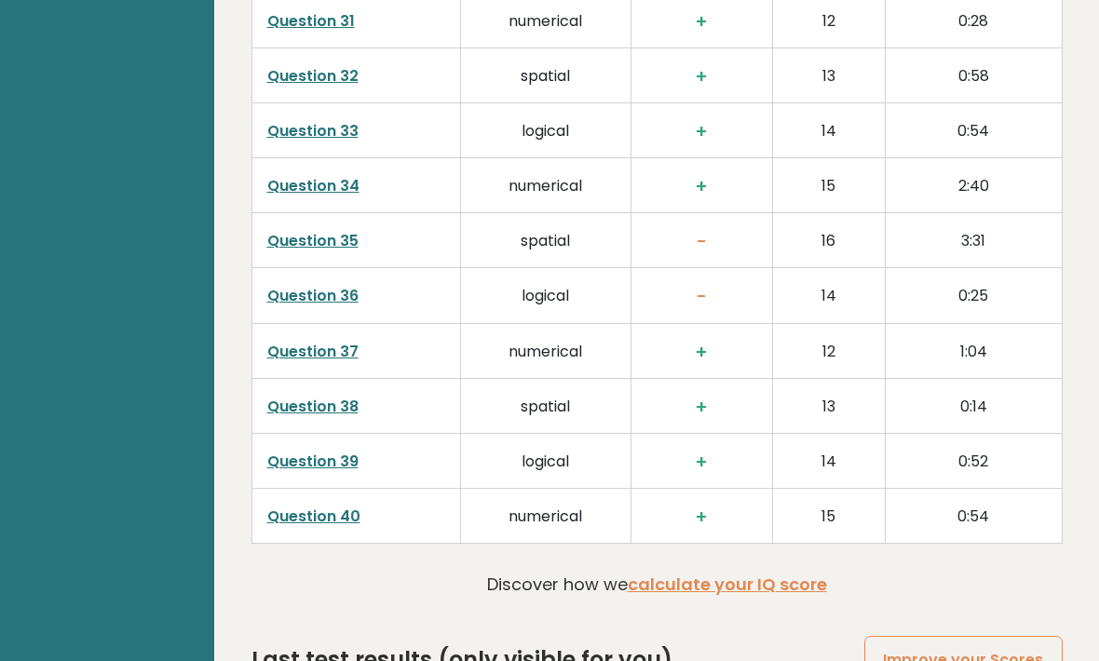
click at [302, 231] on link "Question 35" at bounding box center [312, 241] width 91 height 21
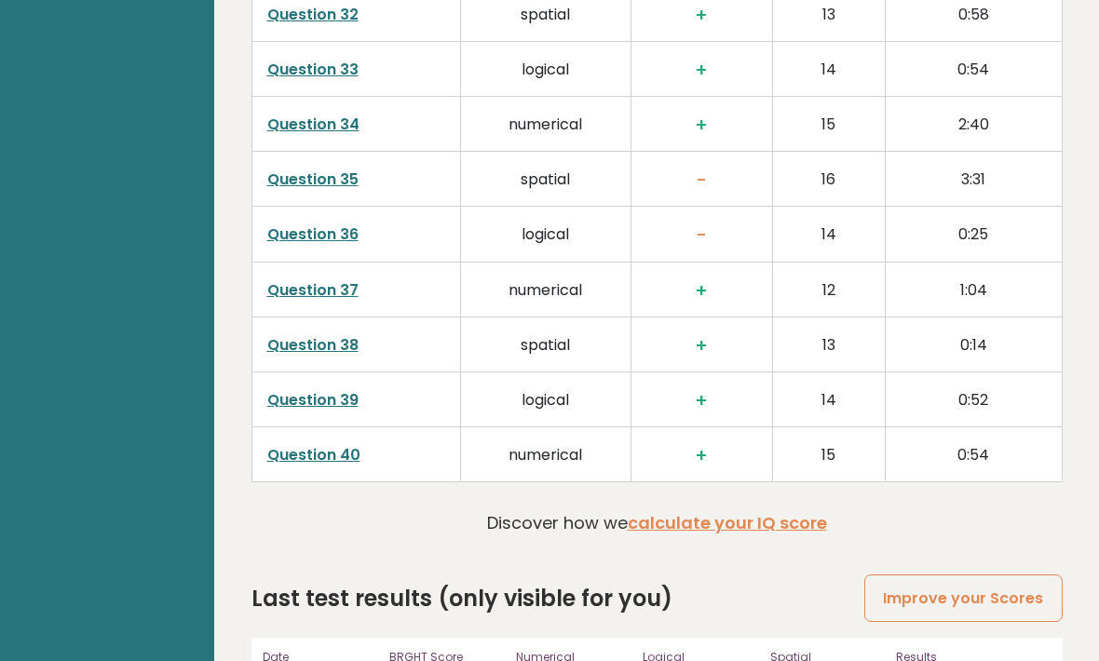
click at [299, 223] on link "Question 36" at bounding box center [312, 233] width 91 height 21
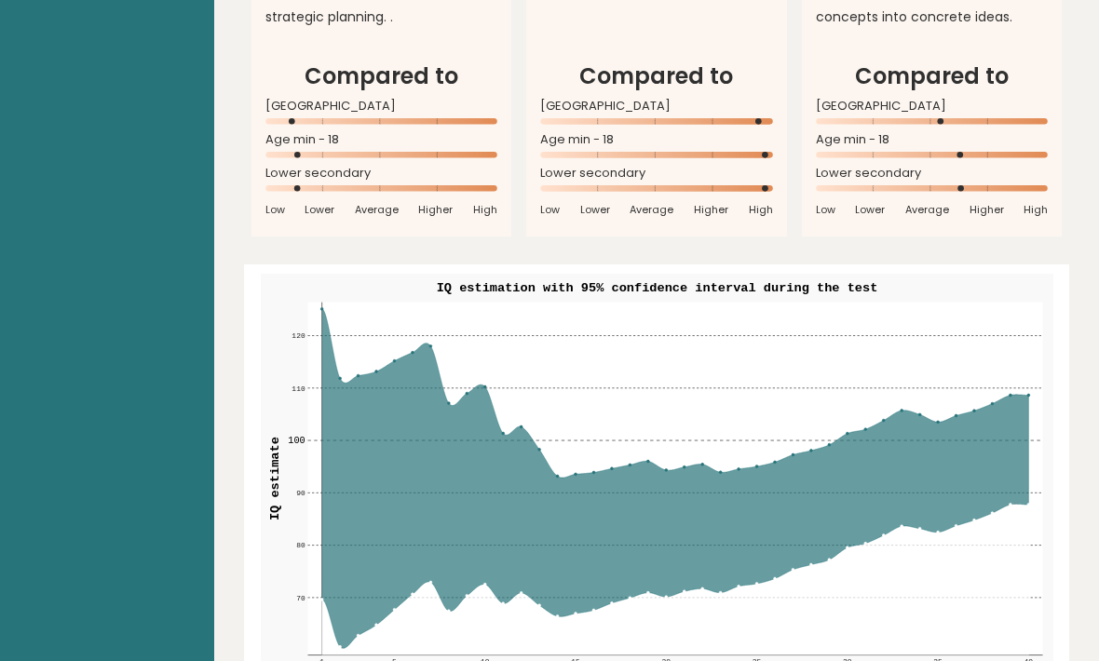
scroll to position [1941, 0]
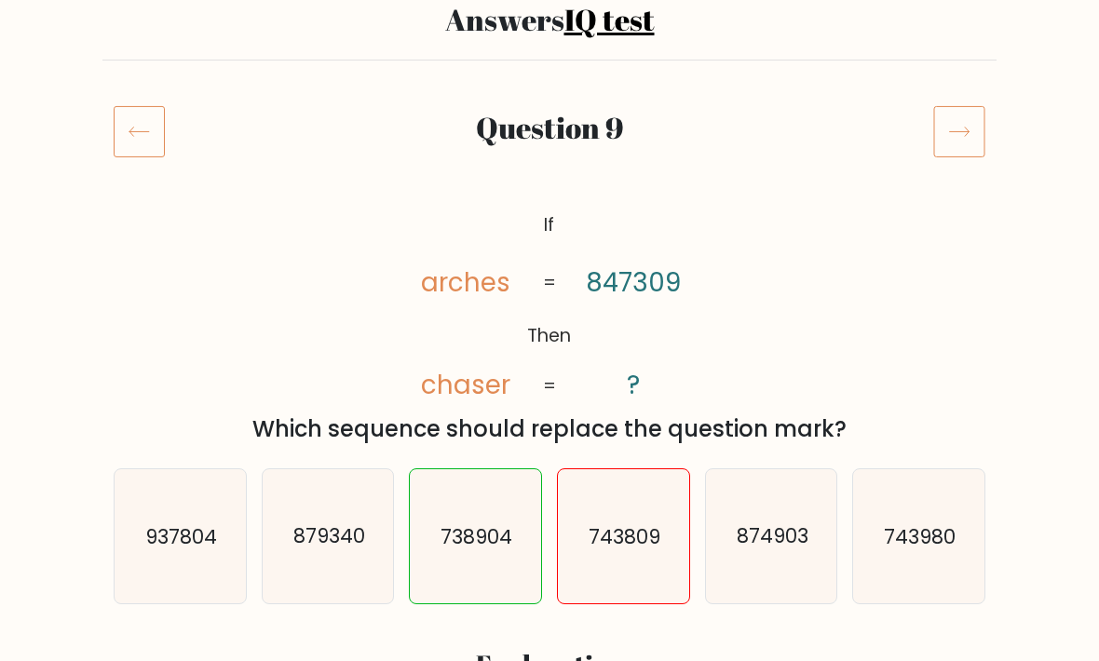
scroll to position [137, 0]
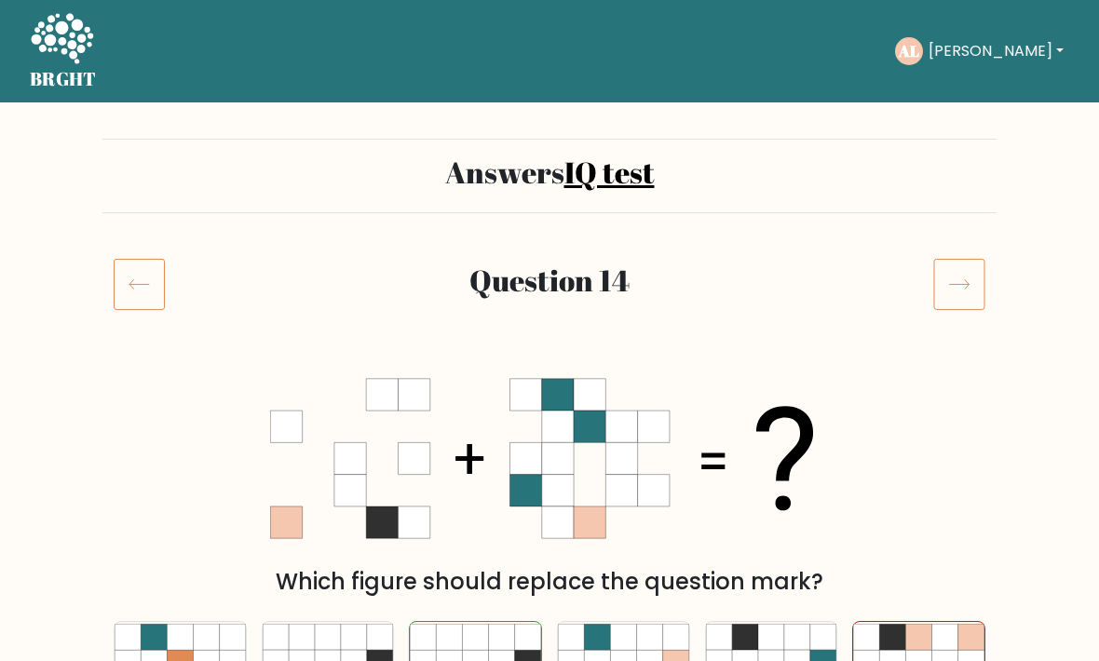
click at [959, 265] on icon at bounding box center [959, 284] width 52 height 52
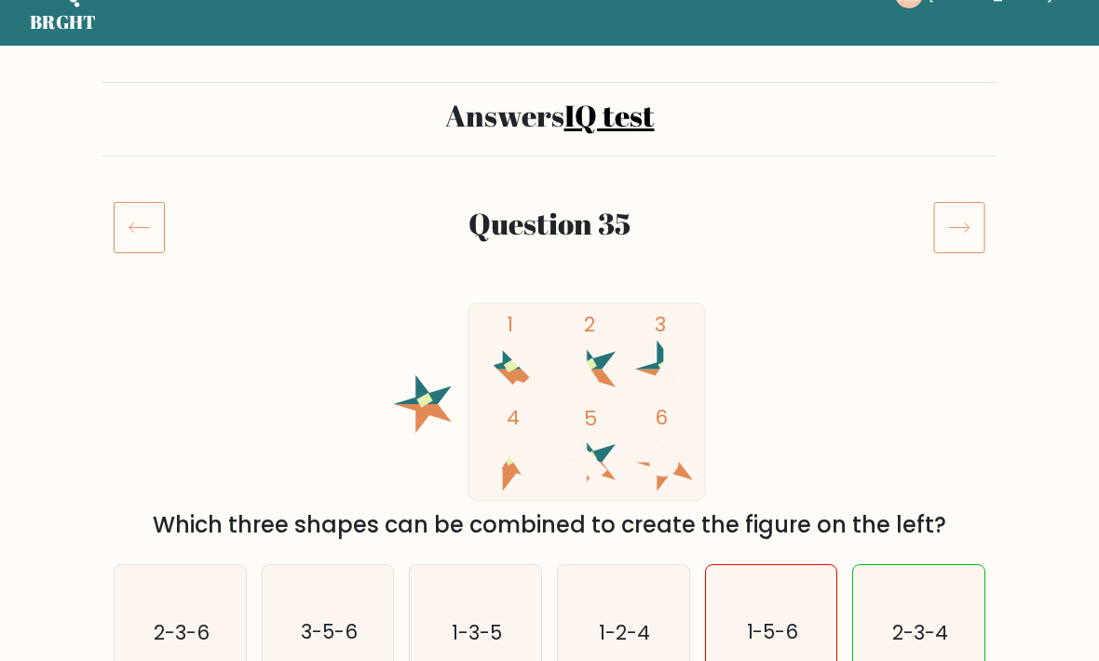
scroll to position [51, 0]
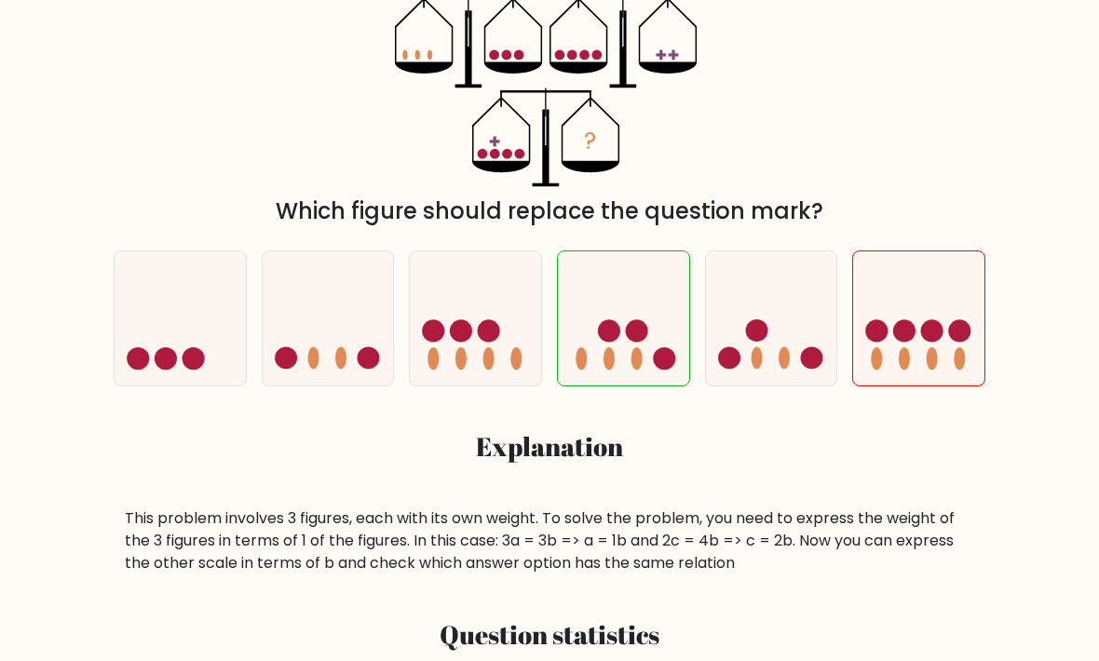
scroll to position [371, 0]
click at [969, 482] on div "a. b. c." at bounding box center [549, 405] width 894 height 339
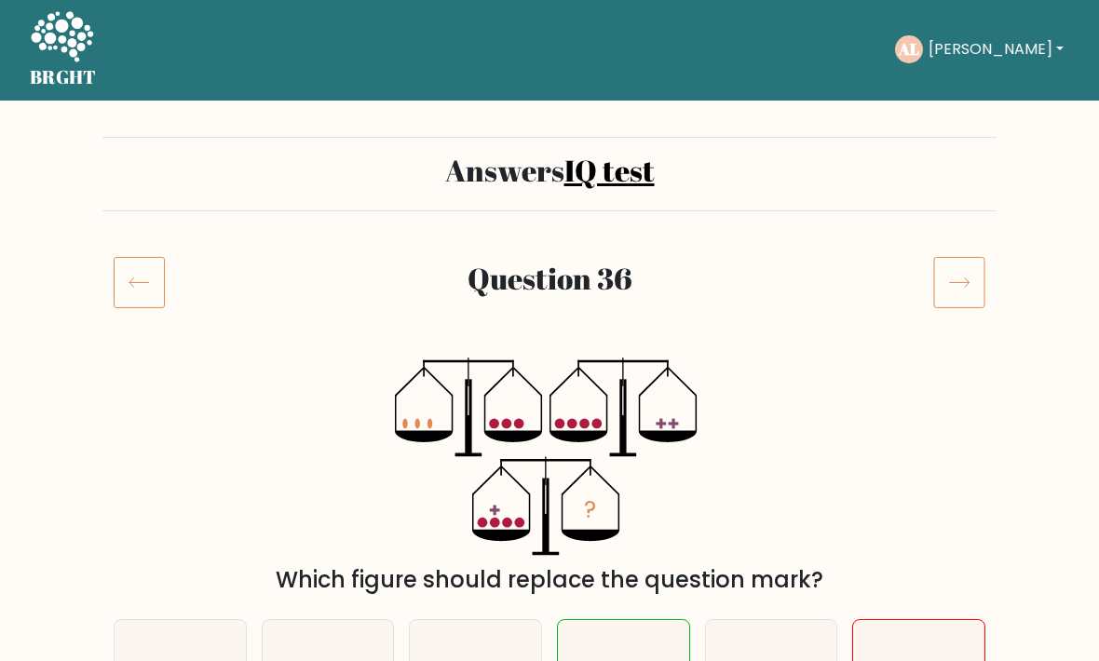
scroll to position [0, 0]
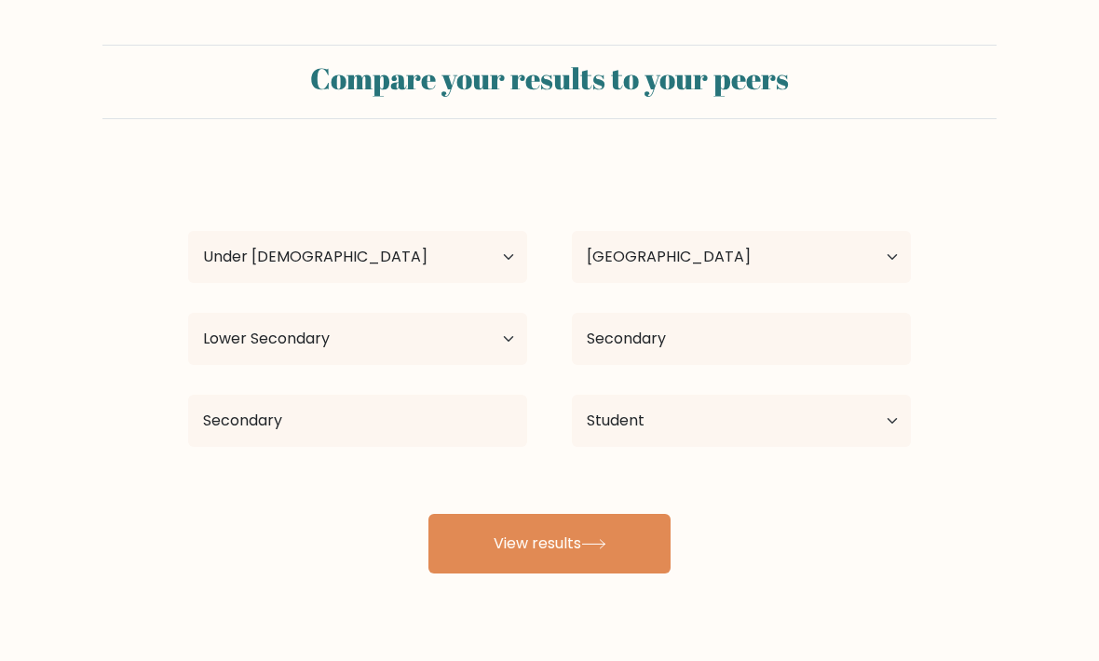
select select "min_18"
select select "CA"
select select "lower_secondary"
select select "student"
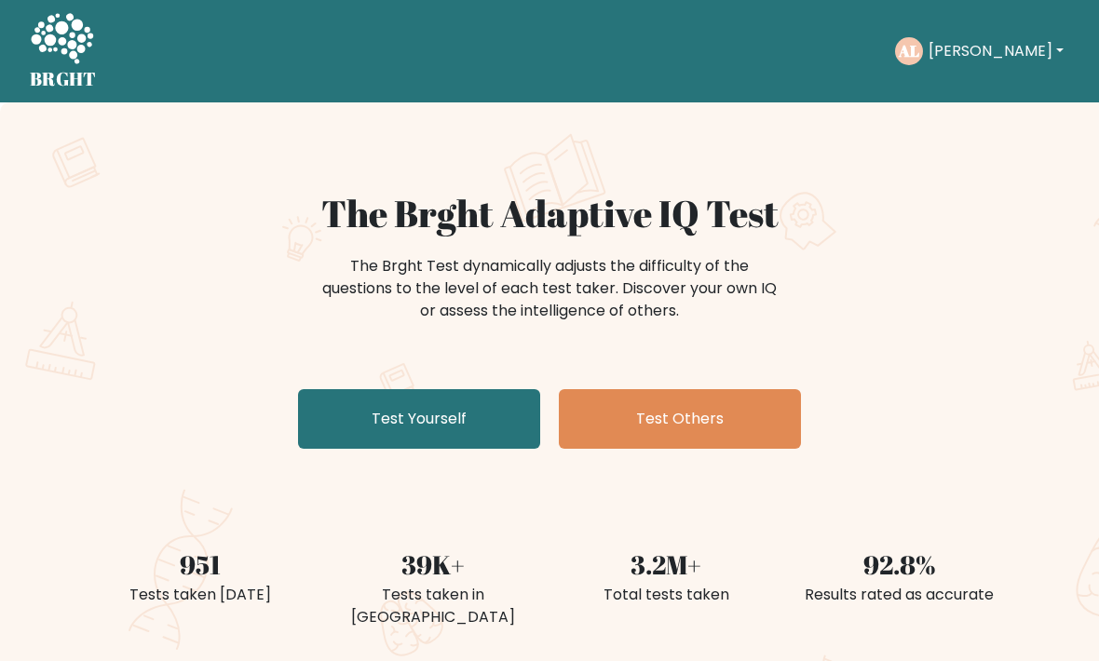
click at [352, 420] on link "Test Yourself" at bounding box center [419, 419] width 242 height 60
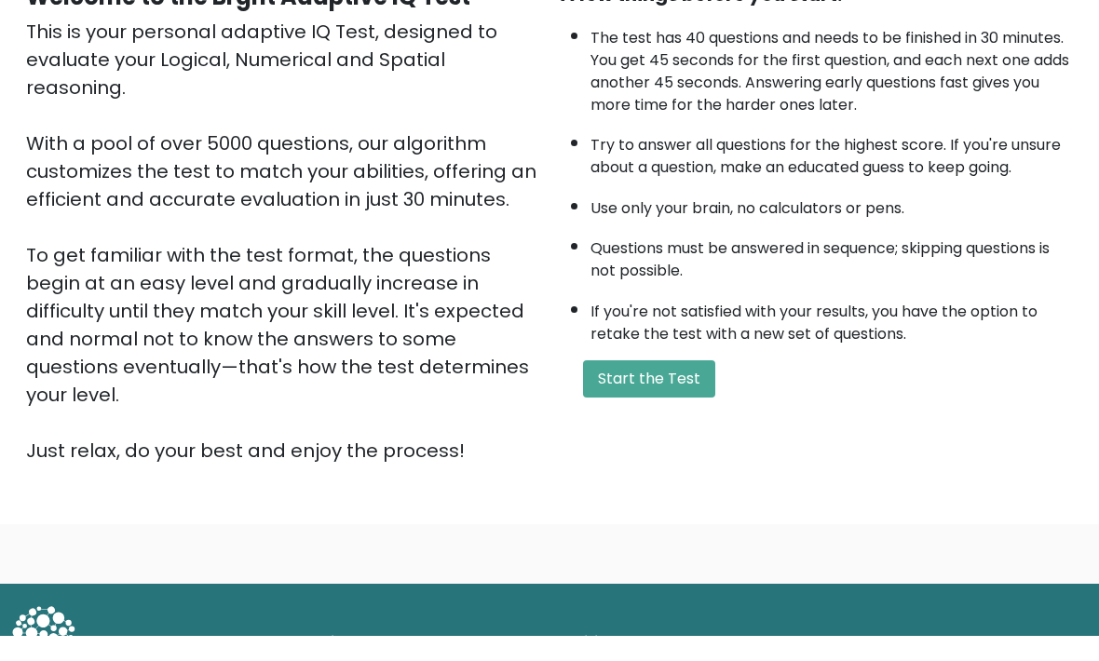
scroll to position [185, 0]
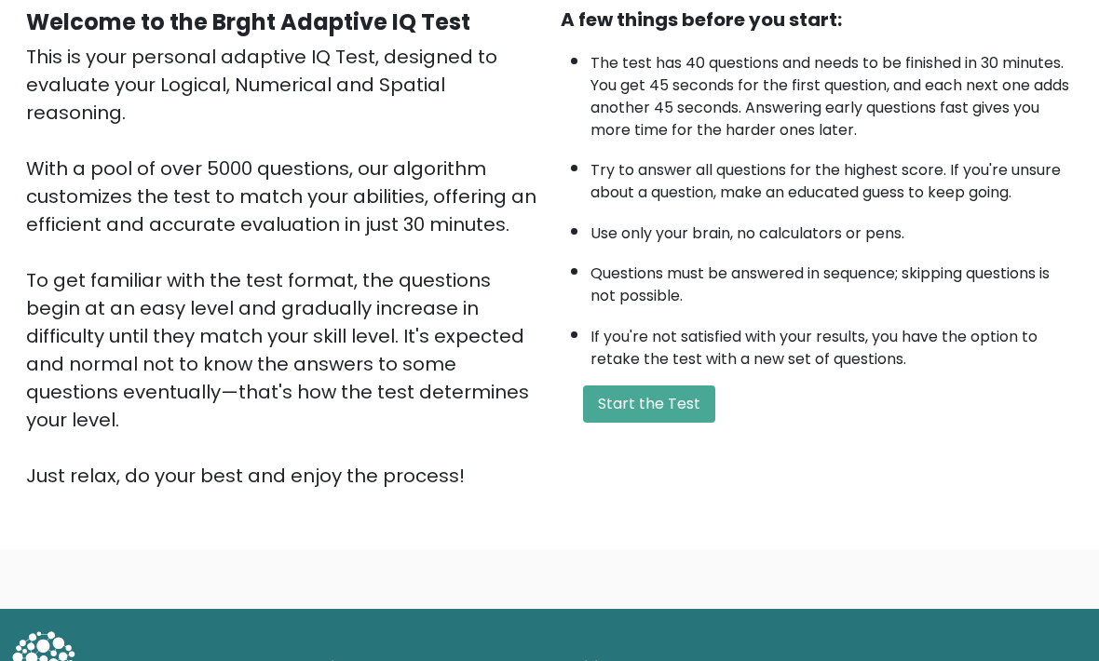
click at [683, 424] on button "Start the Test" at bounding box center [649, 404] width 132 height 37
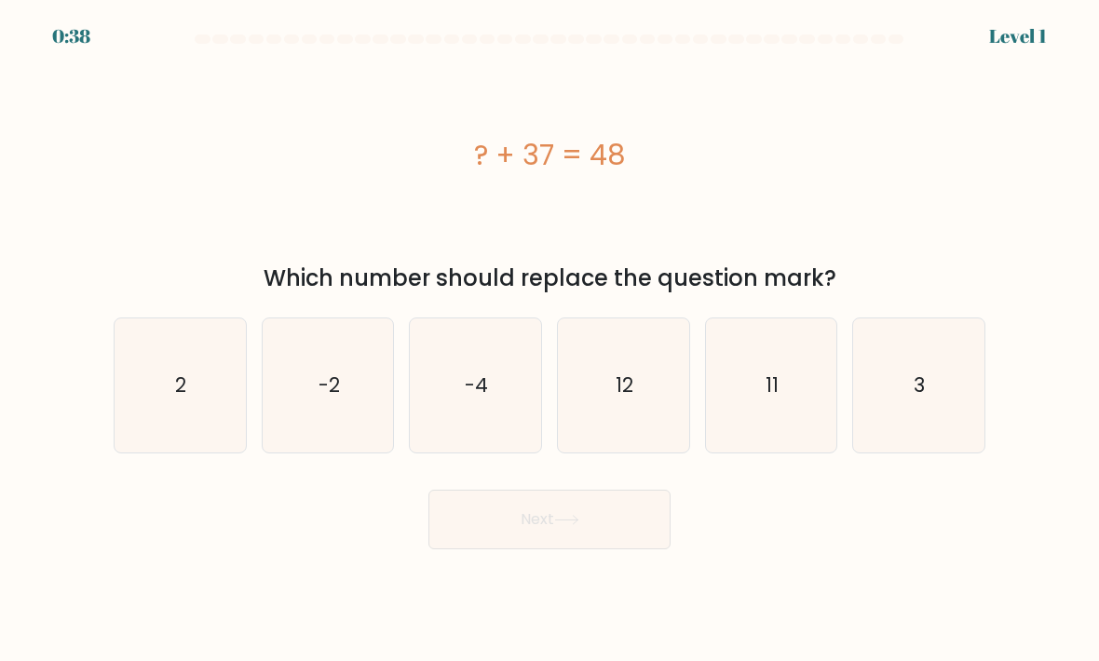
click at [765, 437] on icon "11" at bounding box center [771, 385] width 131 height 131
click at [550, 340] on input "e. 11" at bounding box center [549, 335] width 1 height 9
radio input "true"
click at [645, 541] on button "Next" at bounding box center [549, 520] width 242 height 60
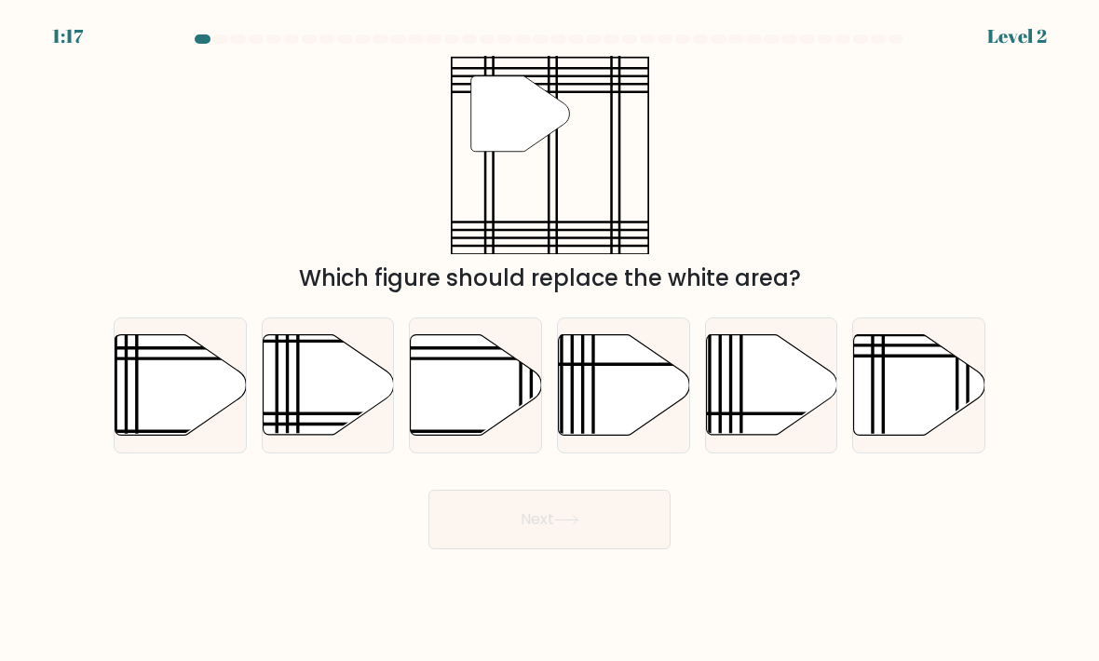
click at [929, 403] on icon at bounding box center [919, 385] width 131 height 101
click at [550, 340] on input "f." at bounding box center [549, 335] width 1 height 9
radio input "true"
click at [658, 534] on button "Next" at bounding box center [549, 520] width 242 height 60
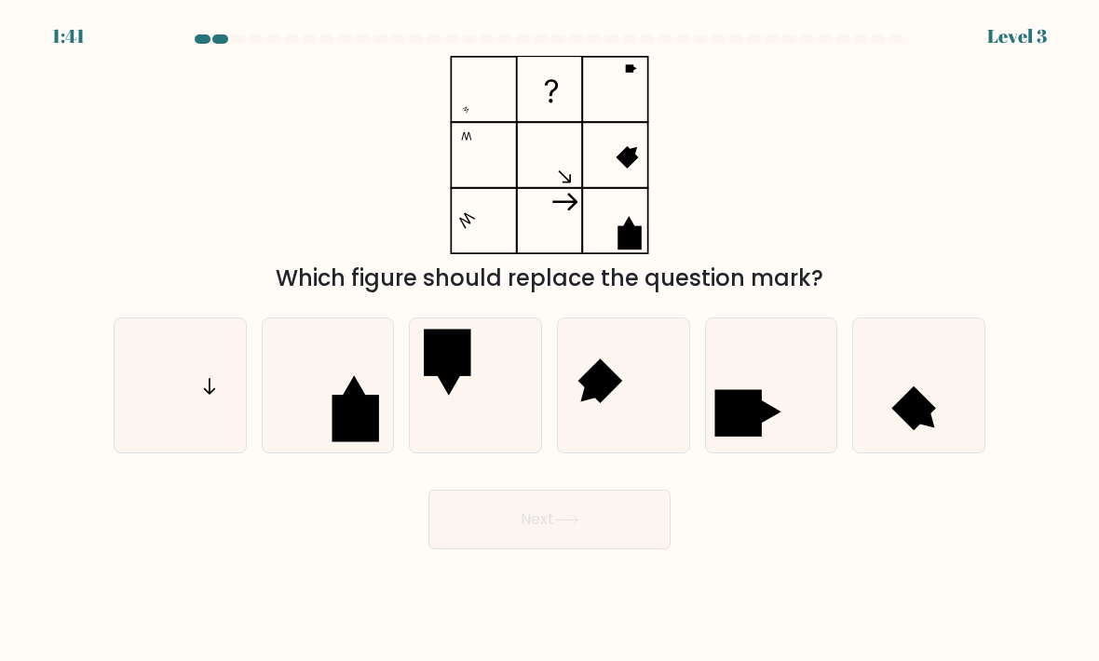
click at [140, 420] on icon at bounding box center [180, 385] width 131 height 131
click at [549, 340] on input "a." at bounding box center [549, 335] width 1 height 9
radio input "true"
click at [634, 541] on button "Next" at bounding box center [549, 520] width 242 height 60
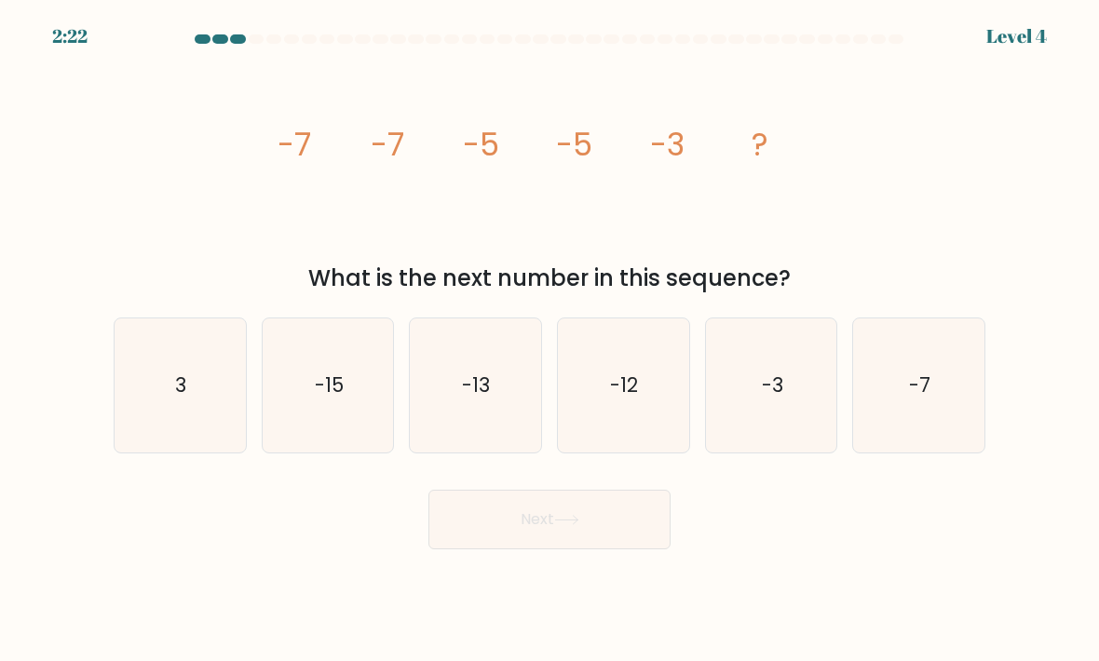
click at [787, 440] on icon "-3" at bounding box center [771, 385] width 131 height 131
click at [550, 340] on input "e. -3" at bounding box center [549, 335] width 1 height 9
radio input "true"
click at [660, 536] on button "Next" at bounding box center [549, 520] width 242 height 60
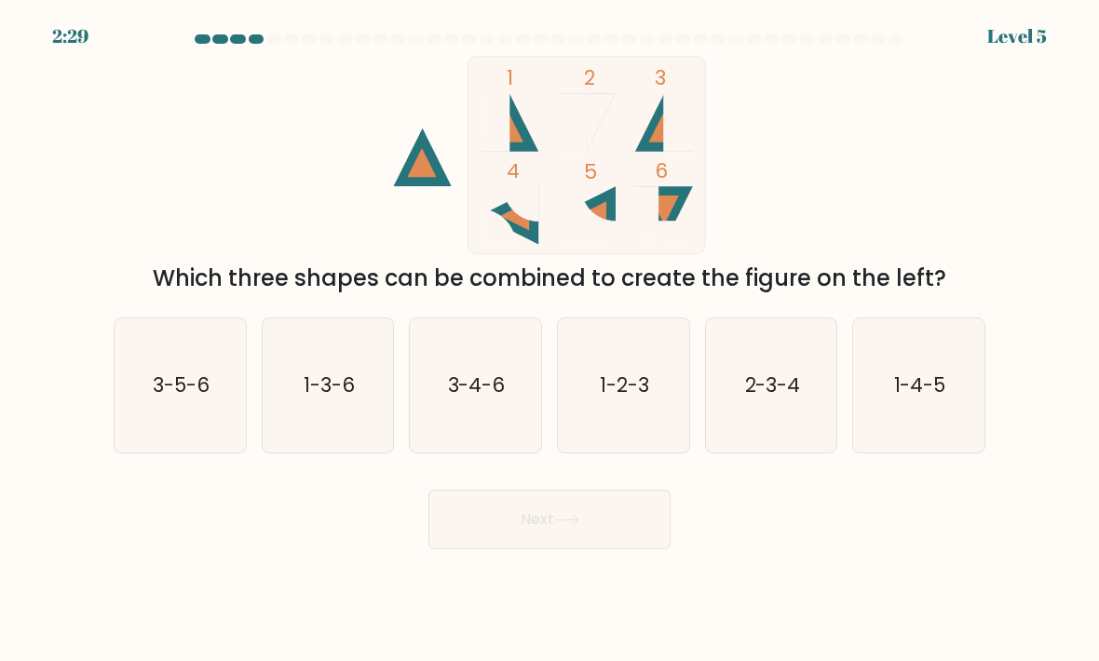
click at [656, 442] on icon "1-2-3" at bounding box center [623, 385] width 131 height 131
click at [550, 340] on input "d. 1-2-3" at bounding box center [549, 335] width 1 height 9
radio input "true"
click at [643, 535] on button "Next" at bounding box center [549, 520] width 242 height 60
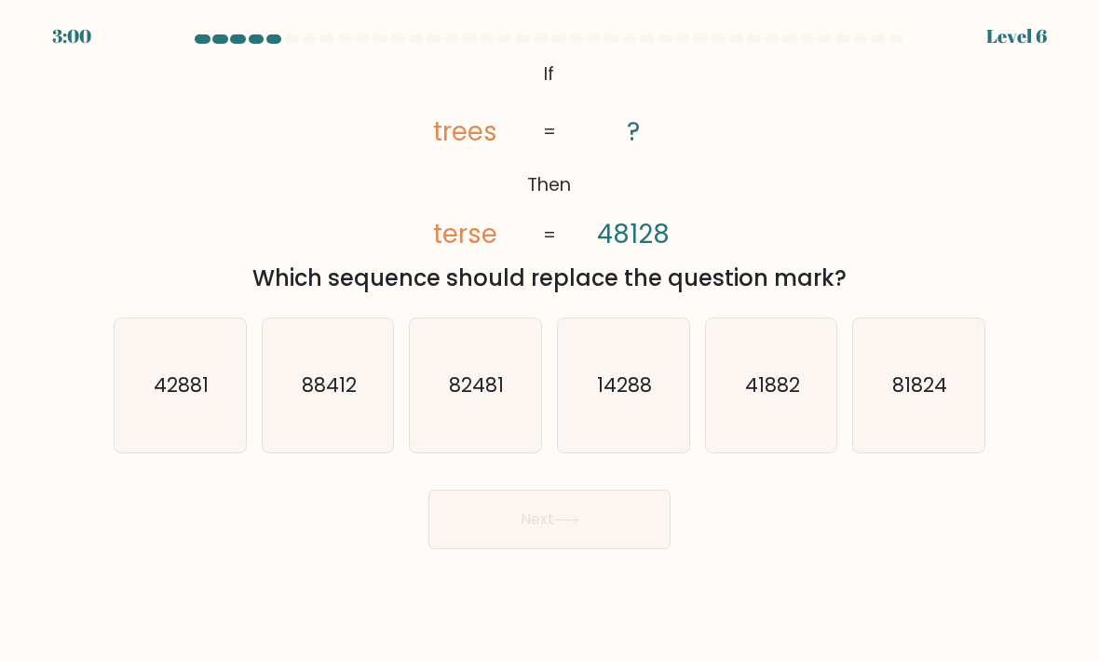
click at [797, 446] on icon "41882" at bounding box center [771, 385] width 131 height 131
click at [550, 340] on input "e. 41882" at bounding box center [549, 335] width 1 height 9
radio input "true"
click at [646, 546] on button "Next" at bounding box center [549, 520] width 242 height 60
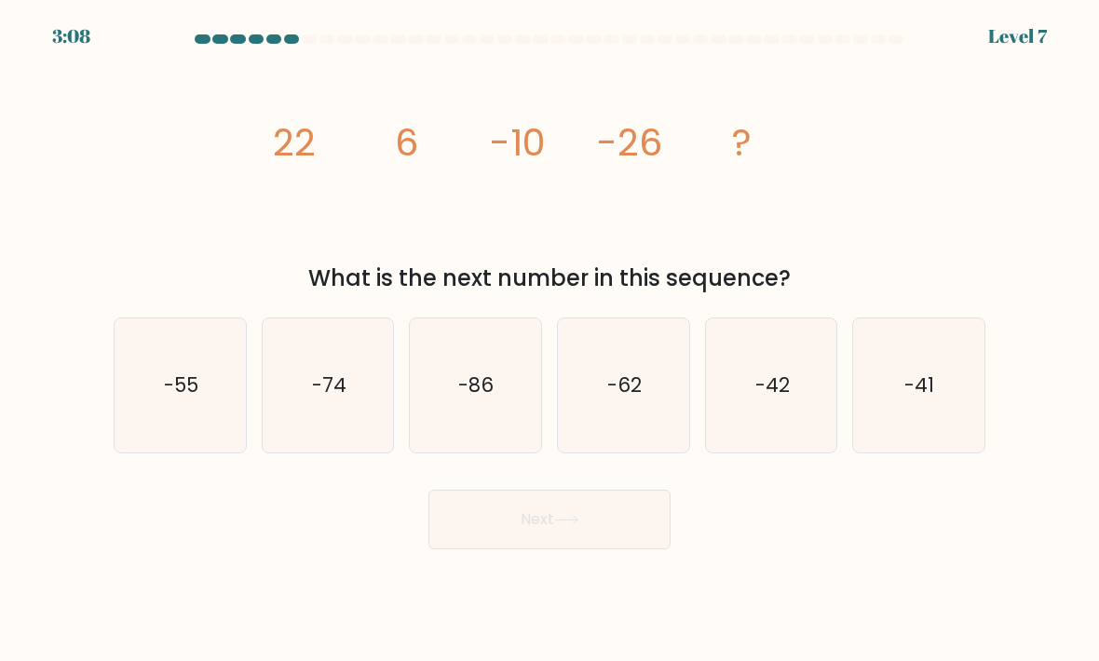
click at [785, 440] on icon "-42" at bounding box center [771, 385] width 131 height 131
click at [550, 340] on input "e. -42" at bounding box center [549, 335] width 1 height 9
radio input "true"
click at [645, 541] on button "Next" at bounding box center [549, 520] width 242 height 60
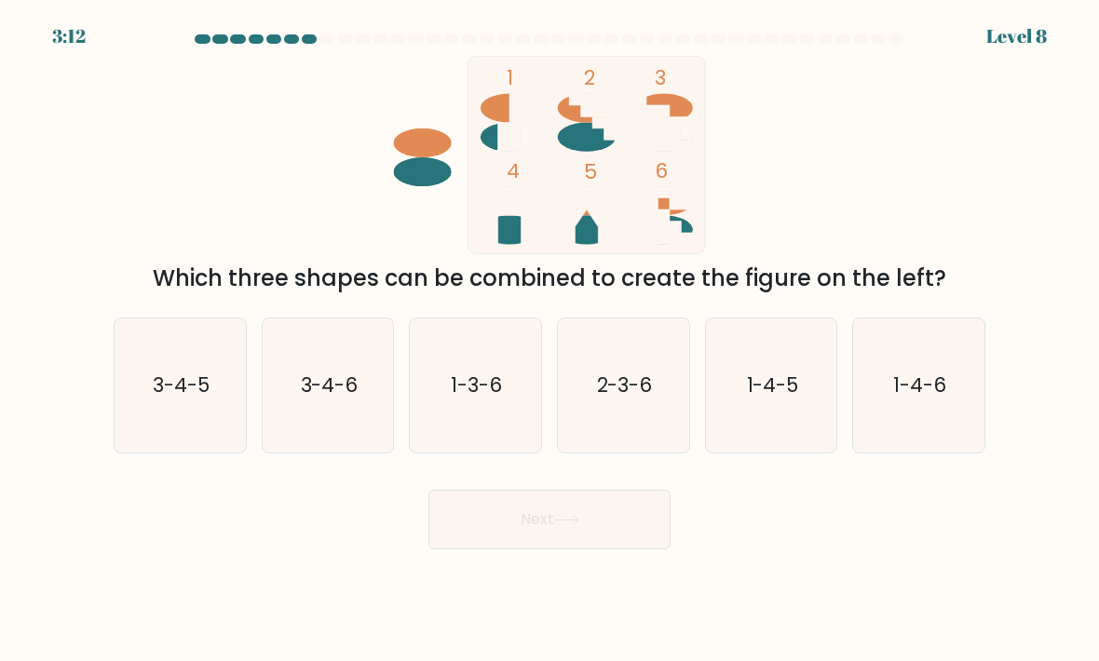
click at [603, 399] on text "2-3-6" at bounding box center [625, 385] width 56 height 27
click at [550, 340] on input "d. 2-3-6" at bounding box center [549, 335] width 1 height 9
radio input "true"
click at [543, 547] on button "Next" at bounding box center [549, 520] width 242 height 60
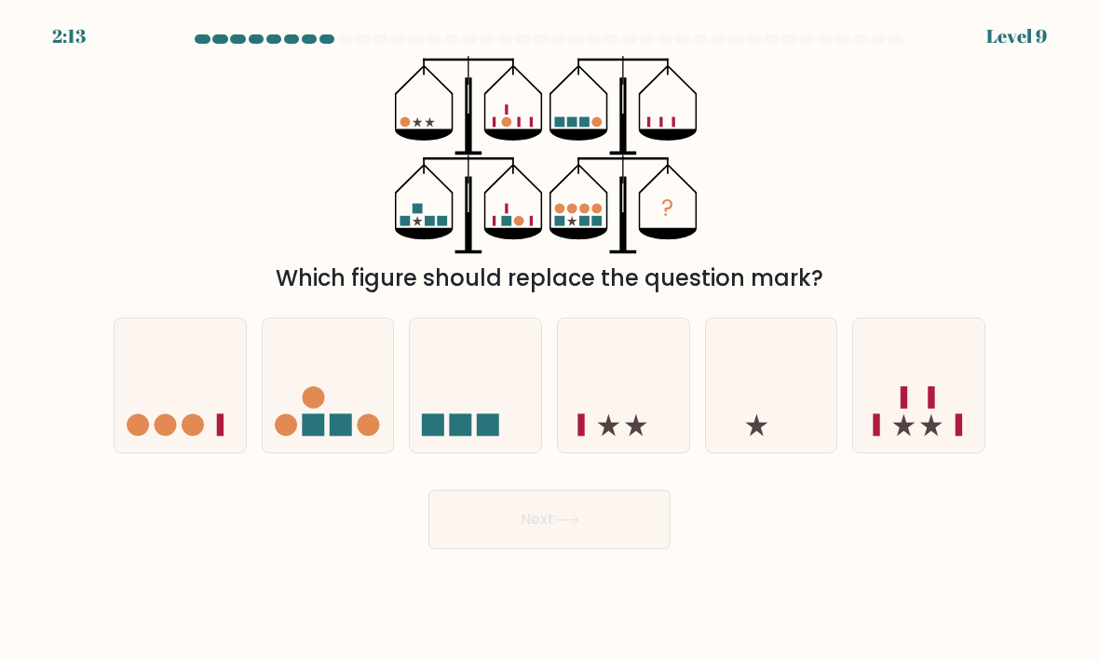
click at [314, 409] on circle at bounding box center [313, 397] width 22 height 22
click at [549, 340] on input "b." at bounding box center [549, 335] width 1 height 9
radio input "true"
click at [974, 399] on icon at bounding box center [918, 386] width 131 height 109
click at [550, 340] on input "f." at bounding box center [549, 335] width 1 height 9
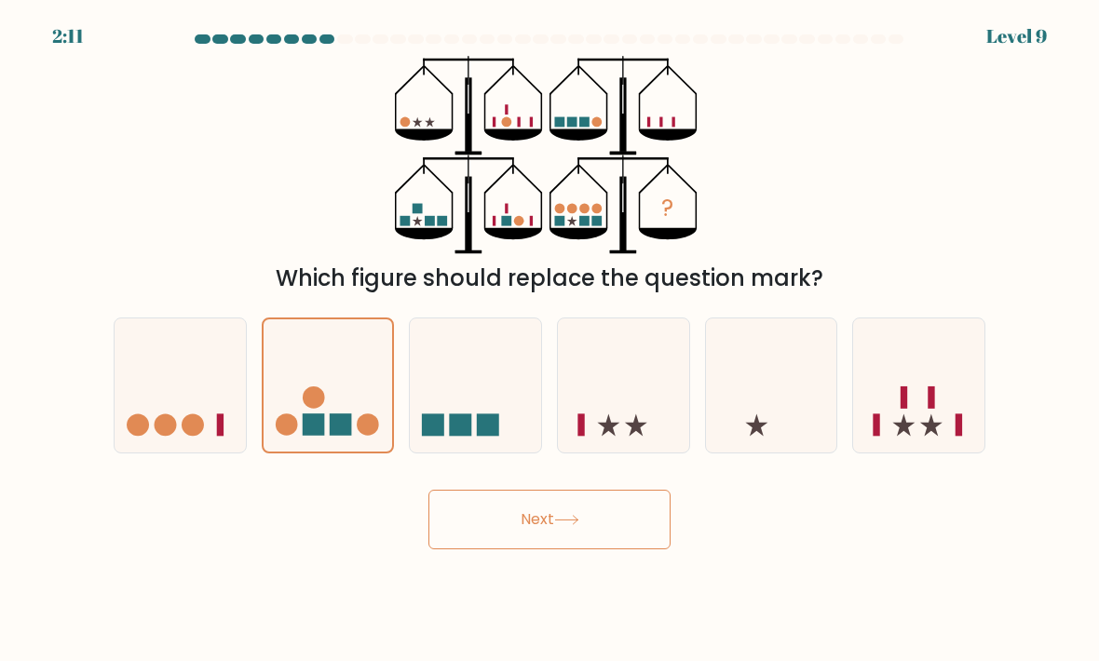
radio input "true"
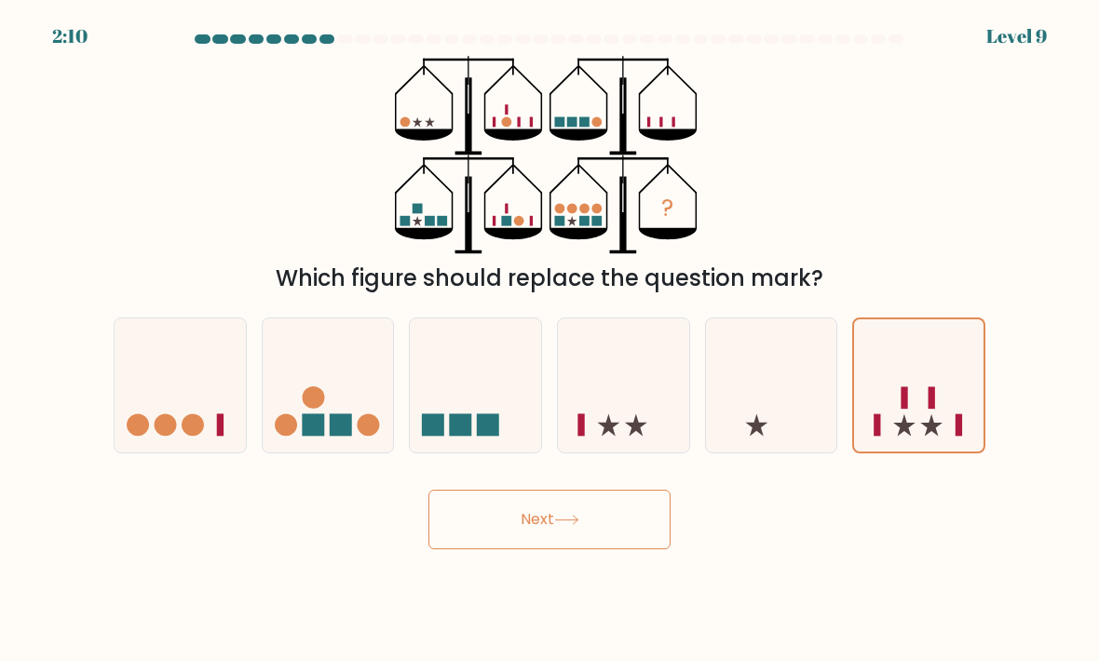
click at [507, 534] on button "Next" at bounding box center [549, 520] width 242 height 60
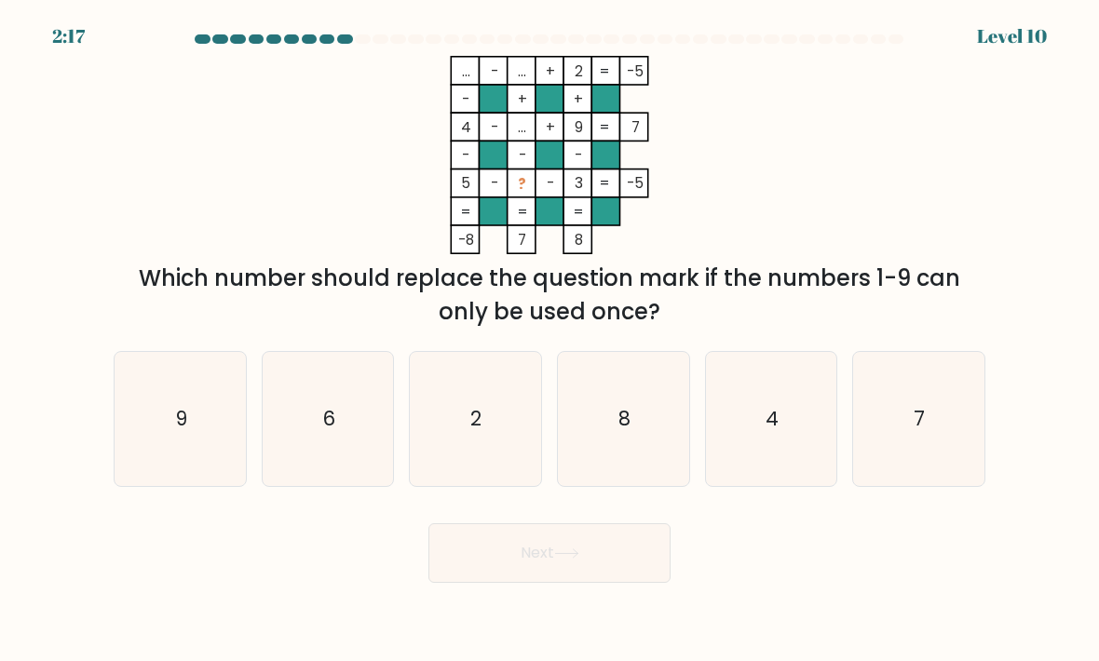
click at [982, 383] on icon "7" at bounding box center [918, 419] width 131 height 131
click at [550, 340] on input "f. 7" at bounding box center [549, 335] width 1 height 9
radio input "true"
click at [482, 573] on button "Next" at bounding box center [549, 553] width 242 height 60
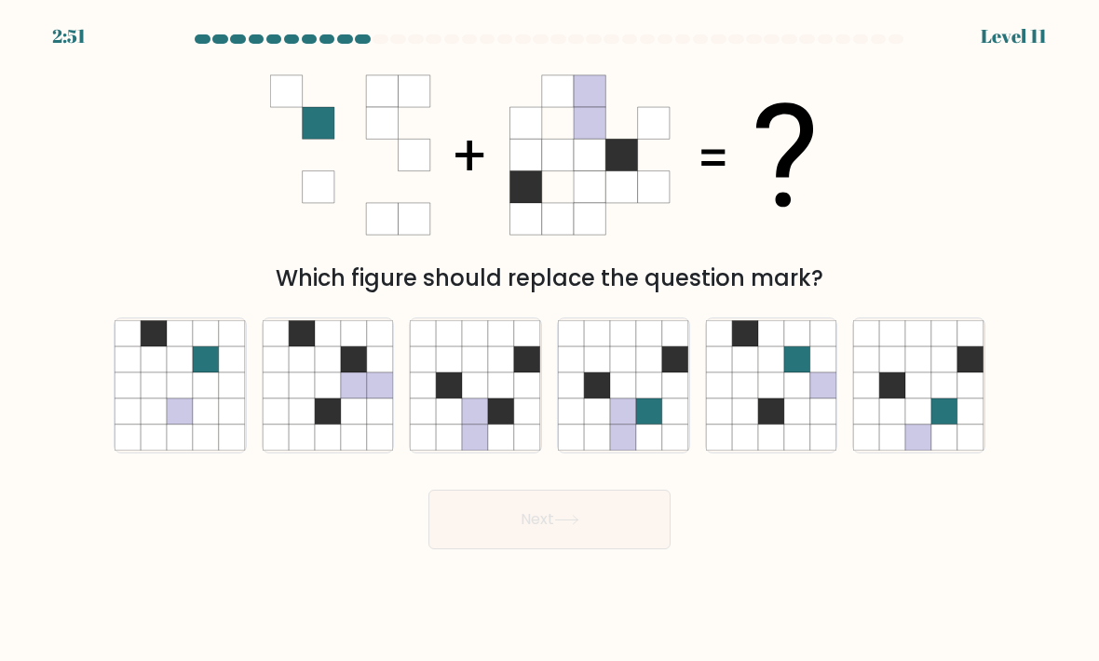
click at [625, 424] on icon at bounding box center [623, 412] width 26 height 26
click at [550, 340] on input "d." at bounding box center [549, 335] width 1 height 9
radio input "true"
click at [551, 549] on button "Next" at bounding box center [549, 520] width 242 height 60
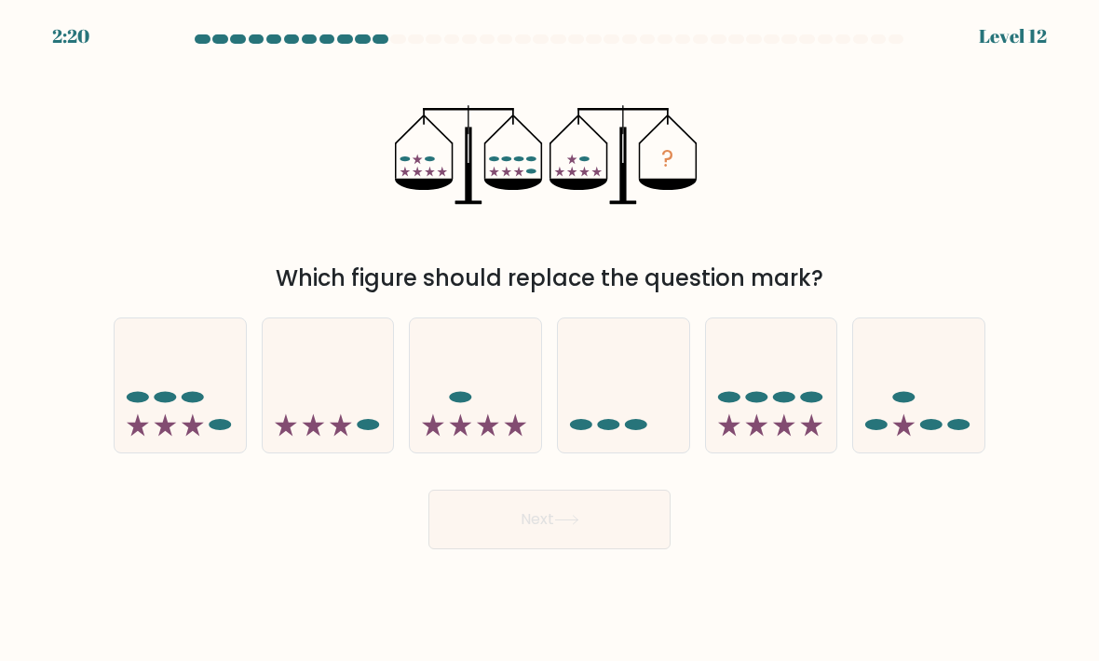
click at [164, 403] on ellipse at bounding box center [166, 397] width 22 height 11
click at [549, 340] on input "a." at bounding box center [549, 335] width 1 height 9
radio input "true"
click at [478, 539] on button "Next" at bounding box center [549, 520] width 242 height 60
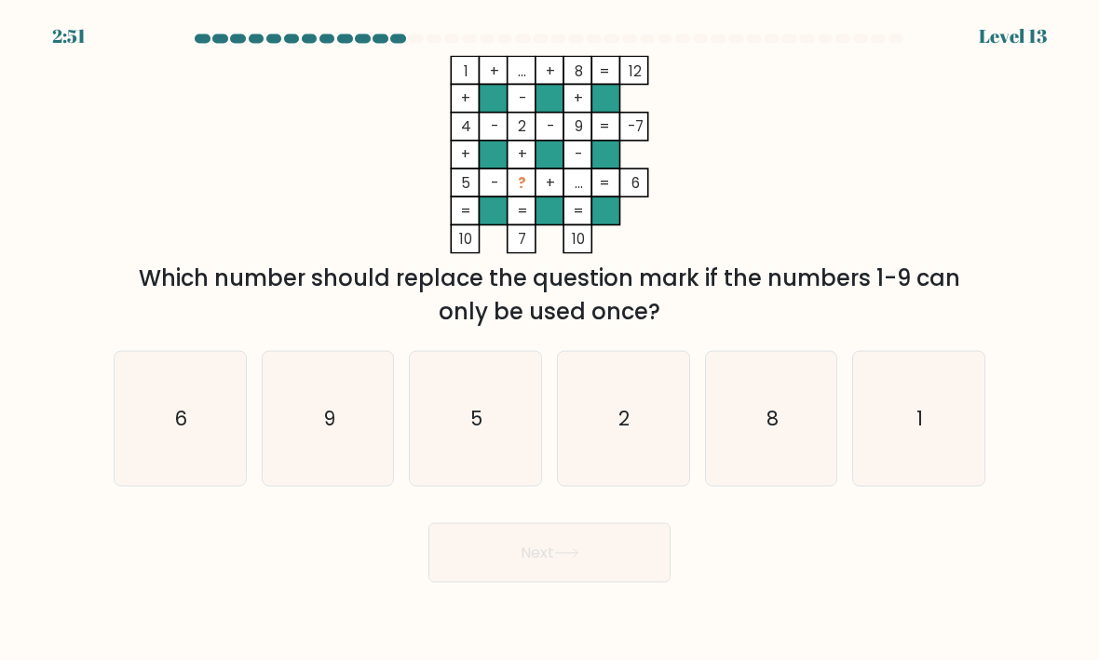
scroll to position [1, 0]
click at [180, 457] on icon "6" at bounding box center [180, 419] width 131 height 131
click at [549, 340] on input "a. 6" at bounding box center [549, 335] width 1 height 9
radio input "true"
click at [493, 562] on button "Next" at bounding box center [549, 553] width 242 height 60
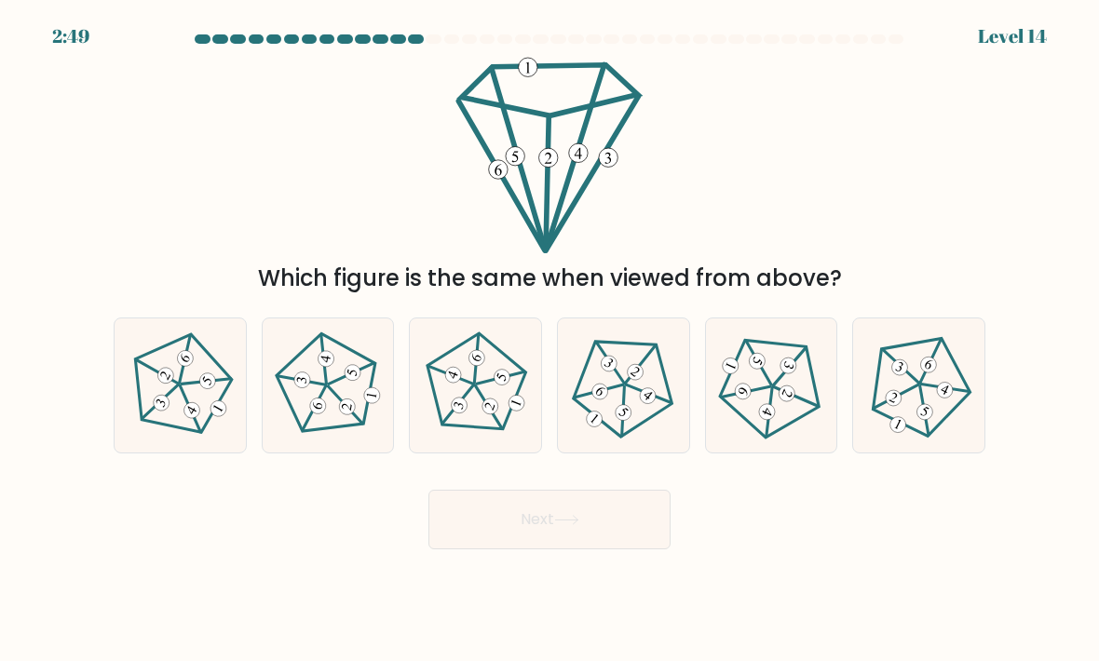
click at [156, 439] on icon at bounding box center [180, 385] width 107 height 107
click at [549, 340] on input "a." at bounding box center [549, 335] width 1 height 9
radio input "true"
click at [453, 527] on button "Next" at bounding box center [549, 520] width 242 height 60
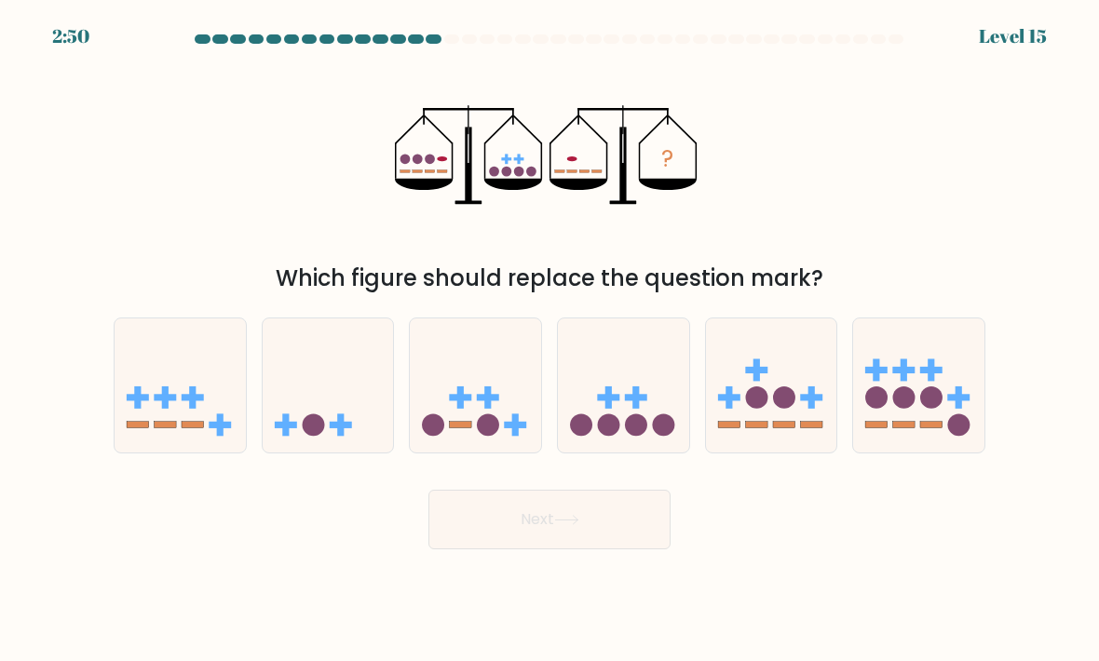
click at [317, 437] on circle at bounding box center [313, 425] width 22 height 22
click at [549, 340] on input "b." at bounding box center [549, 335] width 1 height 9
radio input "true"
click at [498, 529] on button "Next" at bounding box center [549, 520] width 242 height 60
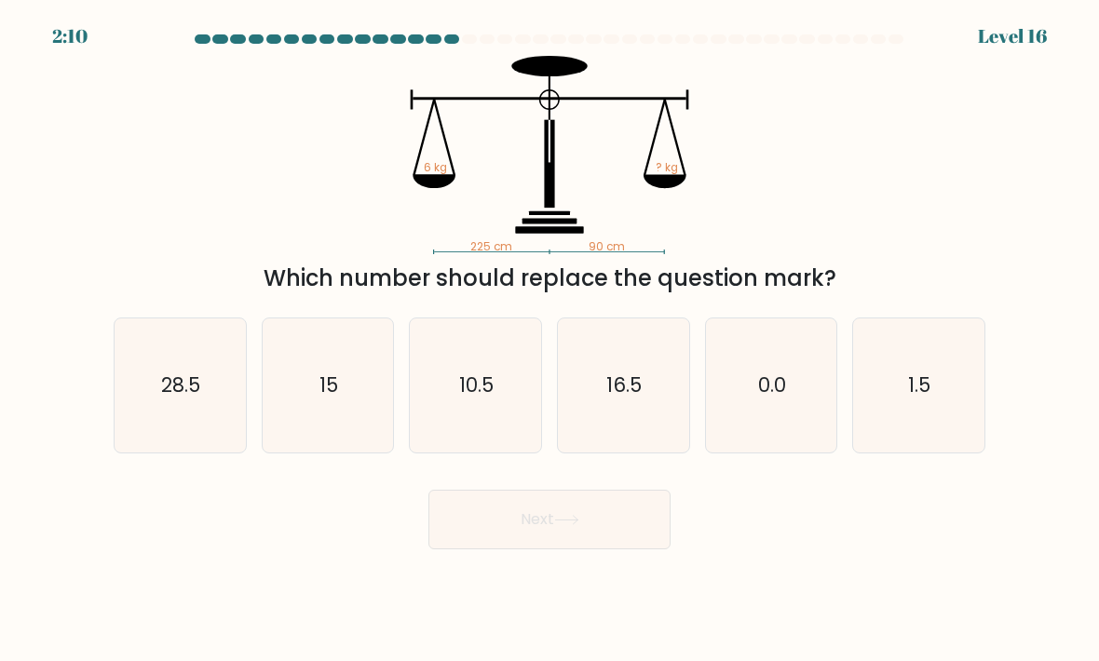
click at [973, 378] on icon "1.5" at bounding box center [918, 385] width 131 height 131
click at [550, 340] on input "f. 1.5" at bounding box center [549, 335] width 1 height 9
radio input "true"
click at [805, 429] on icon "0.0" at bounding box center [771, 385] width 131 height 131
click at [550, 340] on input "e. 0.0" at bounding box center [549, 335] width 1 height 9
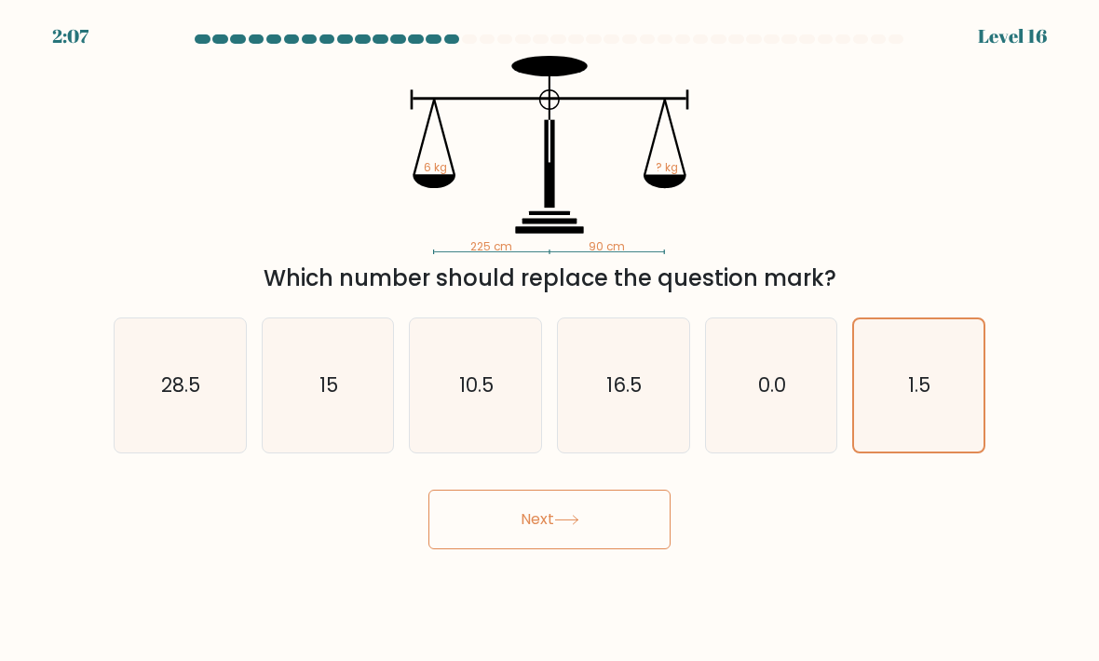
radio input "true"
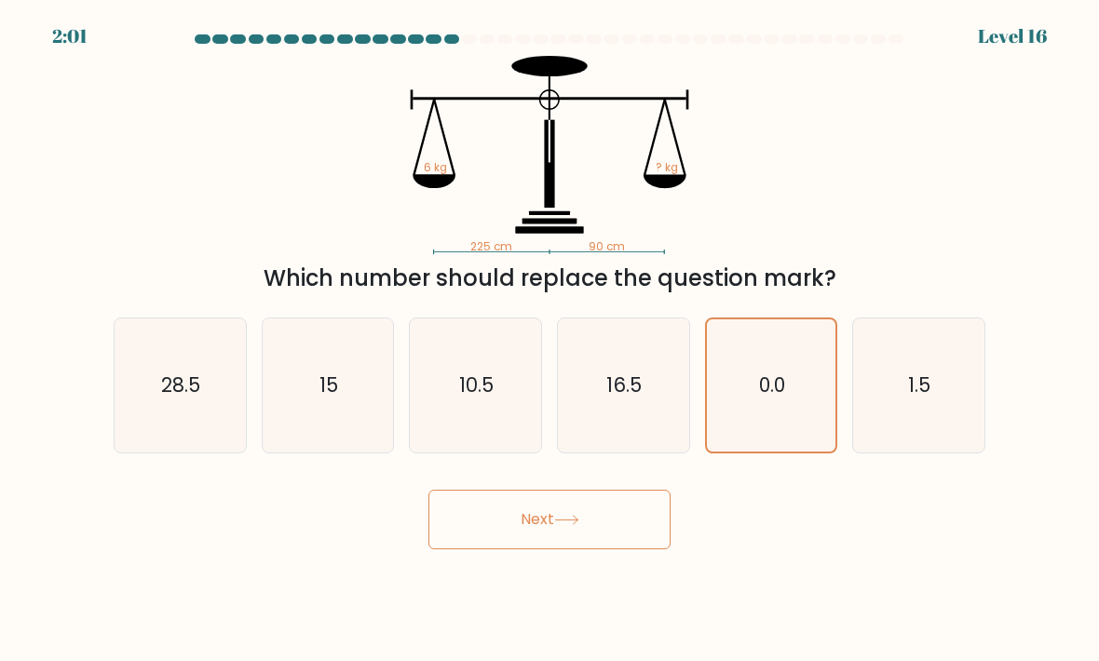
click at [951, 373] on icon "1.5" at bounding box center [918, 385] width 131 height 131
click at [550, 340] on input "f. 1.5" at bounding box center [549, 335] width 1 height 9
radio input "true"
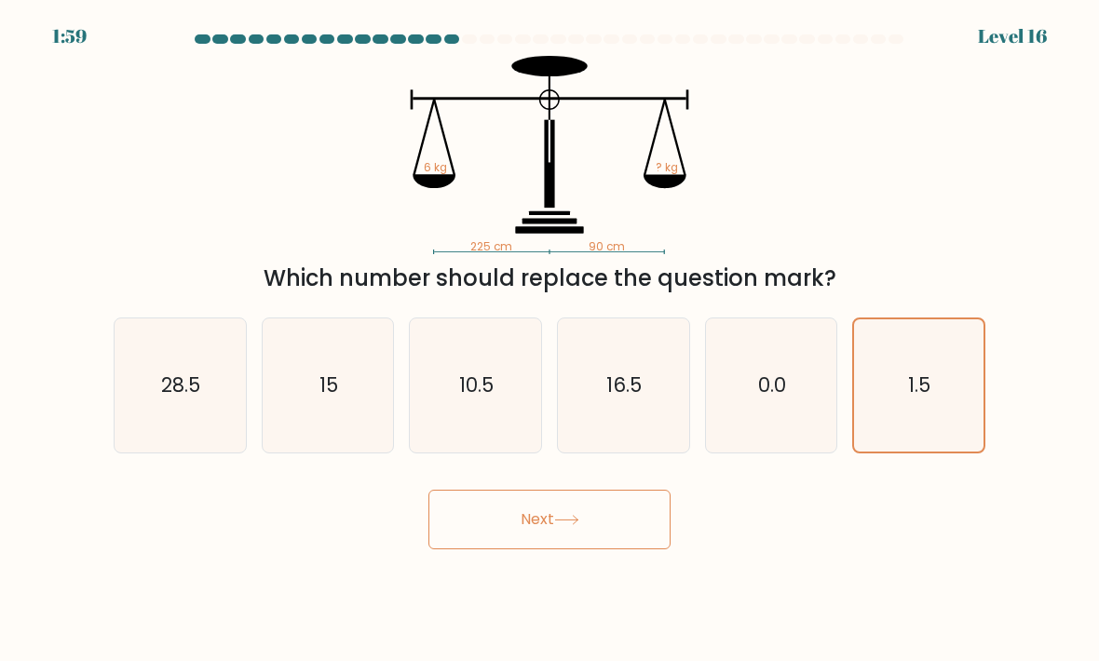
click at [481, 540] on button "Next" at bounding box center [549, 520] width 242 height 60
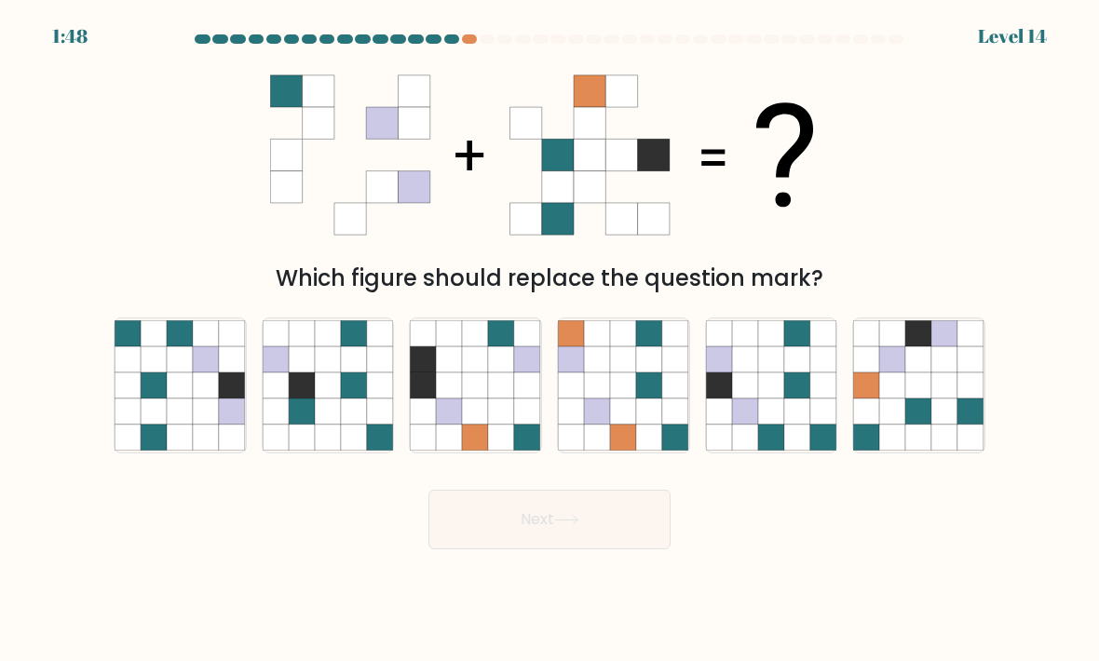
click at [940, 371] on icon at bounding box center [945, 359] width 26 height 26
click at [550, 340] on input "f." at bounding box center [549, 335] width 1 height 9
radio input "true"
click at [484, 549] on button "Next" at bounding box center [549, 520] width 242 height 60
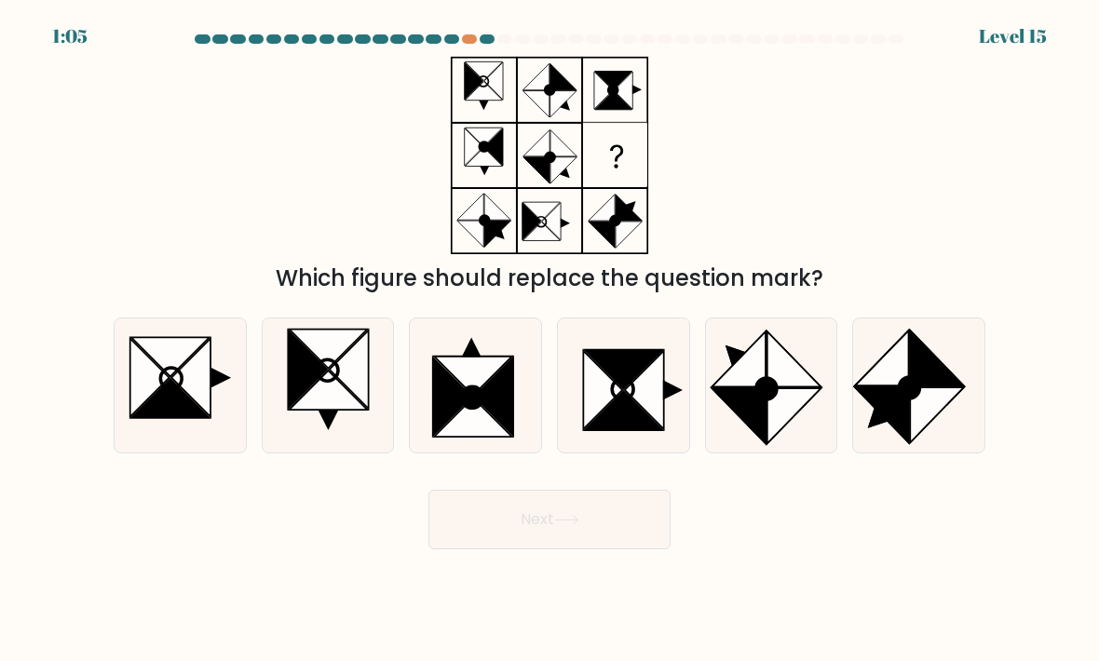
click at [174, 452] on icon at bounding box center [180, 385] width 131 height 131
click at [549, 340] on input "a." at bounding box center [549, 335] width 1 height 9
radio input "true"
click at [169, 451] on icon at bounding box center [179, 385] width 129 height 129
click at [549, 340] on input "a." at bounding box center [549, 335] width 1 height 9
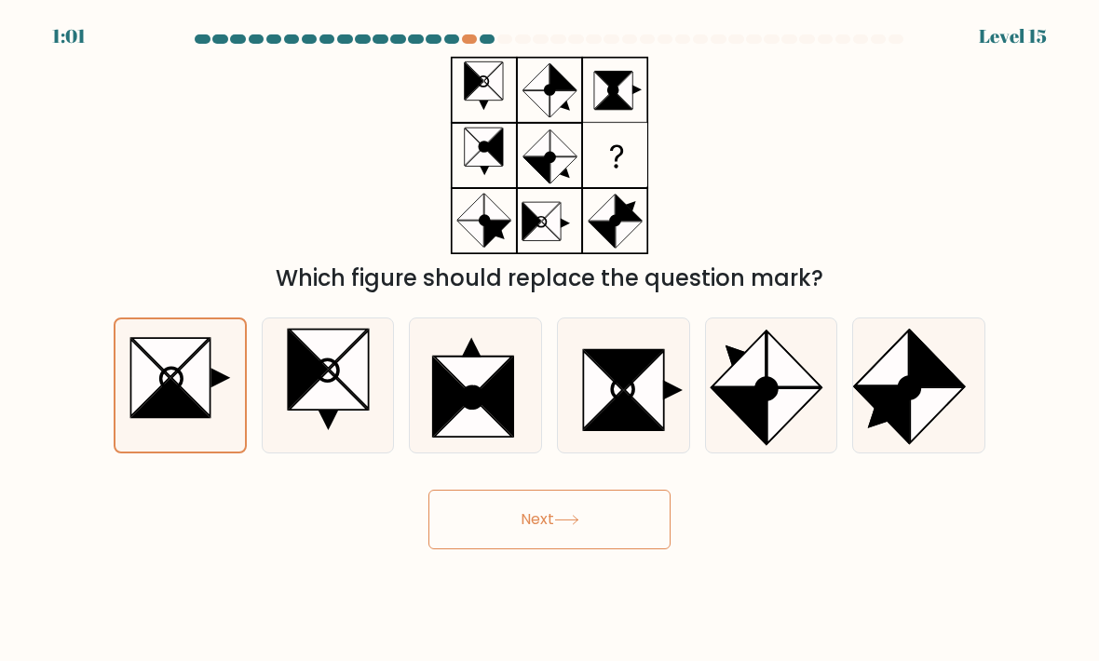
click at [284, 452] on icon at bounding box center [328, 385] width 131 height 131
click at [549, 340] on input "b." at bounding box center [549, 335] width 1 height 9
radio input "true"
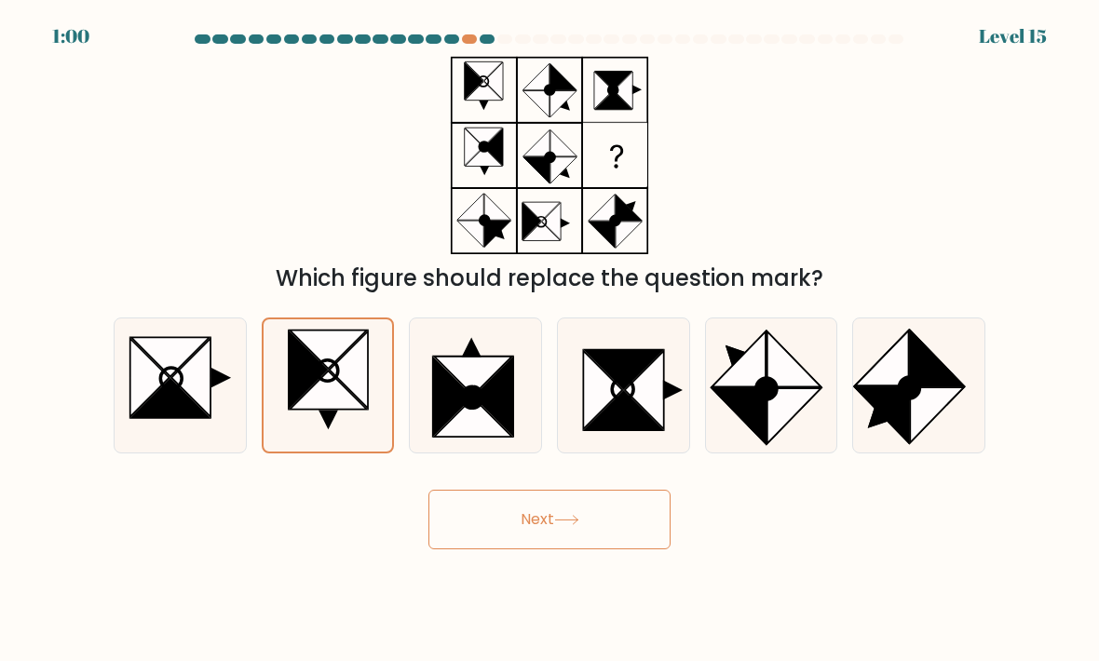
click at [337, 438] on icon at bounding box center [328, 385] width 129 height 129
click at [549, 340] on input "b." at bounding box center [549, 335] width 1 height 9
click at [457, 437] on icon at bounding box center [473, 417] width 78 height 39
click at [549, 340] on input "c." at bounding box center [549, 335] width 1 height 9
radio input "true"
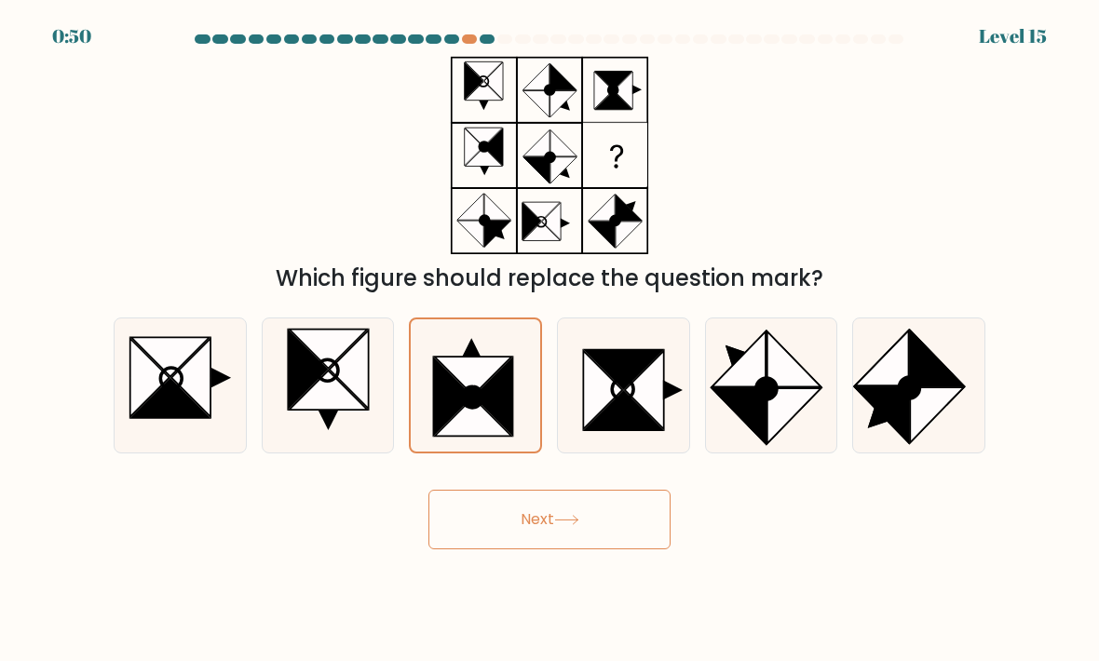
click at [488, 523] on button "Next" at bounding box center [549, 520] width 242 height 60
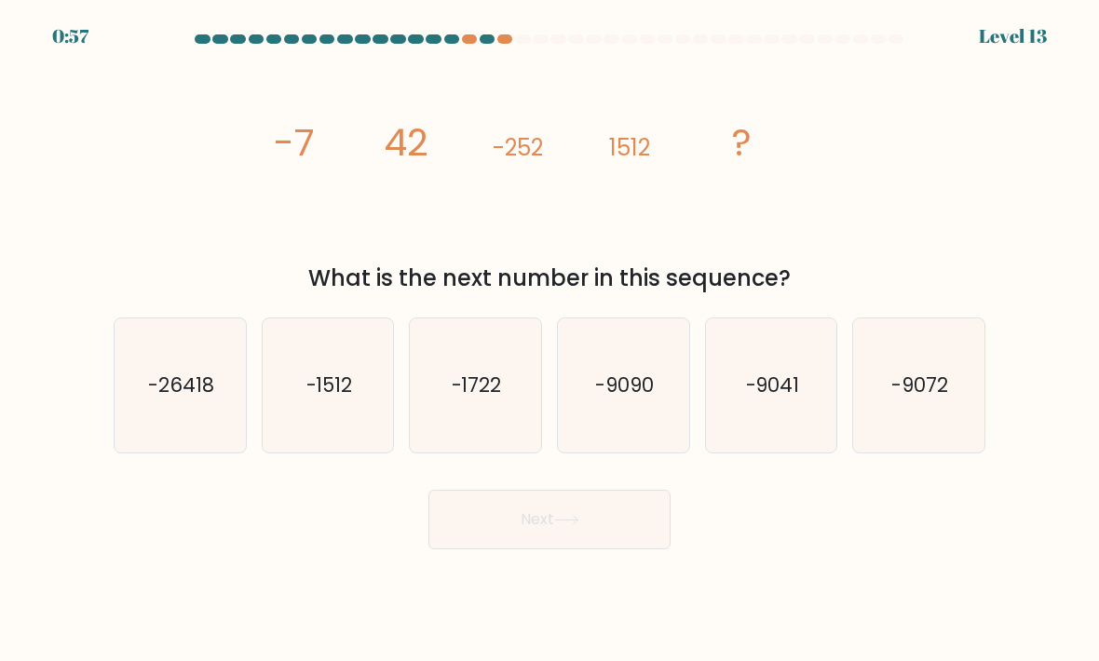
click at [943, 397] on text "-9072" at bounding box center [920, 385] width 57 height 27
click at [550, 340] on input "f. -9072" at bounding box center [549, 335] width 1 height 9
radio input "true"
click at [454, 549] on button "Next" at bounding box center [549, 520] width 242 height 60
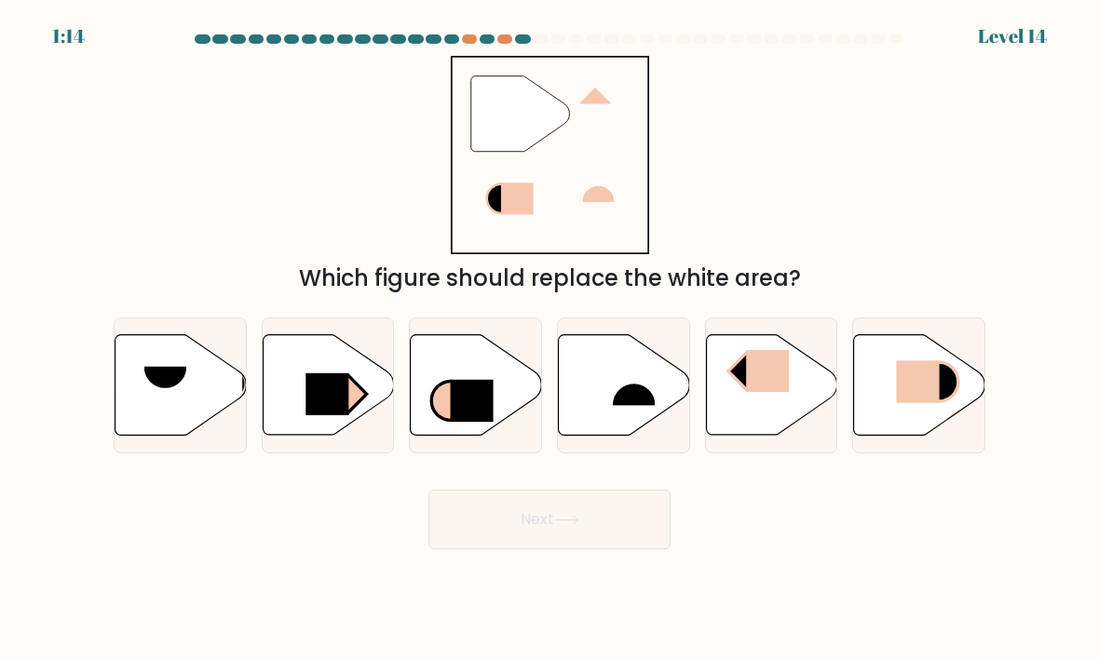
click at [450, 409] on icon at bounding box center [451, 401] width 38 height 39
click at [549, 340] on input "c." at bounding box center [549, 335] width 1 height 9
radio input "true"
click at [810, 419] on icon at bounding box center [771, 385] width 131 height 101
click at [550, 340] on input "e." at bounding box center [549, 335] width 1 height 9
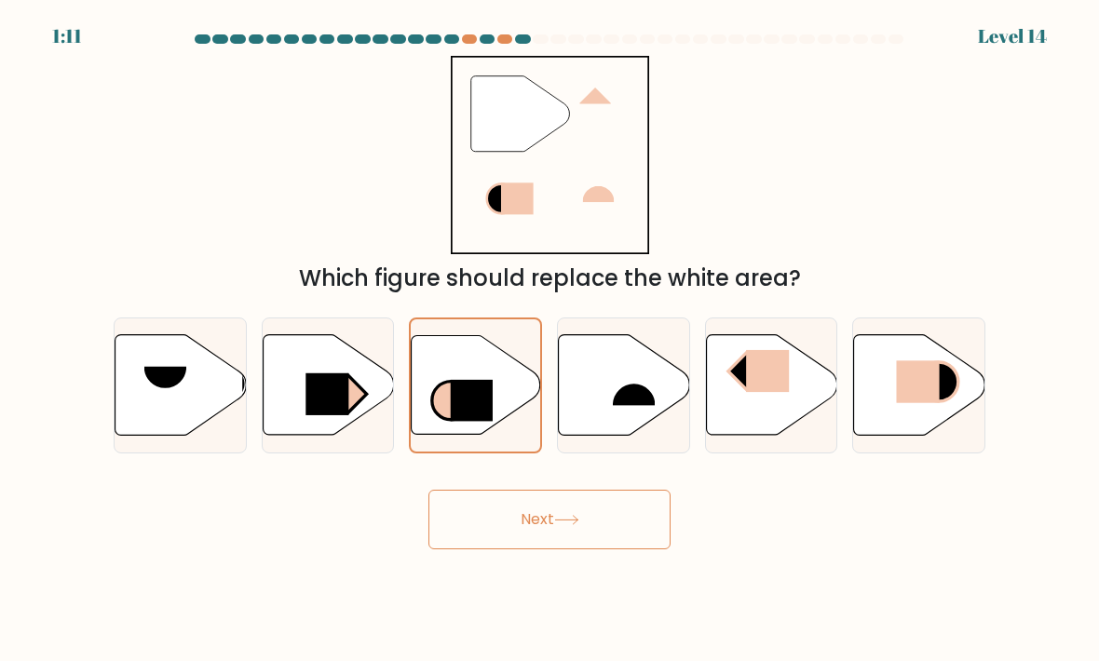
radio input "true"
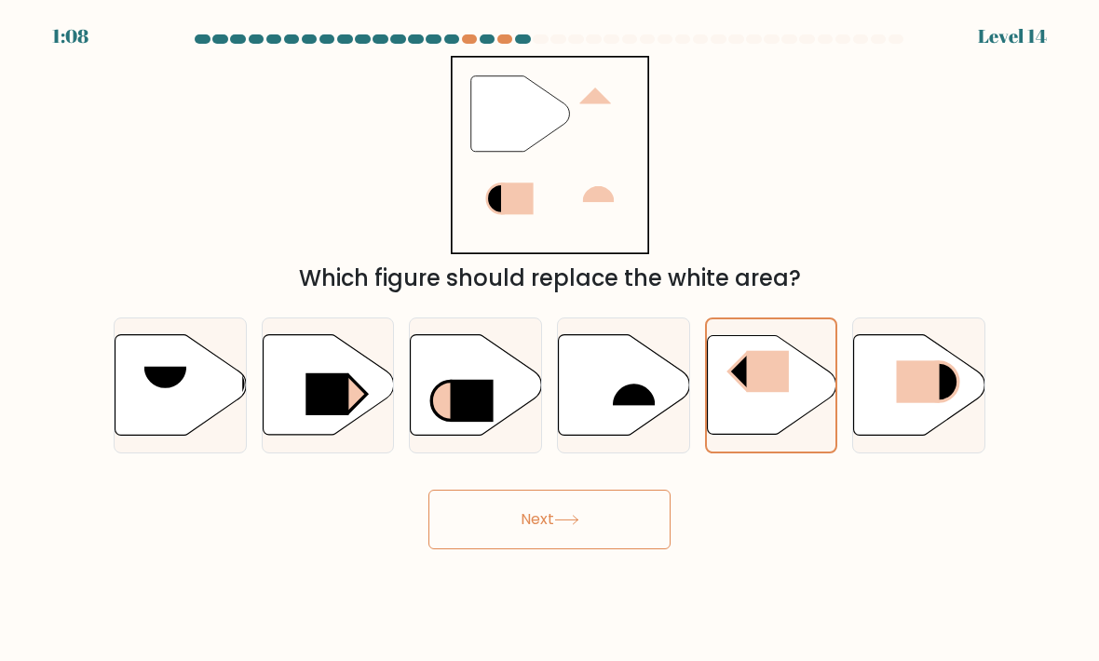
click at [500, 532] on button "Next" at bounding box center [549, 520] width 242 height 60
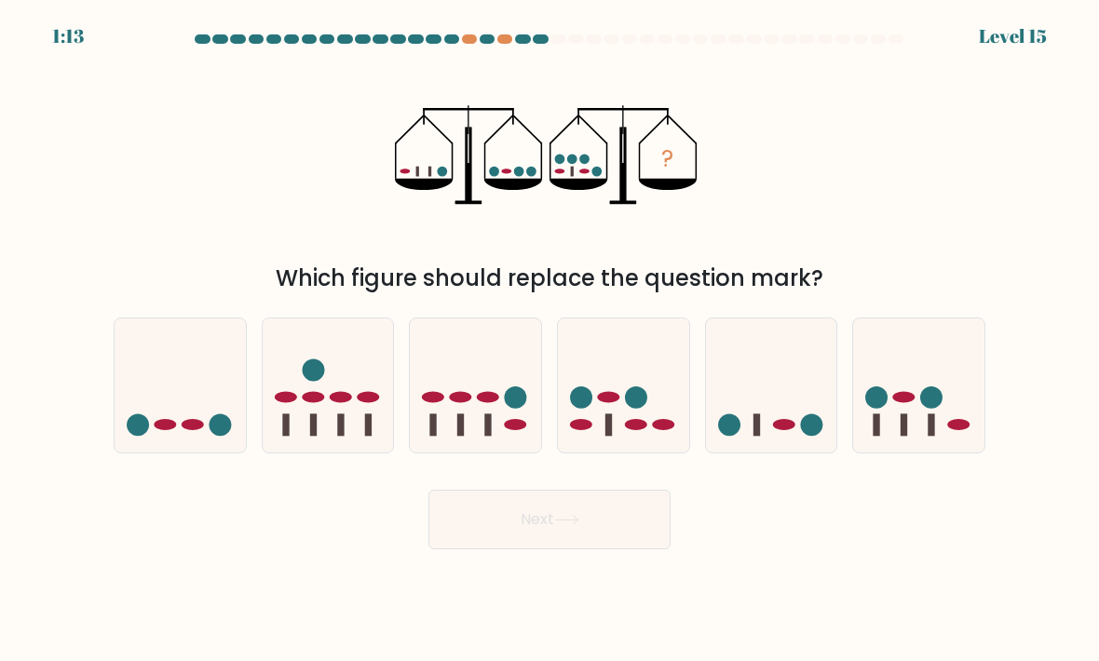
click at [939, 427] on icon at bounding box center [918, 386] width 131 height 109
click at [550, 340] on input "f." at bounding box center [549, 335] width 1 height 9
radio input "true"
click at [503, 545] on button "Next" at bounding box center [549, 520] width 242 height 60
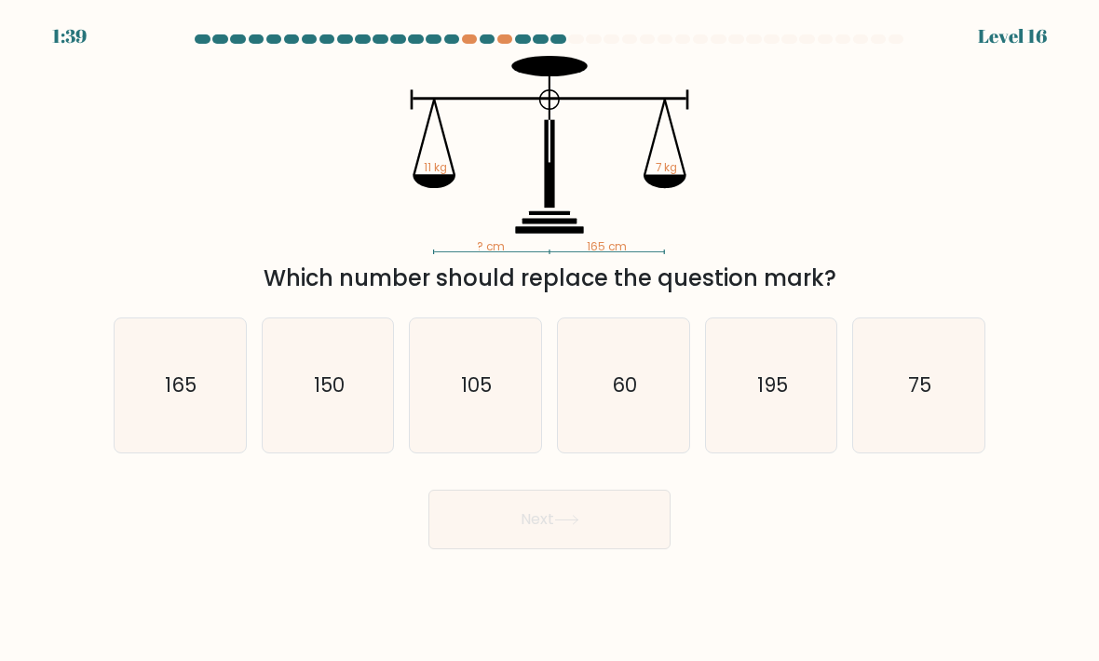
click at [814, 434] on icon "195" at bounding box center [771, 385] width 131 height 131
click at [550, 340] on input "e. 195" at bounding box center [549, 335] width 1 height 9
radio input "true"
click at [489, 547] on button "Next" at bounding box center [549, 520] width 242 height 60
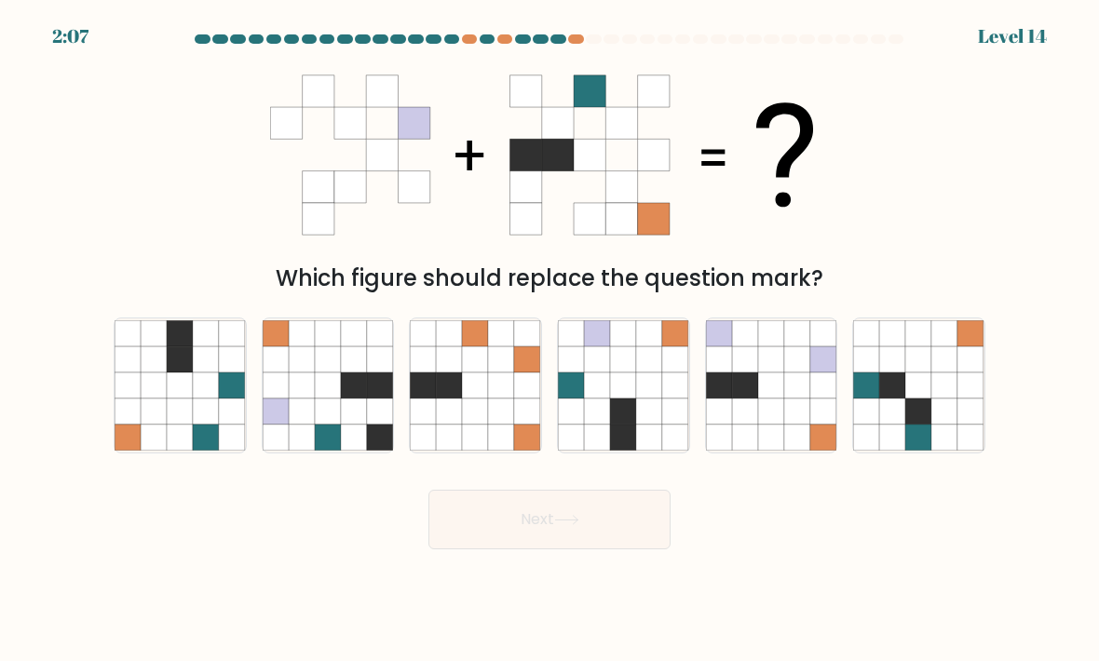
click at [618, 417] on icon at bounding box center [623, 412] width 26 height 26
click at [550, 340] on input "d." at bounding box center [549, 335] width 1 height 9
radio input "true"
click at [524, 534] on button "Next" at bounding box center [549, 520] width 242 height 60
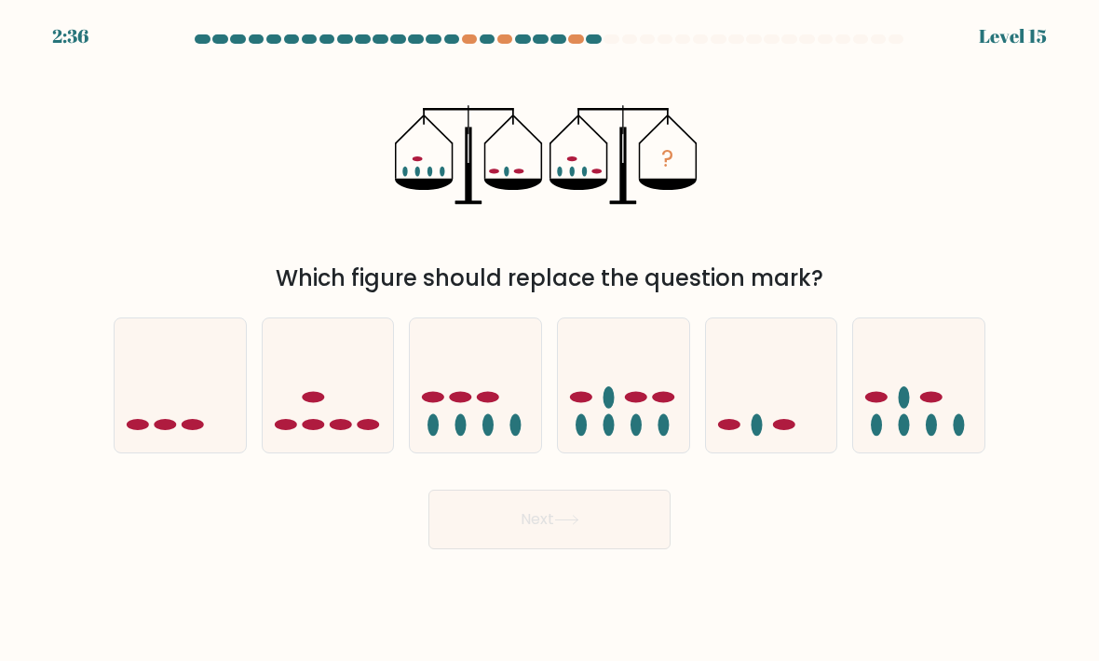
click at [184, 414] on icon at bounding box center [180, 386] width 131 height 109
click at [549, 340] on input "a." at bounding box center [549, 335] width 1 height 9
radio input "true"
click at [459, 549] on button "Next" at bounding box center [549, 520] width 242 height 60
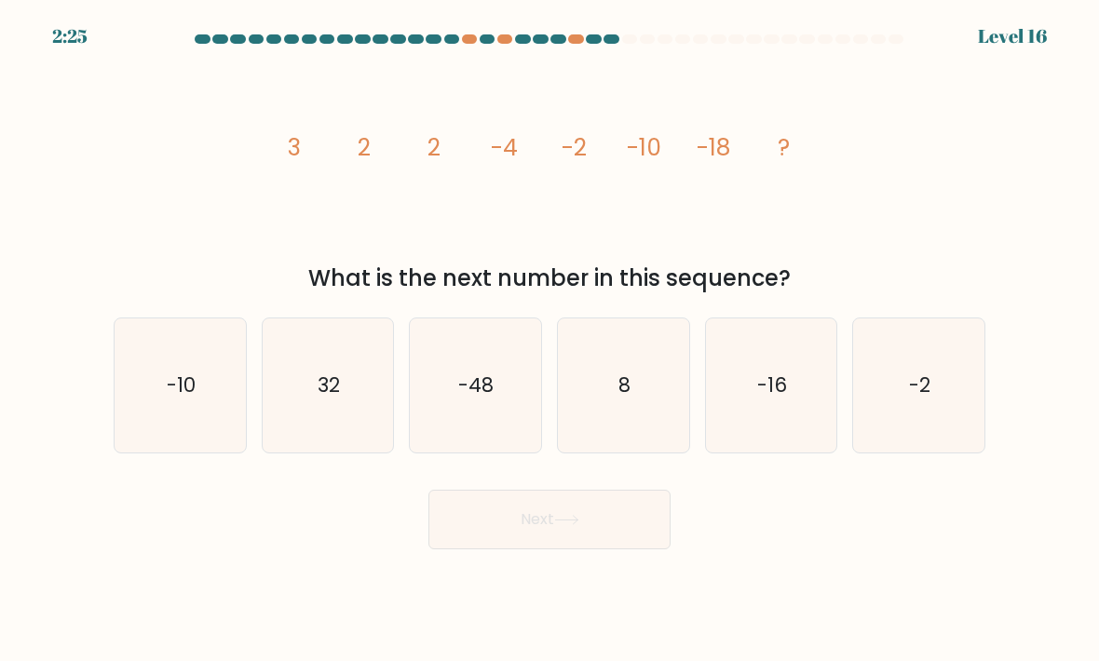
click at [946, 390] on icon "-2" at bounding box center [918, 385] width 131 height 131
click at [550, 340] on input "f. -2" at bounding box center [549, 335] width 1 height 9
radio input "true"
click at [162, 437] on icon "-10" at bounding box center [180, 385] width 131 height 131
click at [549, 340] on input "a. -10" at bounding box center [549, 335] width 1 height 9
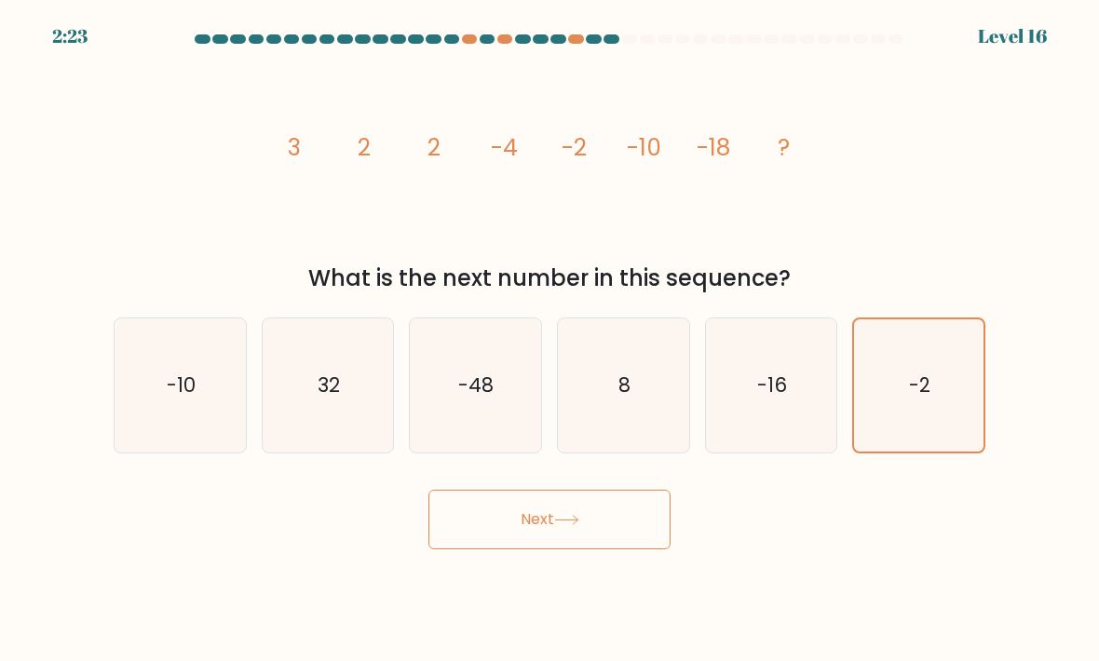
radio input "true"
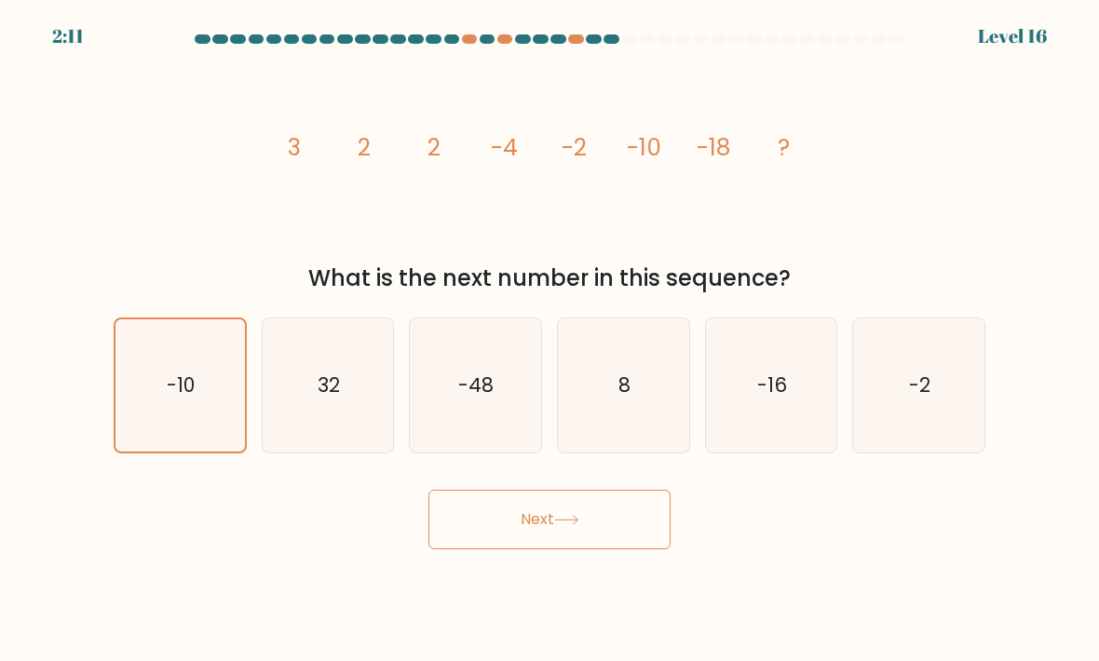
click at [935, 388] on icon "-2" at bounding box center [918, 385] width 131 height 131
click at [550, 340] on input "f. -2" at bounding box center [549, 335] width 1 height 9
radio input "true"
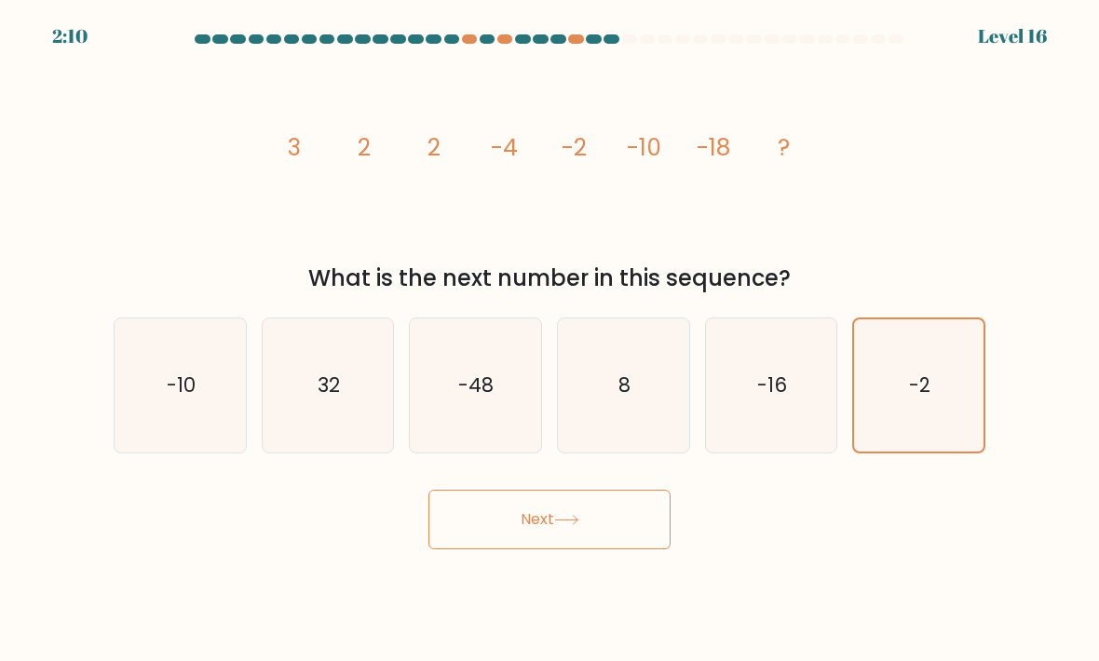
click at [481, 546] on button "Next" at bounding box center [549, 520] width 242 height 60
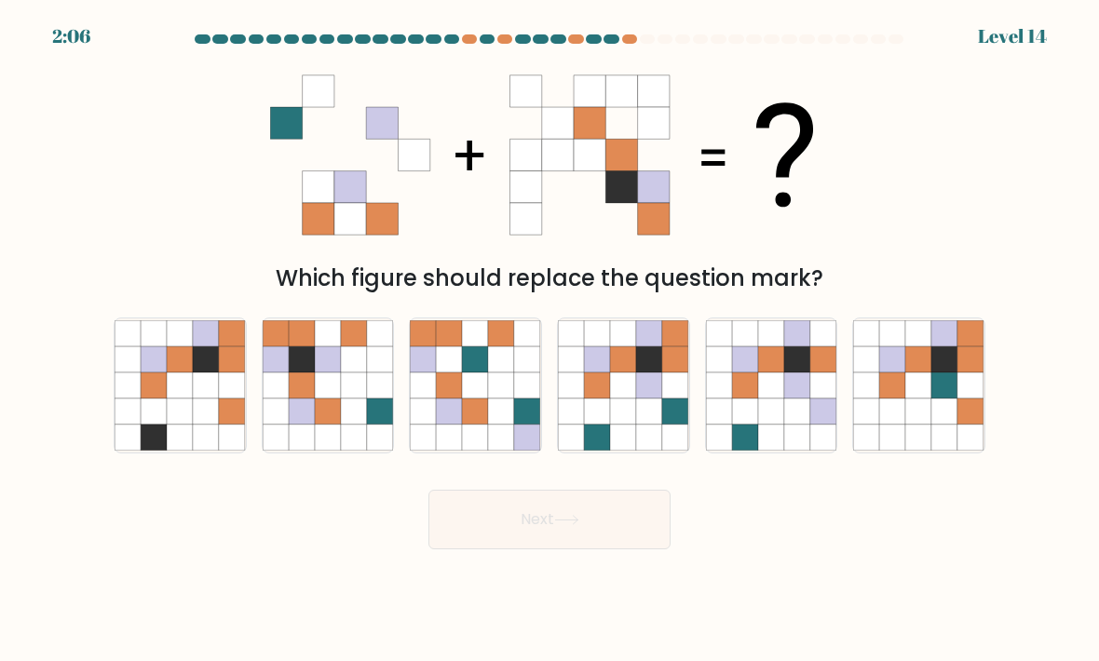
click at [796, 396] on icon at bounding box center [797, 385] width 26 height 26
click at [550, 340] on input "e." at bounding box center [549, 335] width 1 height 9
radio input "true"
click at [443, 548] on button "Next" at bounding box center [549, 520] width 242 height 60
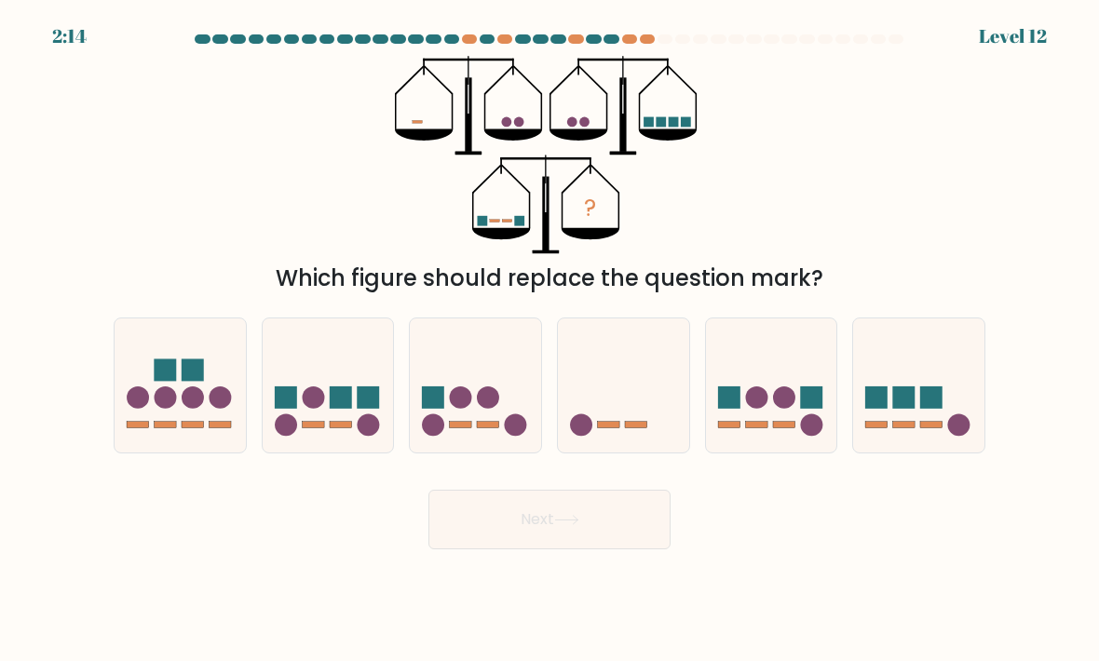
click at [616, 424] on icon at bounding box center [623, 386] width 131 height 109
click at [550, 340] on input "d." at bounding box center [549, 335] width 1 height 9
radio input "true"
click at [526, 543] on button "Next" at bounding box center [549, 520] width 242 height 60
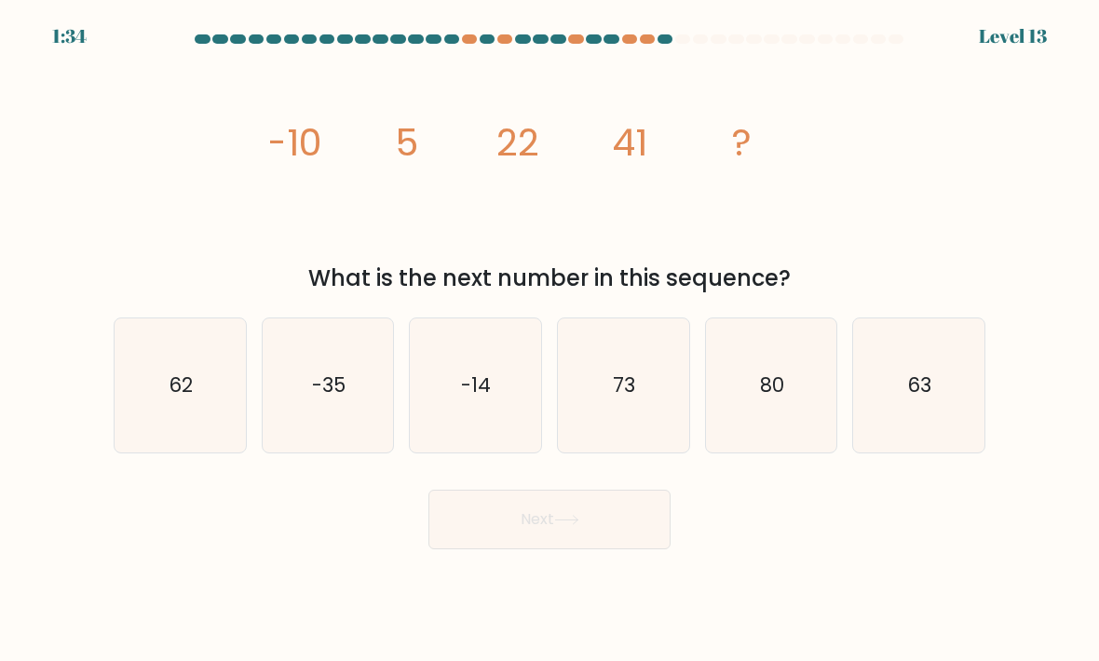
click at [177, 422] on icon "62" at bounding box center [180, 385] width 131 height 131
click at [549, 340] on input "a. 62" at bounding box center [549, 335] width 1 height 9
radio input "true"
click at [507, 549] on button "Next" at bounding box center [549, 520] width 242 height 60
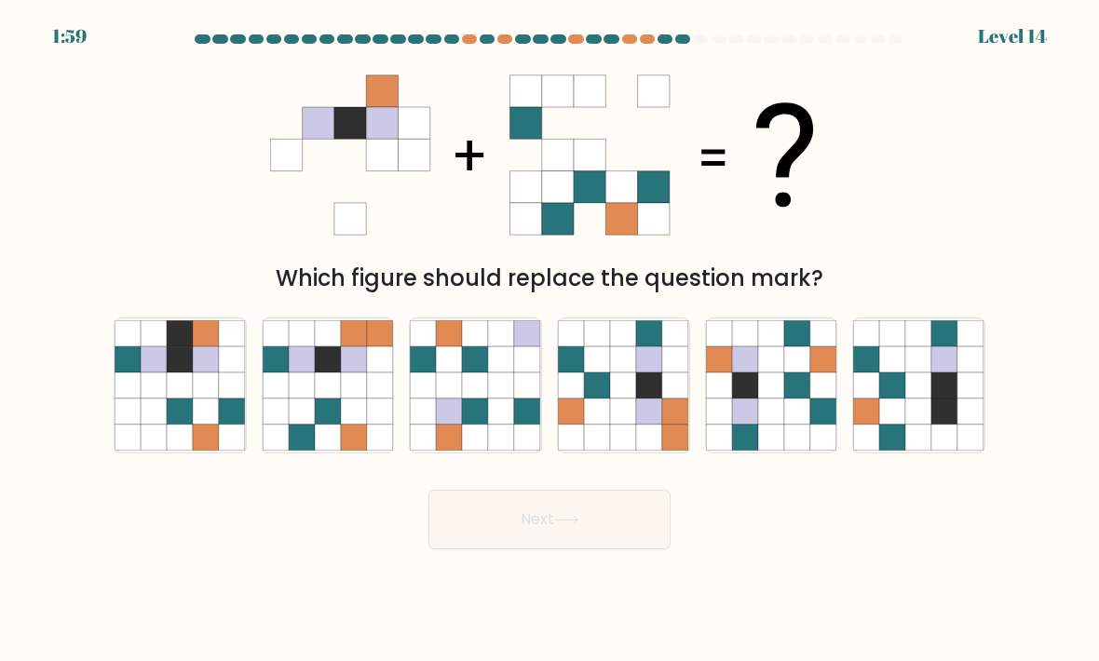
click at [788, 451] on icon at bounding box center [797, 438] width 26 height 26
click at [550, 340] on input "e." at bounding box center [549, 335] width 1 height 9
radio input "true"
click at [560, 548] on button "Next" at bounding box center [549, 520] width 242 height 60
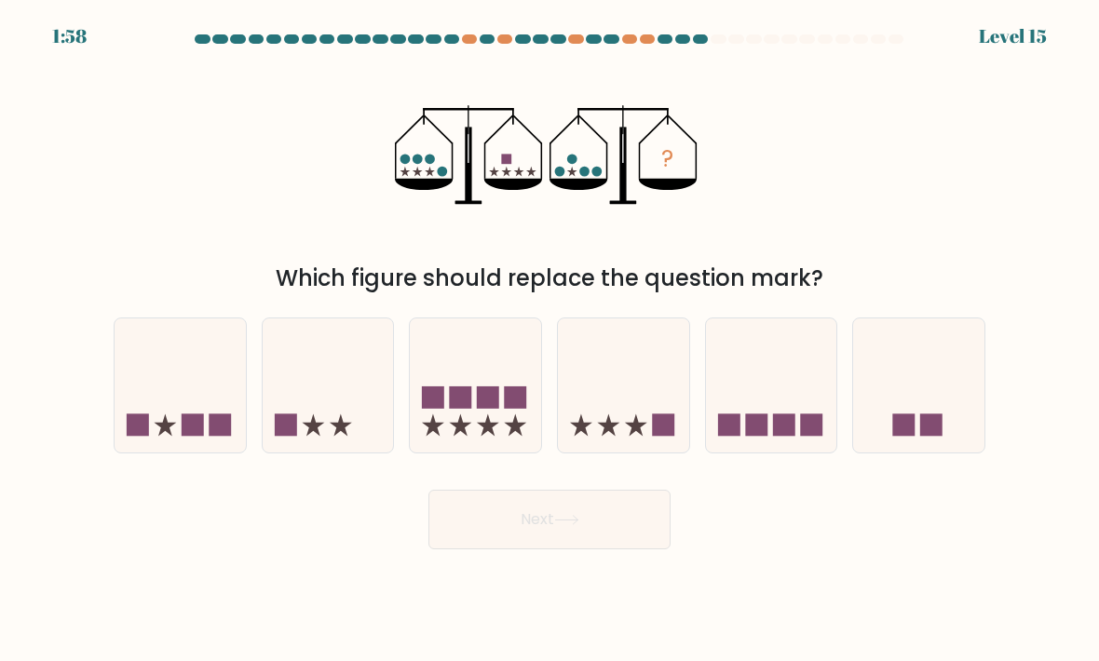
click at [260, 431] on div "b." at bounding box center [328, 386] width 148 height 136
click at [315, 433] on icon at bounding box center [328, 386] width 131 height 109
click at [549, 340] on input "b." at bounding box center [549, 335] width 1 height 9
radio input "true"
click at [485, 549] on button "Next" at bounding box center [549, 520] width 242 height 60
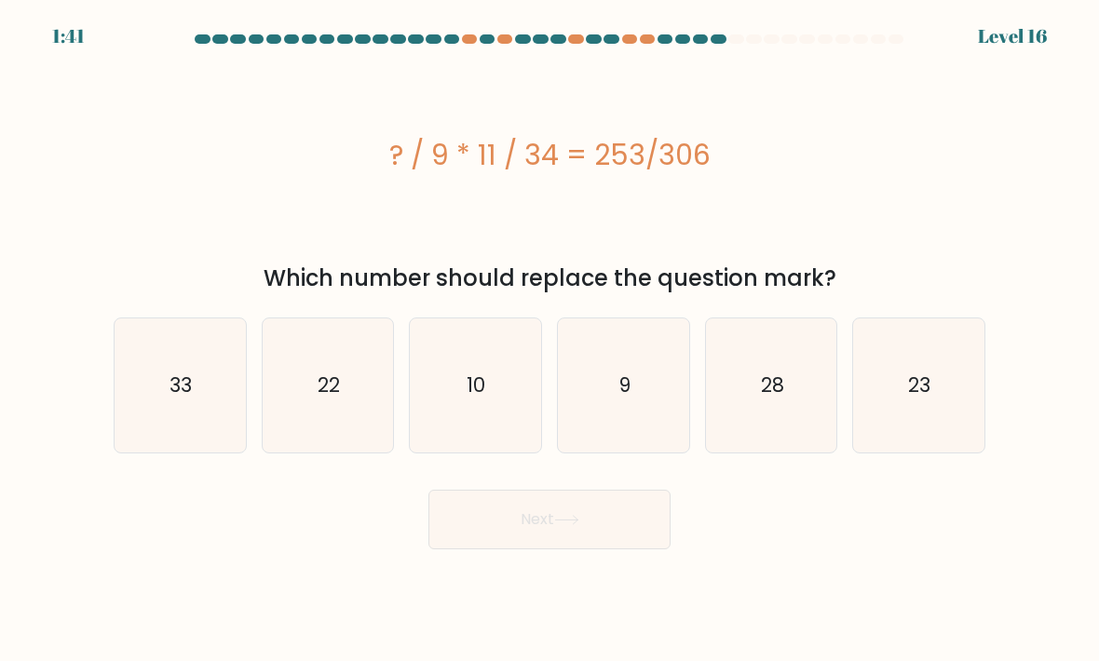
click at [596, 411] on icon "9" at bounding box center [623, 385] width 131 height 131
click at [550, 340] on input "d. 9" at bounding box center [549, 335] width 1 height 9
radio input "true"
click at [548, 549] on button "Next" at bounding box center [549, 520] width 242 height 60
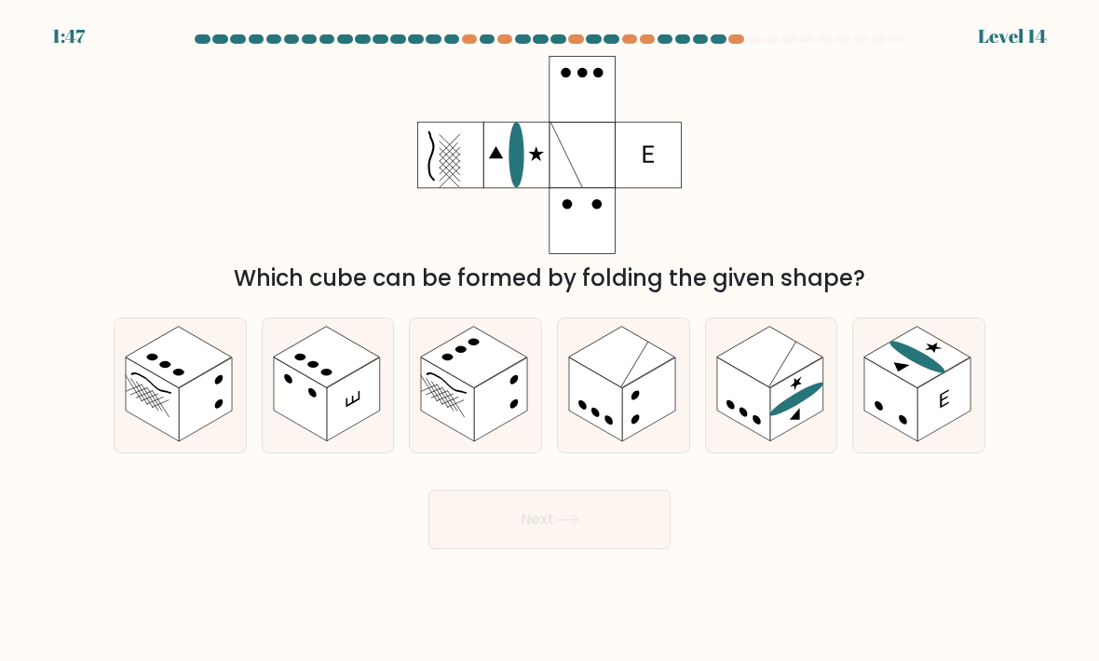
click at [766, 439] on rect at bounding box center [743, 400] width 53 height 84
click at [550, 340] on input "e." at bounding box center [549, 335] width 1 height 9
radio input "true"
click at [663, 549] on button "Next" at bounding box center [549, 520] width 242 height 60
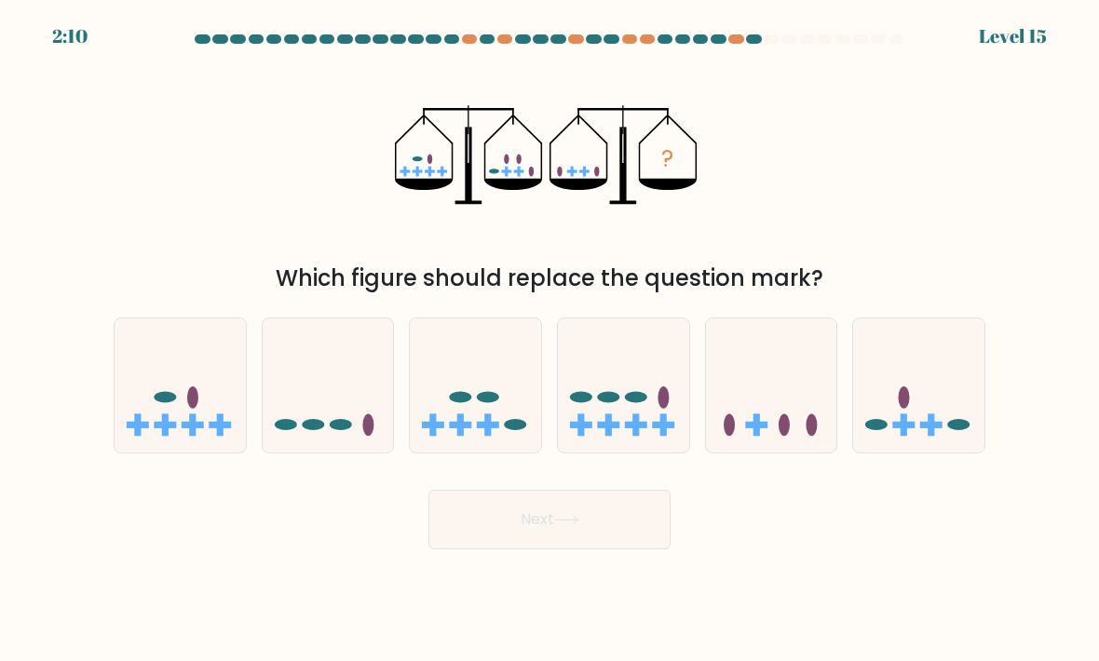
click at [799, 440] on icon at bounding box center [771, 386] width 131 height 109
click at [550, 340] on input "e." at bounding box center [549, 335] width 1 height 9
radio input "true"
click at [563, 525] on icon at bounding box center [566, 520] width 25 height 10
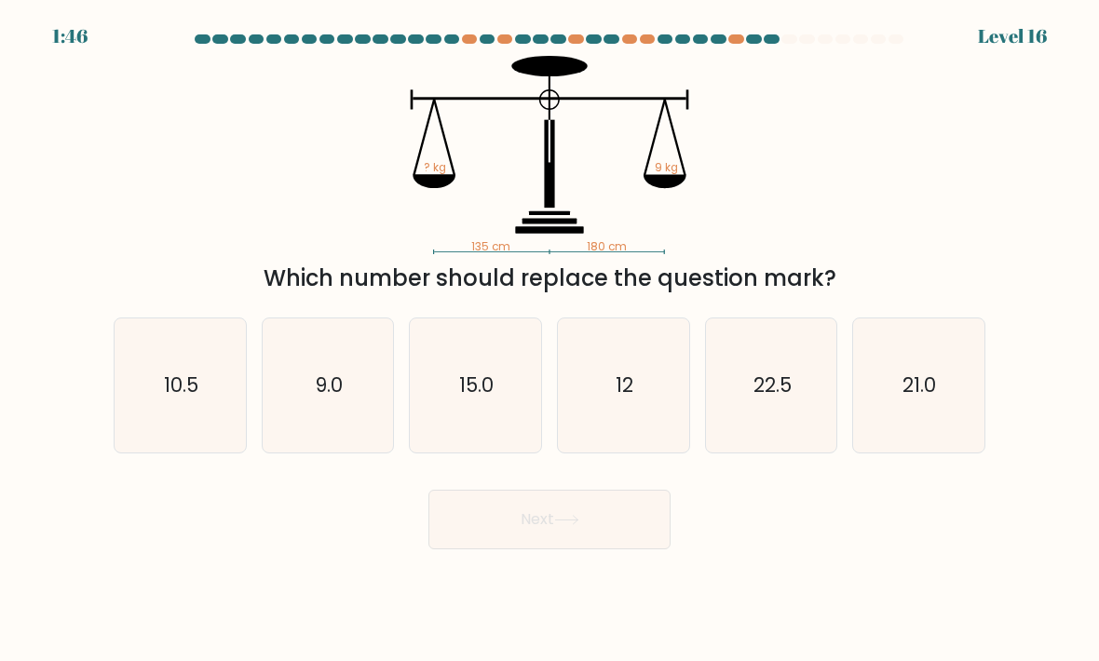
click at [340, 452] on icon "9.0" at bounding box center [328, 385] width 131 height 131
click at [549, 340] on input "b. 9.0" at bounding box center [549, 335] width 1 height 9
radio input "true"
click at [453, 537] on button "Next" at bounding box center [549, 520] width 242 height 60
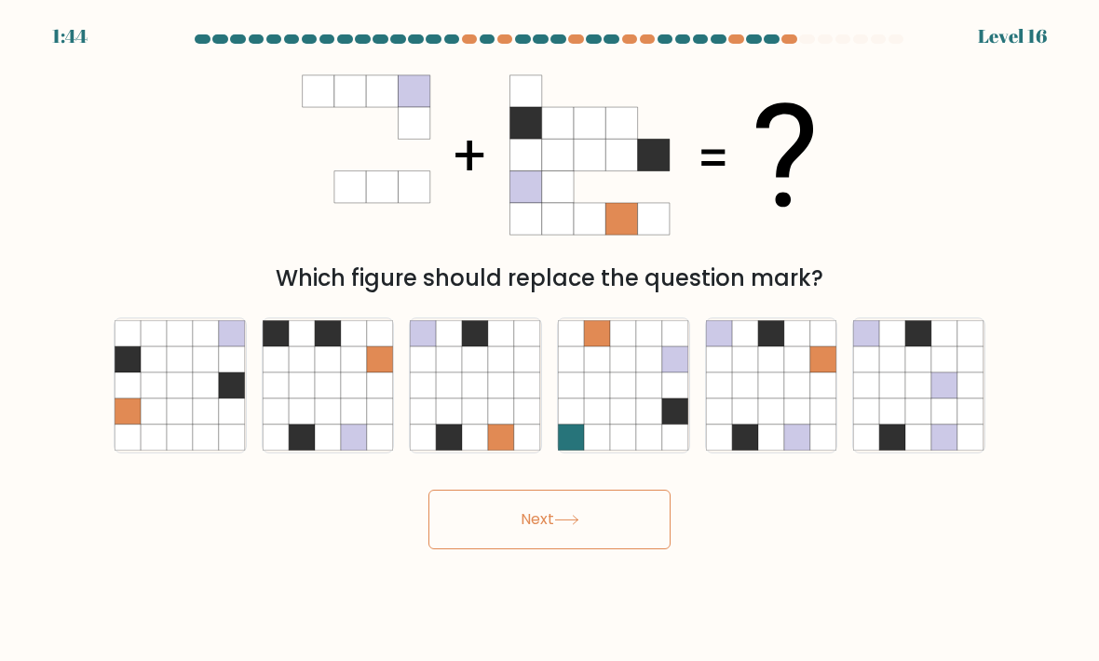
click at [453, 537] on button "Next" at bounding box center [549, 520] width 242 height 60
click at [462, 425] on icon at bounding box center [450, 412] width 26 height 26
click at [549, 340] on input "c." at bounding box center [549, 335] width 1 height 9
radio input "true"
click at [771, 451] on icon at bounding box center [771, 438] width 26 height 26
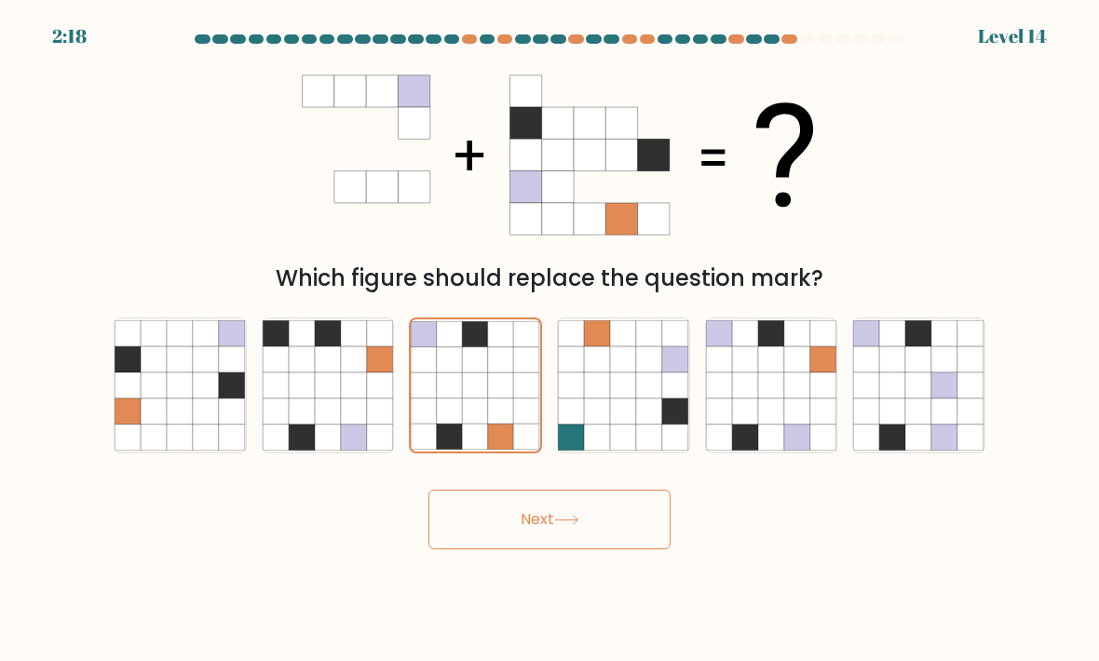
click at [550, 340] on input "e." at bounding box center [549, 335] width 1 height 9
radio input "true"
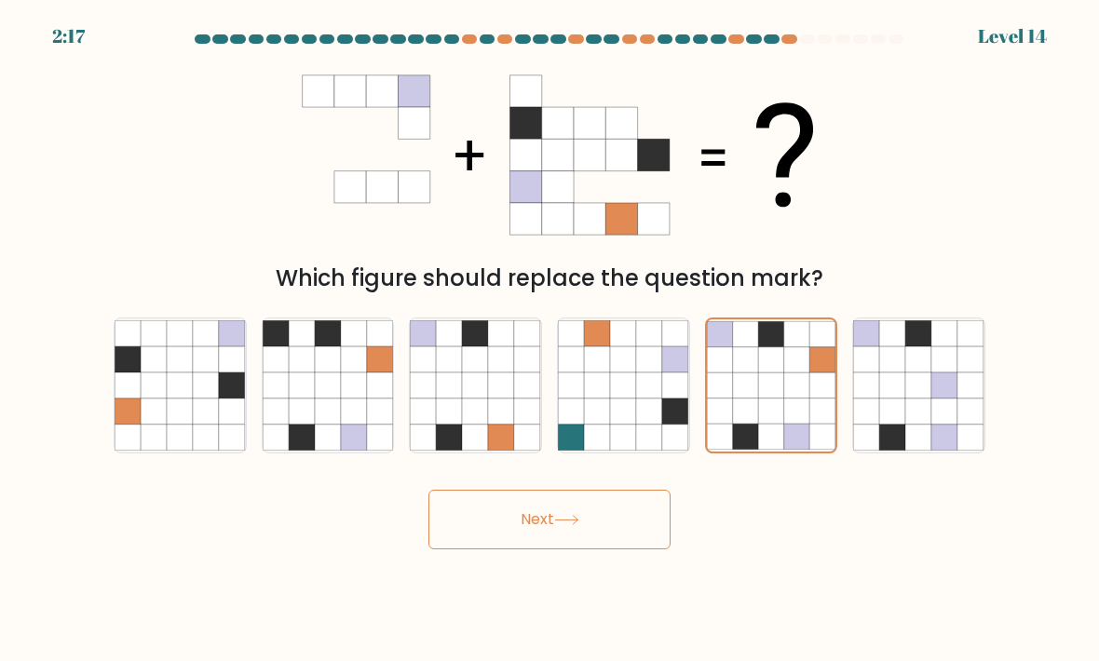
click at [551, 549] on button "Next" at bounding box center [549, 520] width 242 height 60
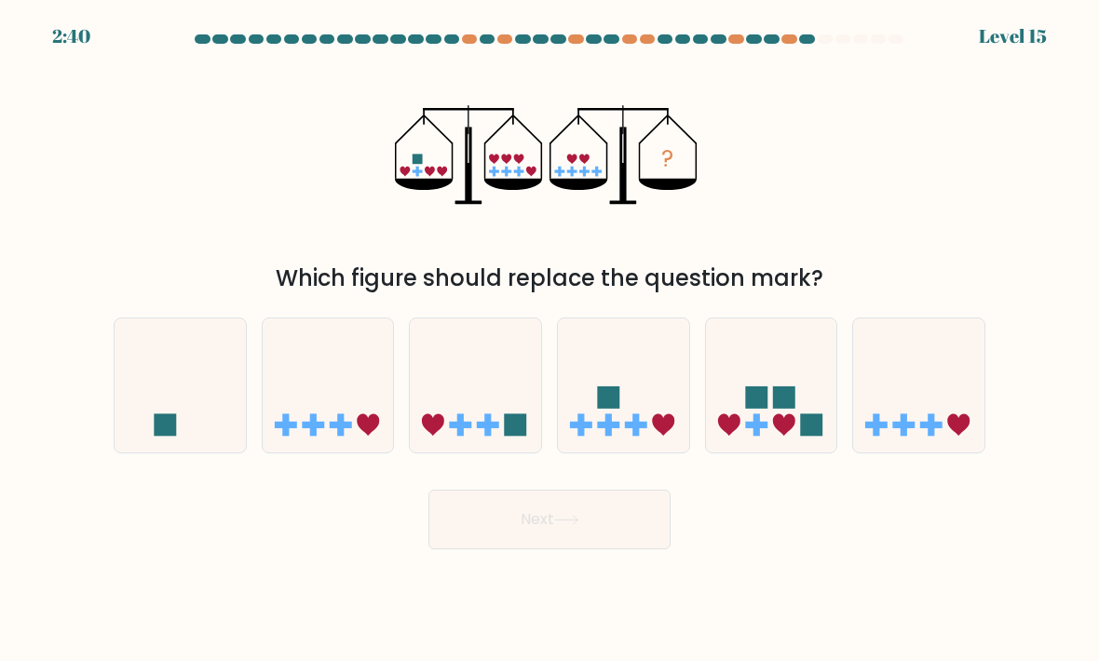
click at [465, 428] on rect at bounding box center [461, 425] width 22 height 7
click at [549, 340] on input "c." at bounding box center [549, 335] width 1 height 9
radio input "true"
click at [551, 541] on button "Next" at bounding box center [549, 520] width 242 height 60
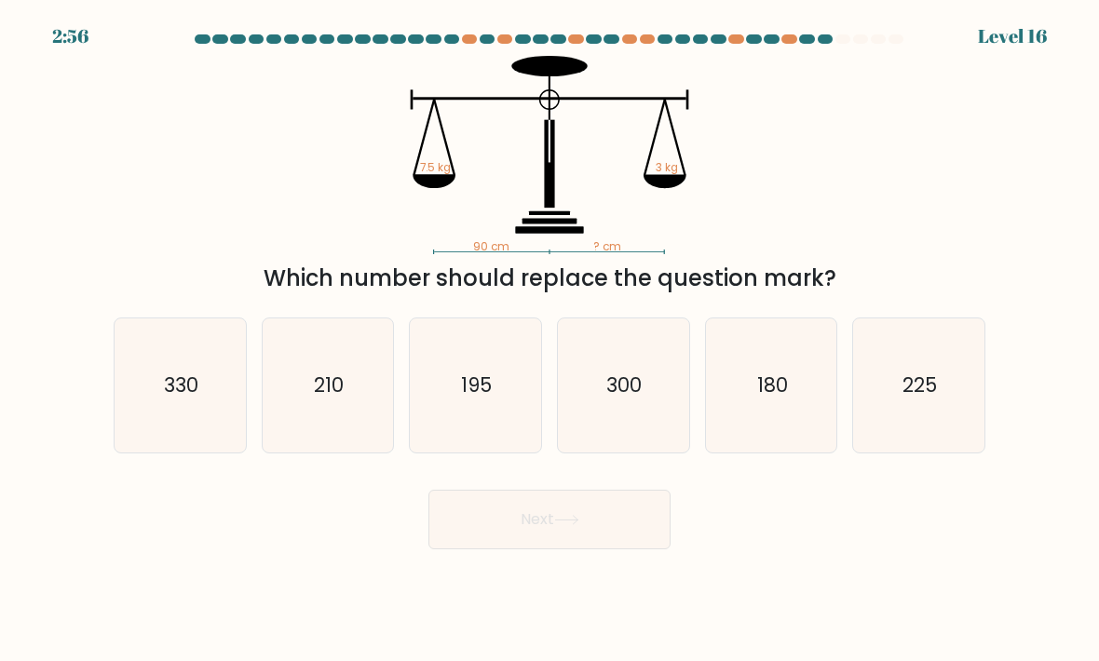
click at [464, 426] on icon "195" at bounding box center [475, 385] width 131 height 131
click at [549, 340] on input "c. 195" at bounding box center [549, 335] width 1 height 9
radio input "true"
click at [507, 548] on button "Next" at bounding box center [549, 520] width 242 height 60
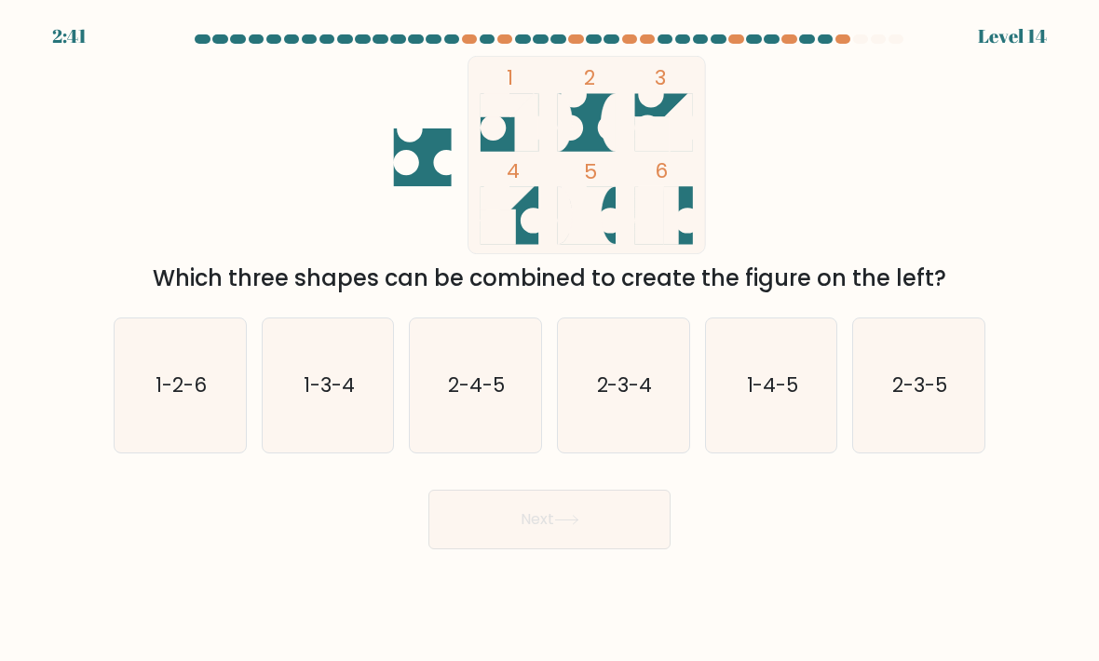
click at [343, 399] on text "1-3-4" at bounding box center [329, 385] width 51 height 27
click at [549, 340] on input "b. 1-3-4" at bounding box center [549, 335] width 1 height 9
radio input "true"
click at [524, 549] on button "Next" at bounding box center [549, 520] width 242 height 60
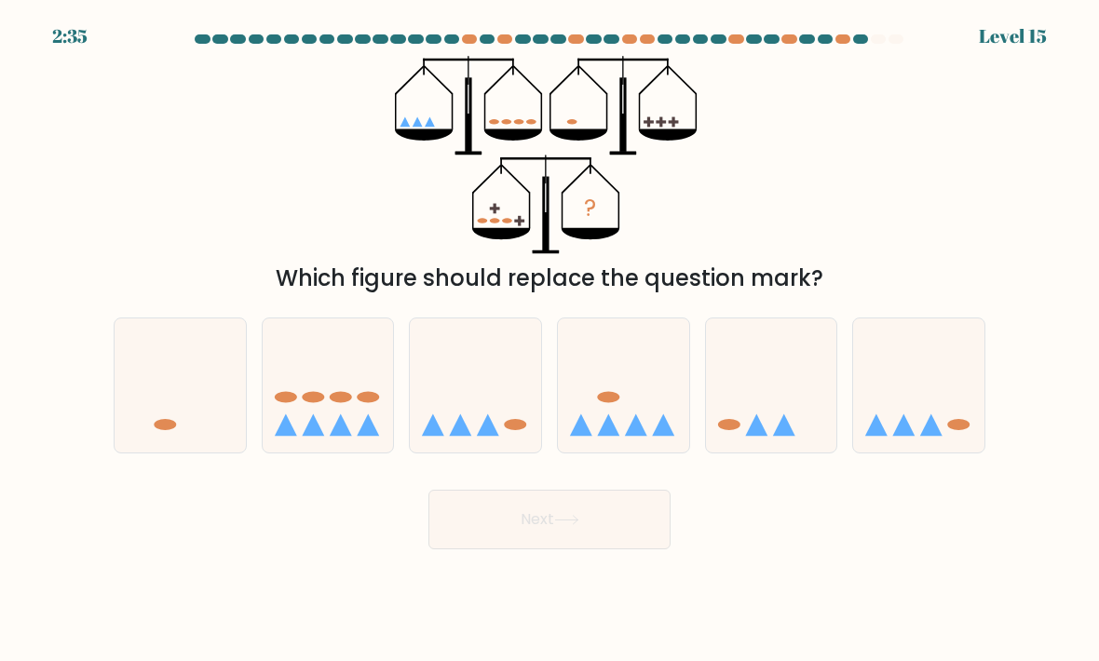
click at [751, 425] on icon at bounding box center [771, 386] width 131 height 109
click at [550, 340] on input "e." at bounding box center [549, 335] width 1 height 9
radio input "true"
click at [548, 547] on button "Next" at bounding box center [549, 520] width 242 height 60
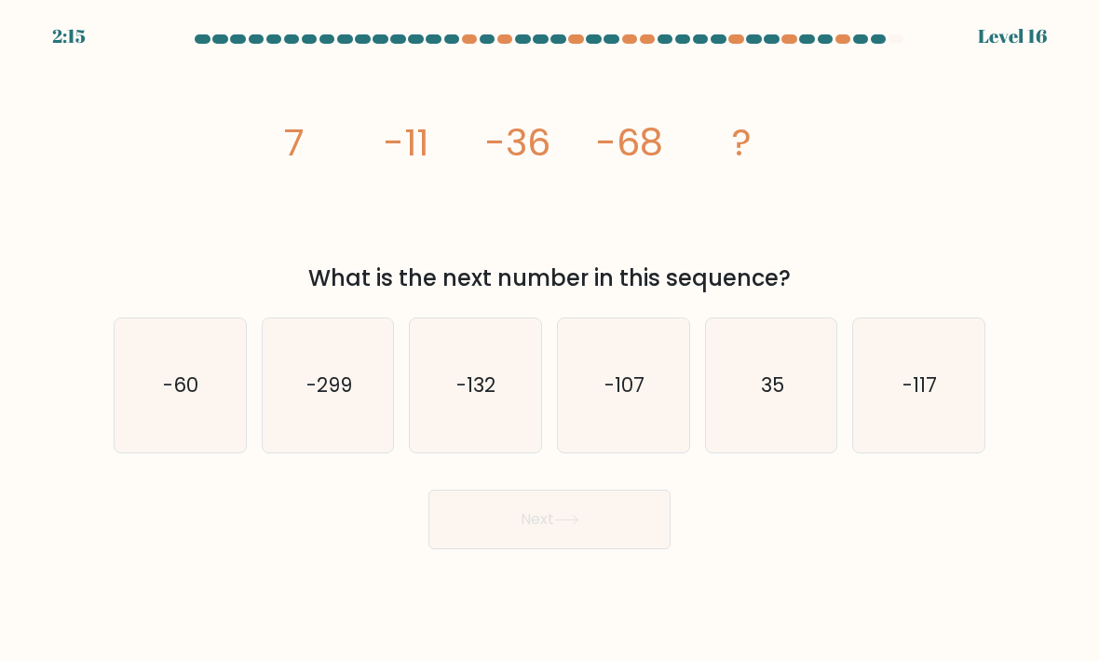
scroll to position [0, 0]
click at [604, 429] on icon "-107" at bounding box center [623, 385] width 131 height 131
click at [550, 340] on input "d. -107" at bounding box center [549, 335] width 1 height 9
radio input "true"
click at [563, 549] on button "Next" at bounding box center [549, 520] width 242 height 60
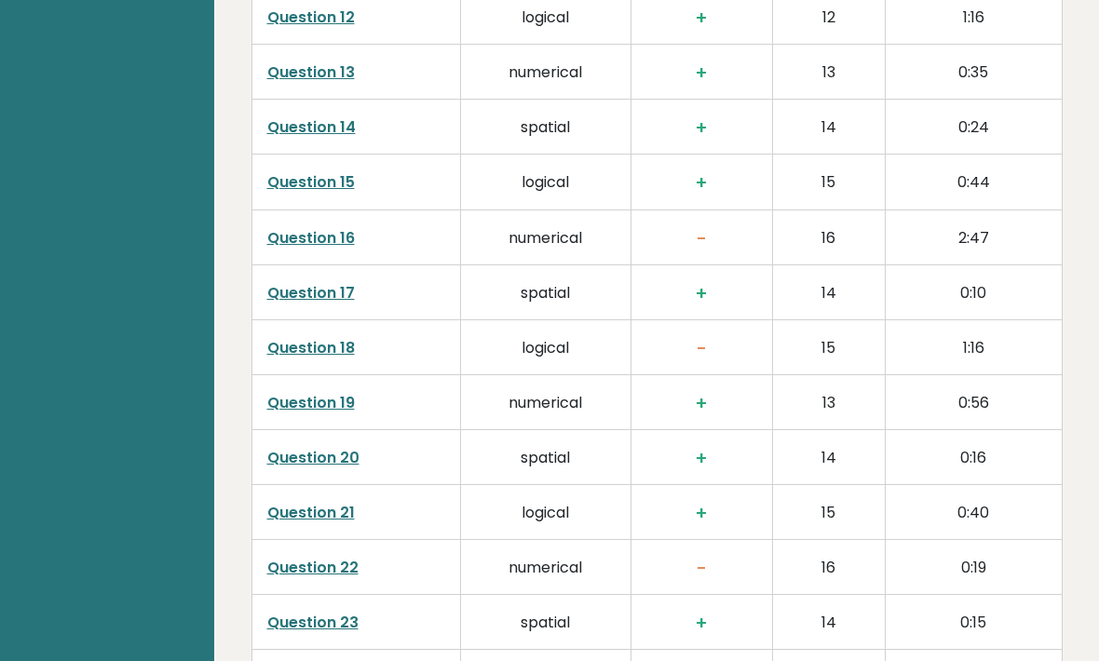
scroll to position [3572, 0]
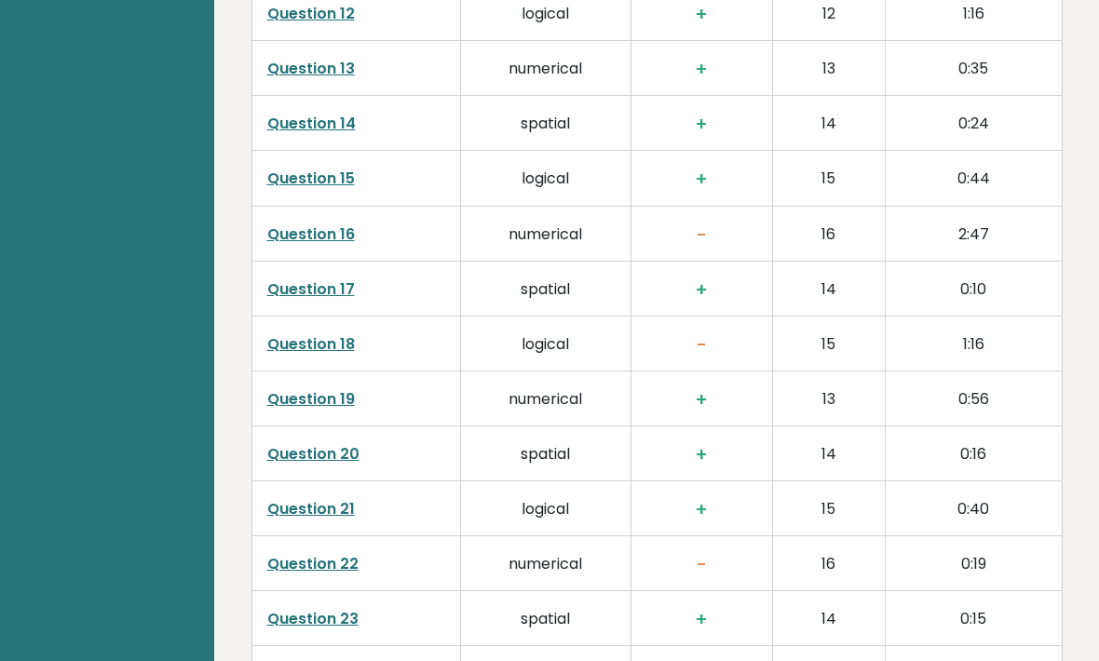
click at [290, 224] on link "Question 16" at bounding box center [311, 234] width 88 height 21
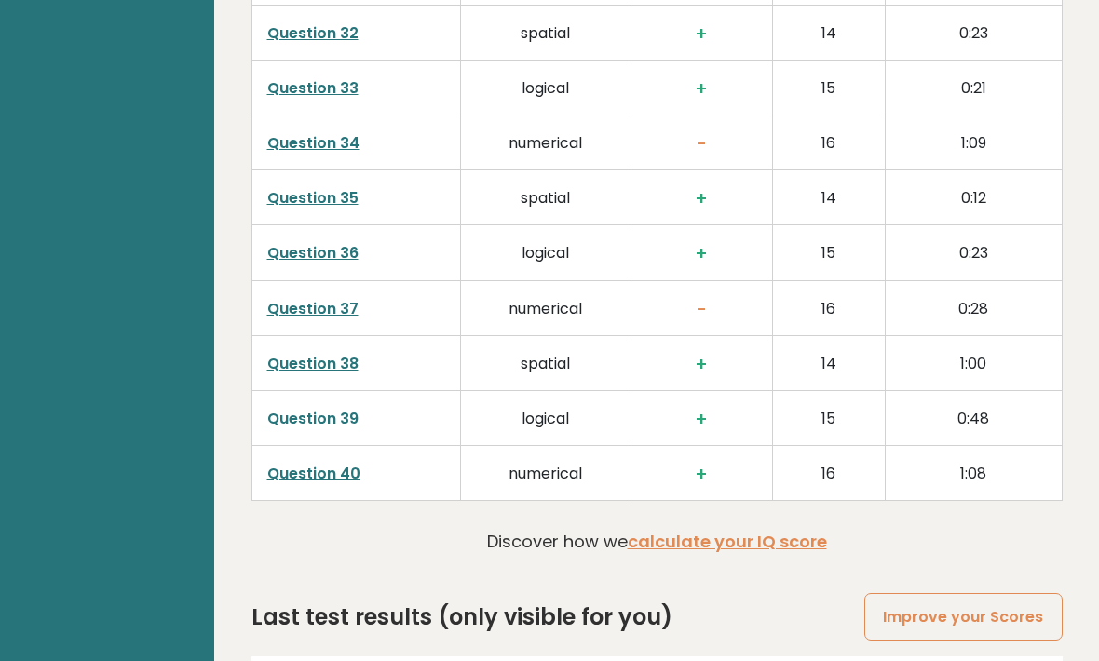
scroll to position [4742, 0]
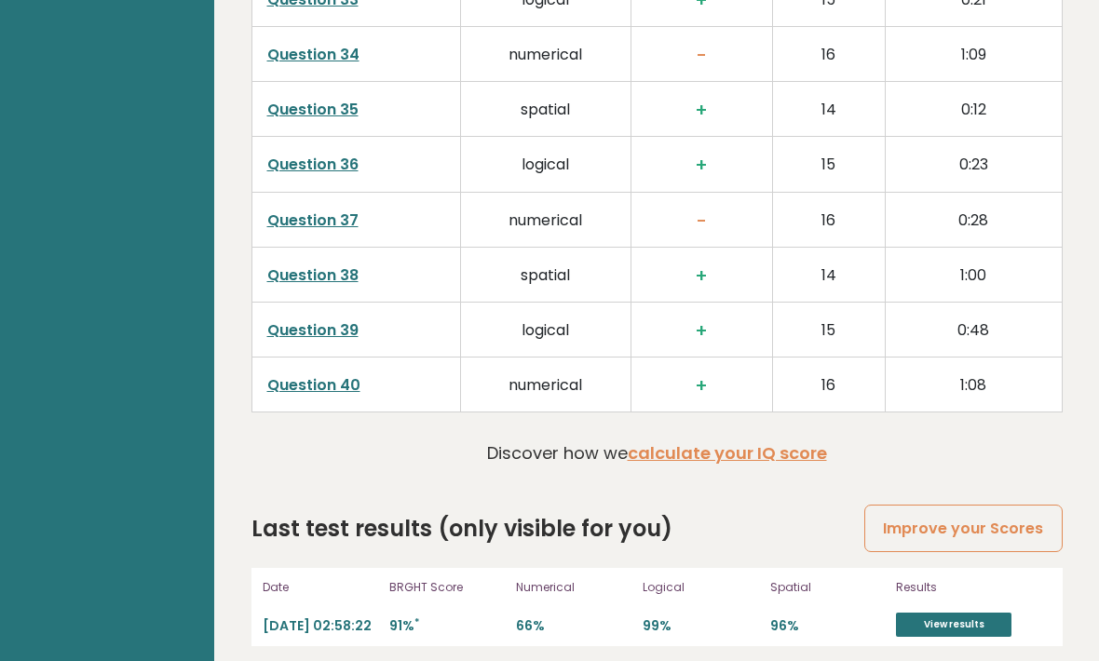
click at [989, 614] on link "View results" at bounding box center [953, 626] width 115 height 24
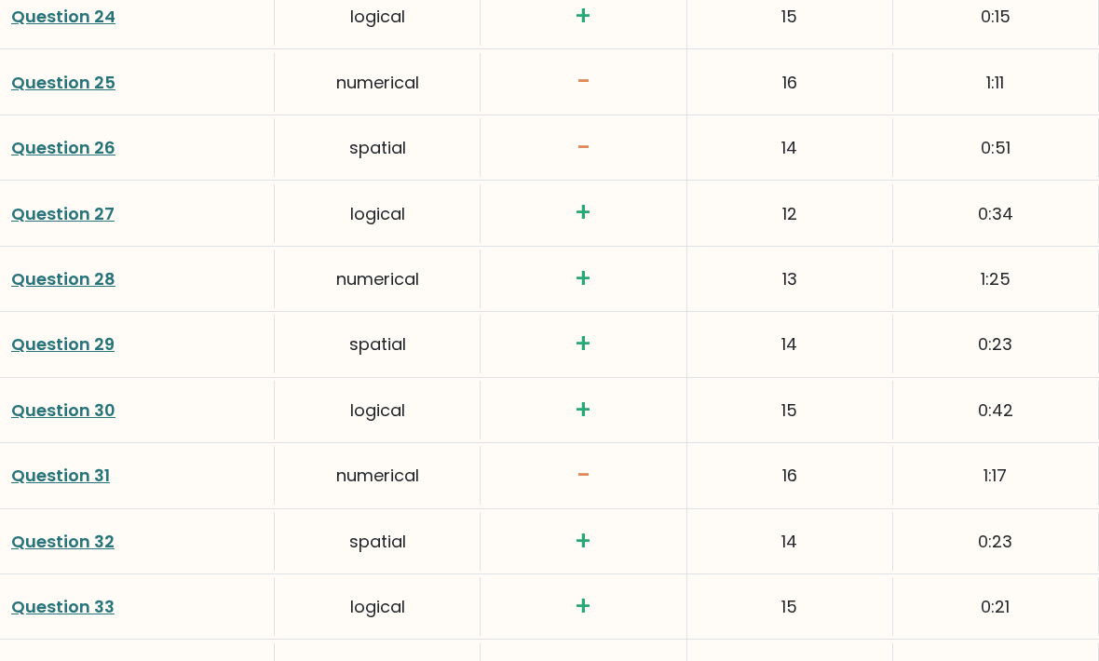
scroll to position [4264, 0]
